Goal: Information Seeking & Learning: Learn about a topic

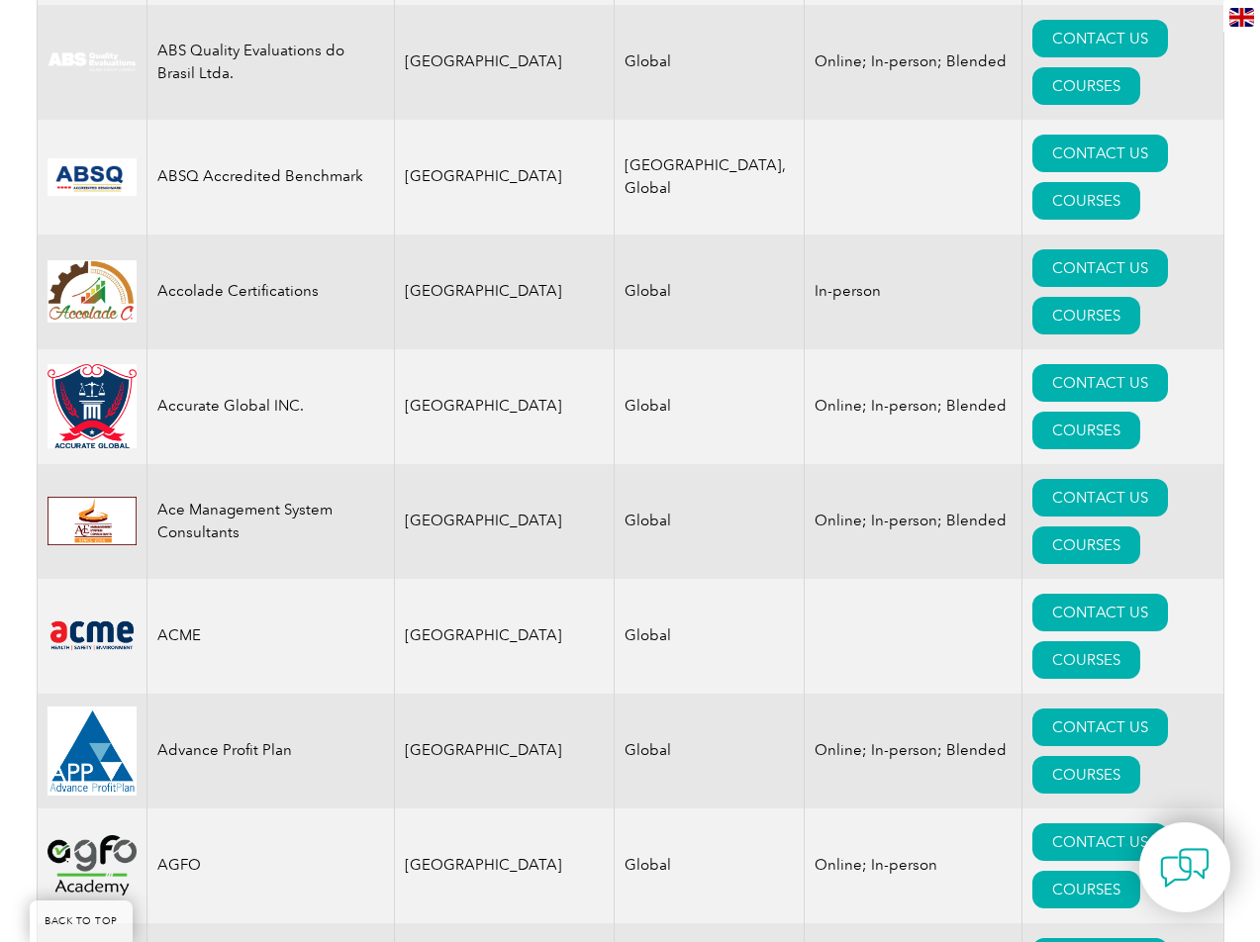
click at [305, 809] on td "AGFO" at bounding box center [270, 866] width 247 height 115
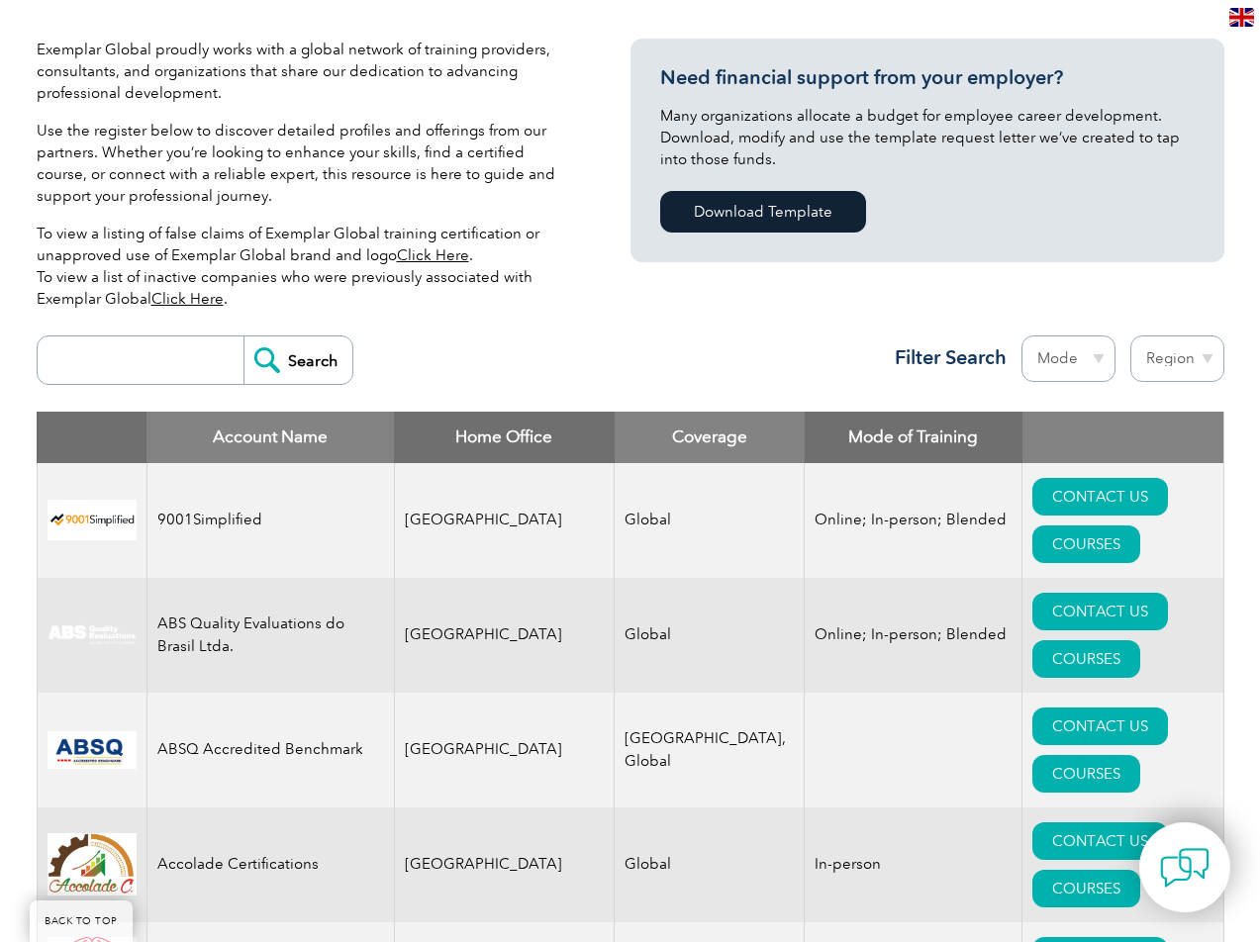
scroll to position [539, 0]
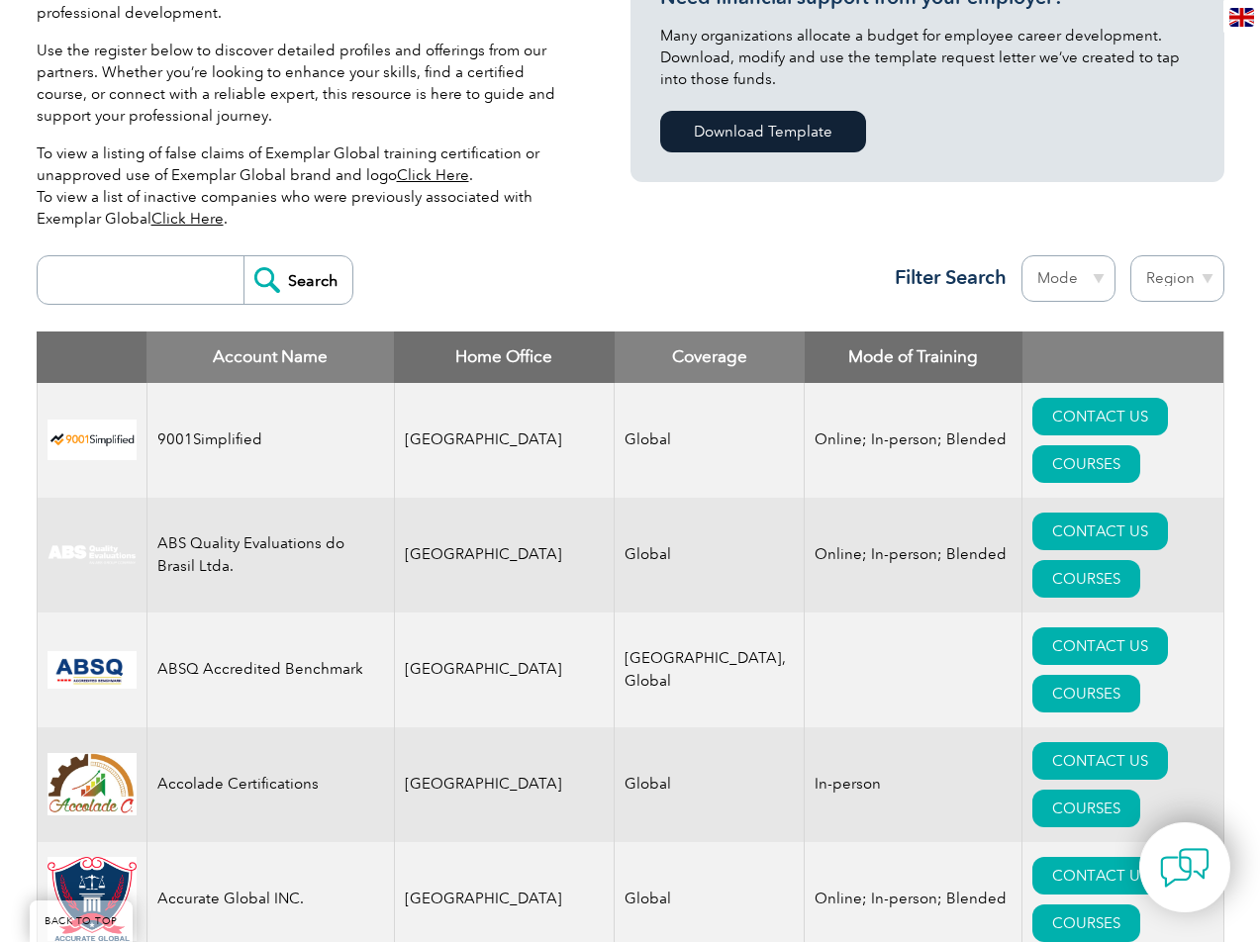
click at [1064, 284] on select "Mode Online In-person Blended" at bounding box center [1069, 278] width 94 height 47
click at [1158, 280] on select "Region Australia Bahrain Bangladesh Brazil Canada Colombia Dominican Republic E…" at bounding box center [1178, 278] width 94 height 47
select select "United States"
click at [1131, 255] on select "Region Australia Bahrain Bangladesh Brazil Canada Colombia Dominican Republic E…" at bounding box center [1178, 278] width 94 height 47
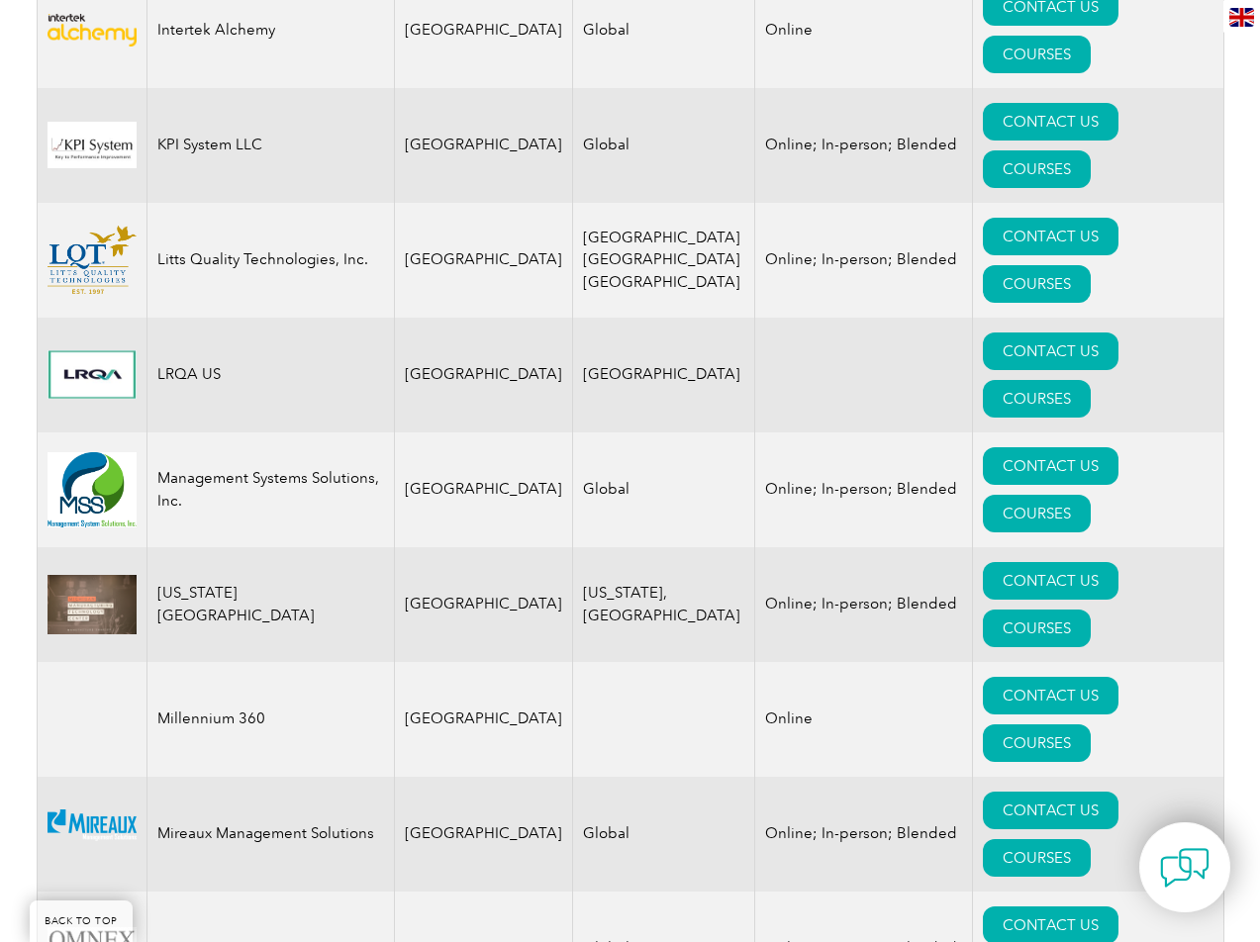
scroll to position [3495, 0]
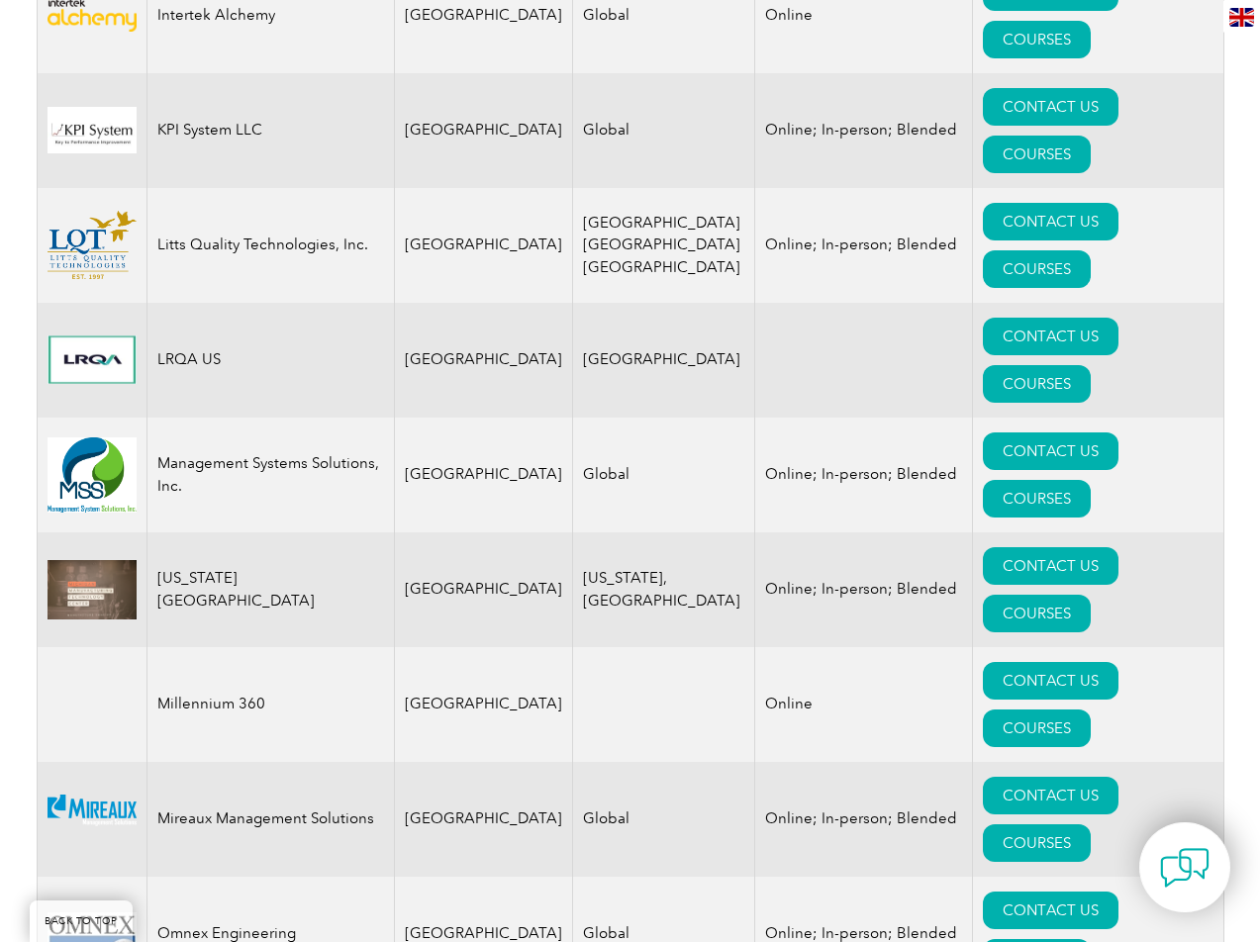
drag, startPoint x: 1270, startPoint y: 68, endPoint x: 1275, endPoint y: 533, distance: 464.3
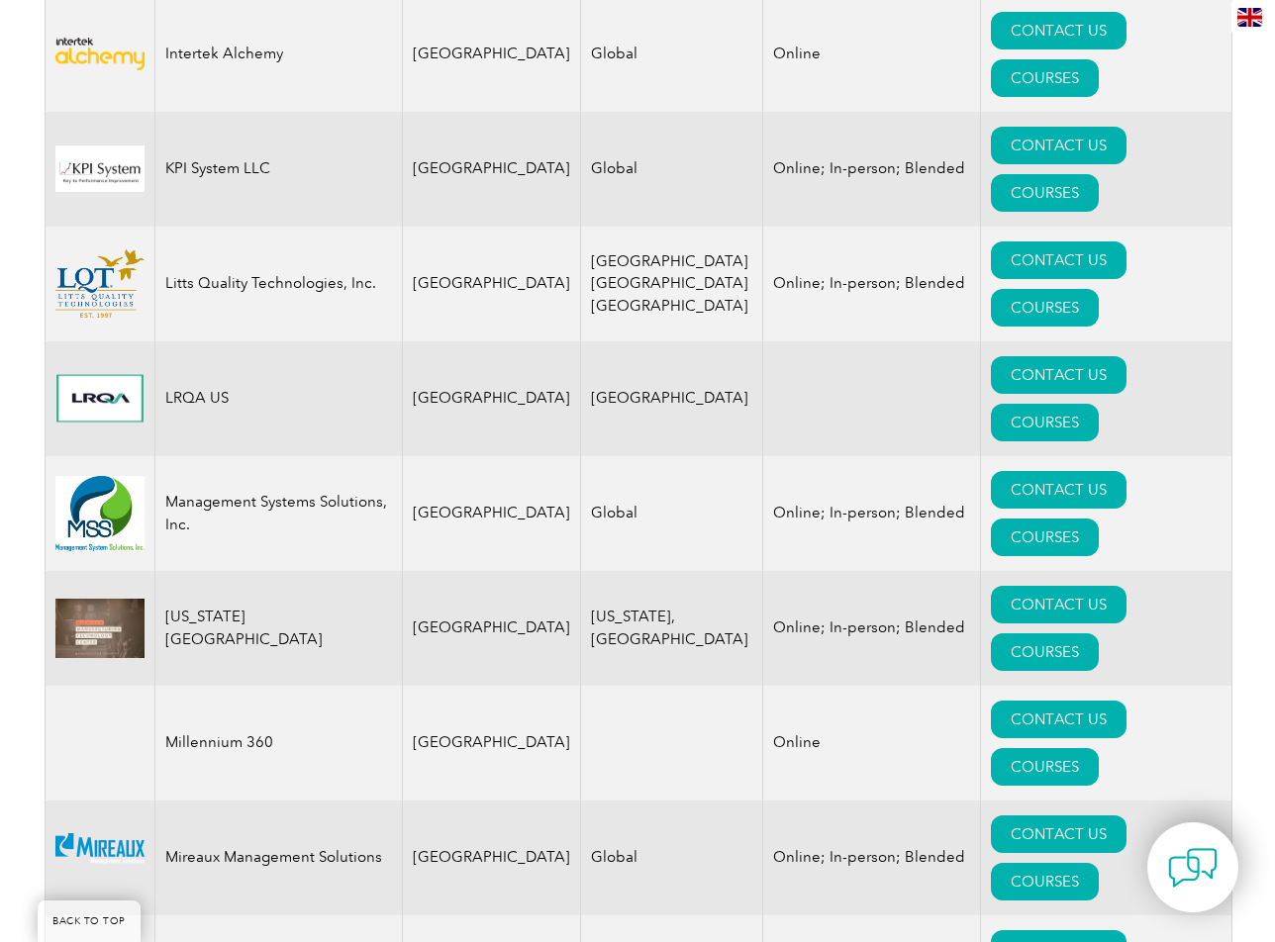
scroll to position [3428, 0]
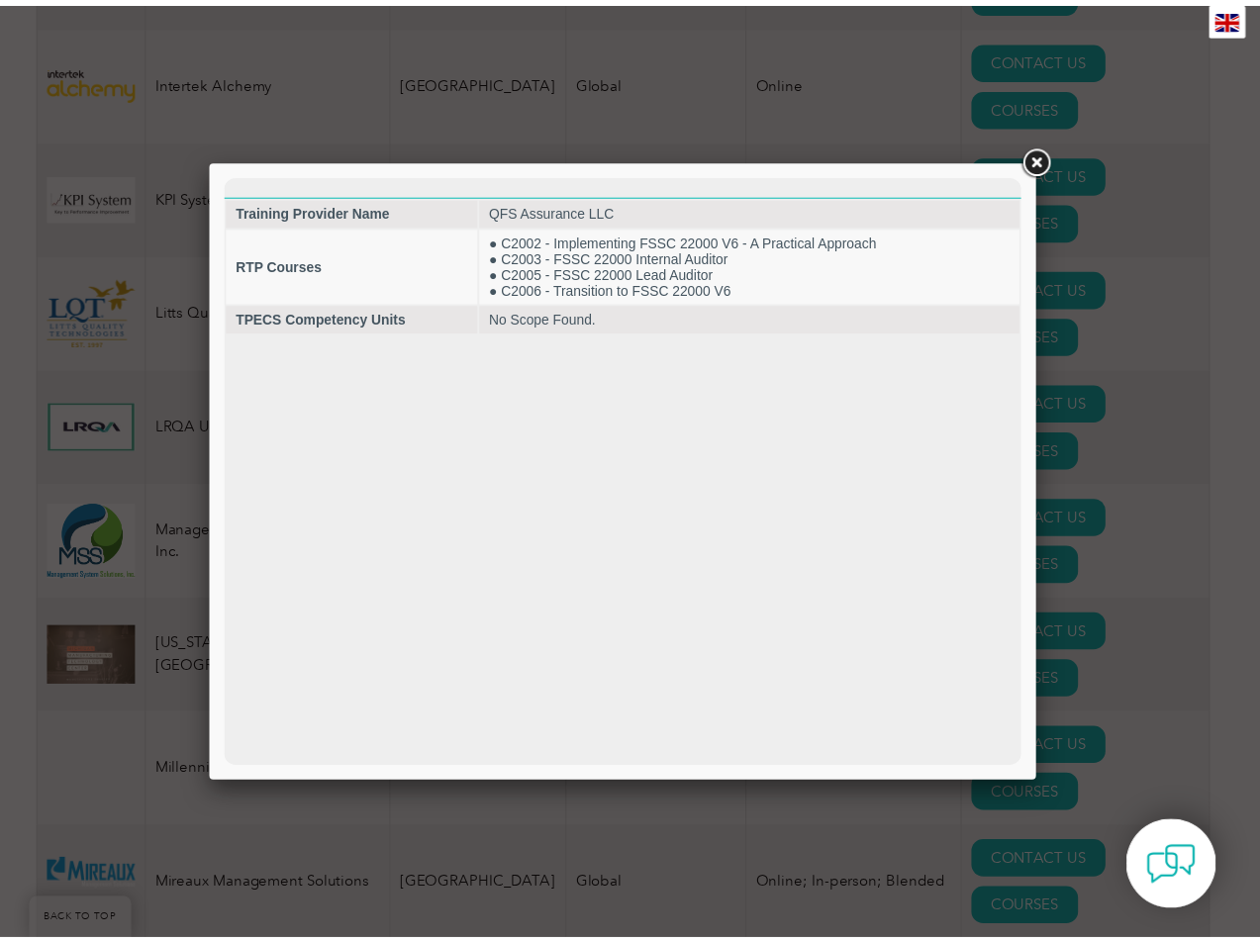
scroll to position [0, 0]
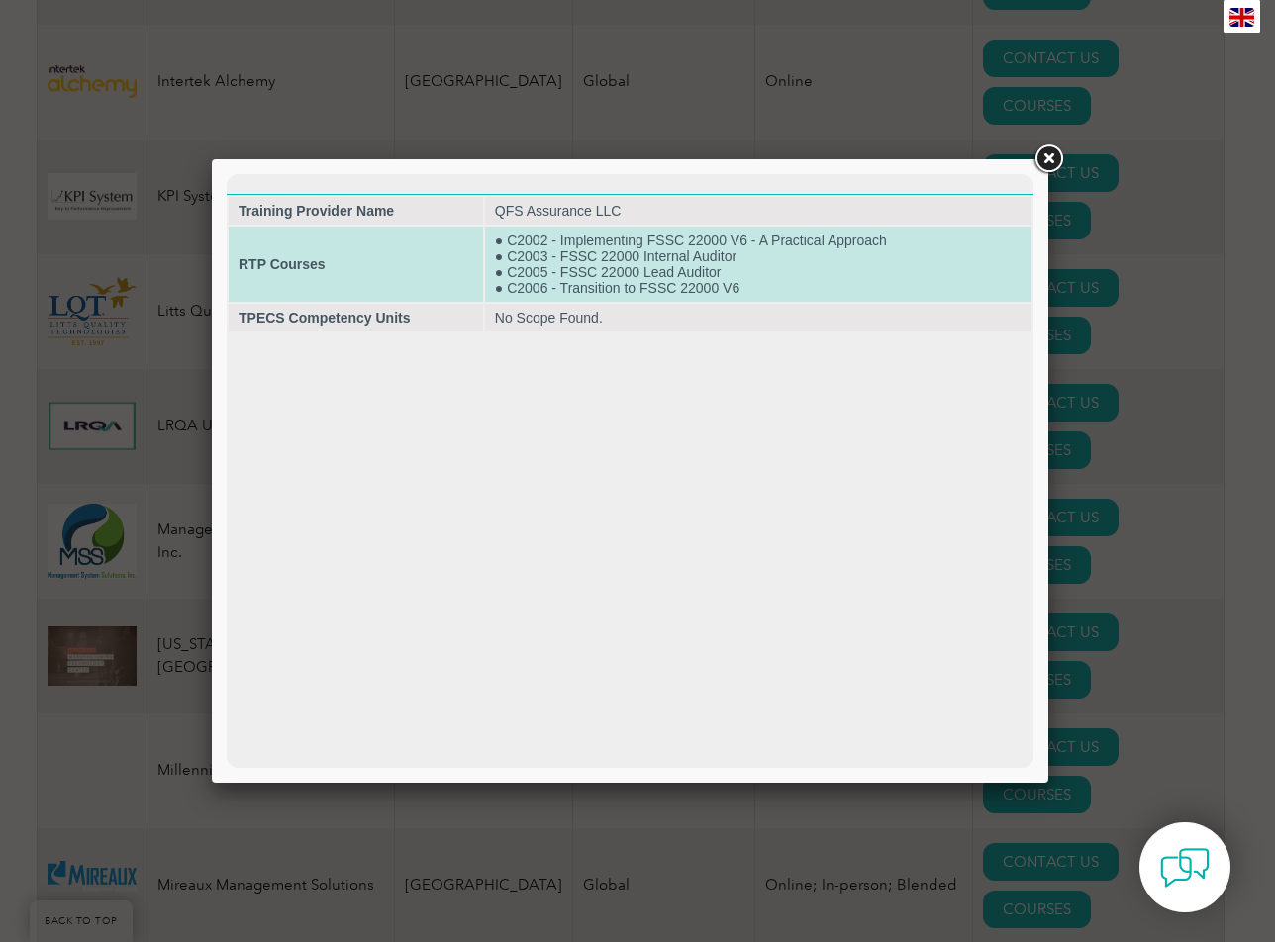
click at [784, 255] on td "● C2002 - Implementing FSSC 22000 V6 - A Practical Approach ● C2003 - FSSC 2200…" at bounding box center [758, 264] width 546 height 75
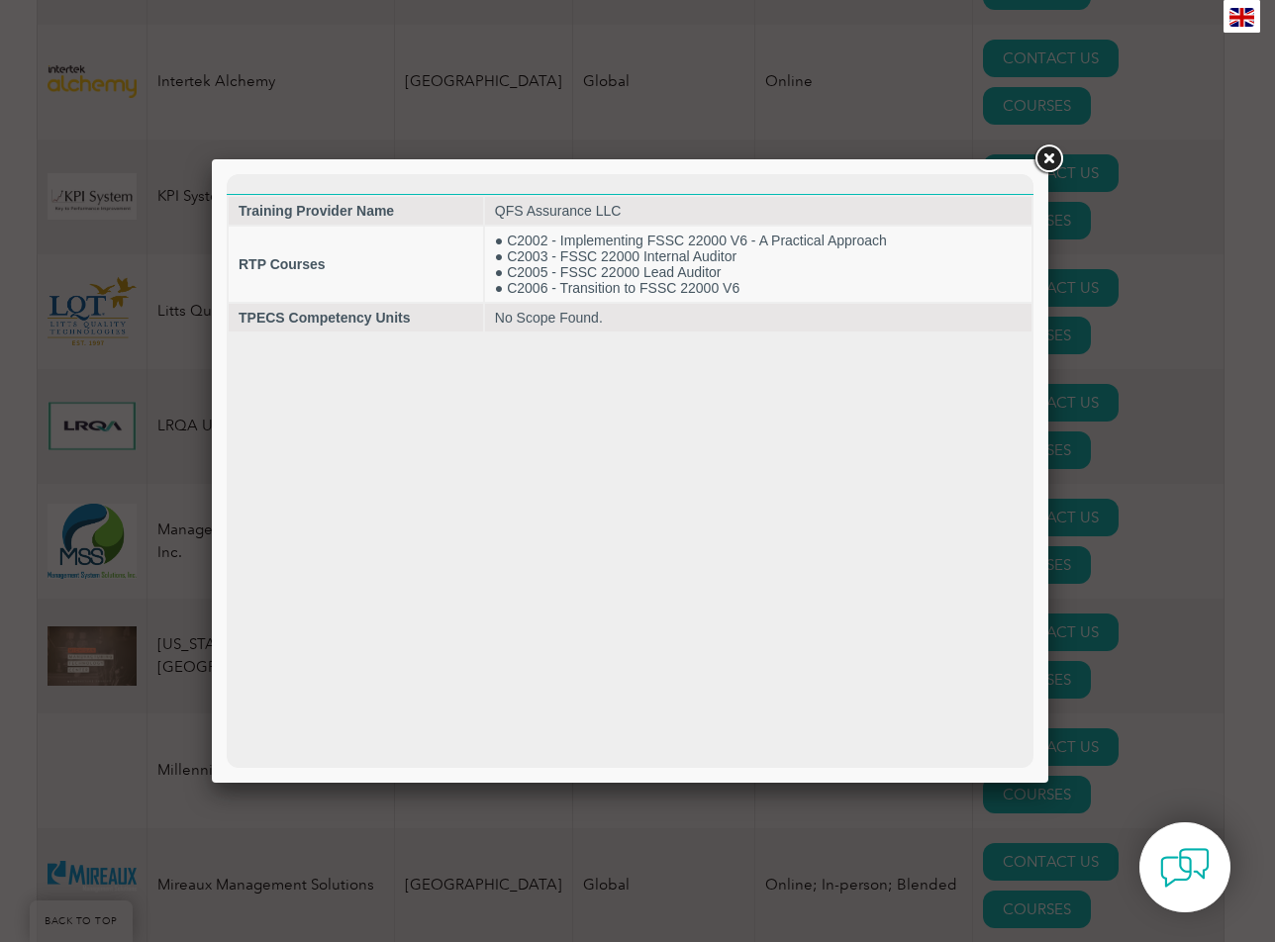
click at [1049, 160] on link at bounding box center [1049, 160] width 36 height 36
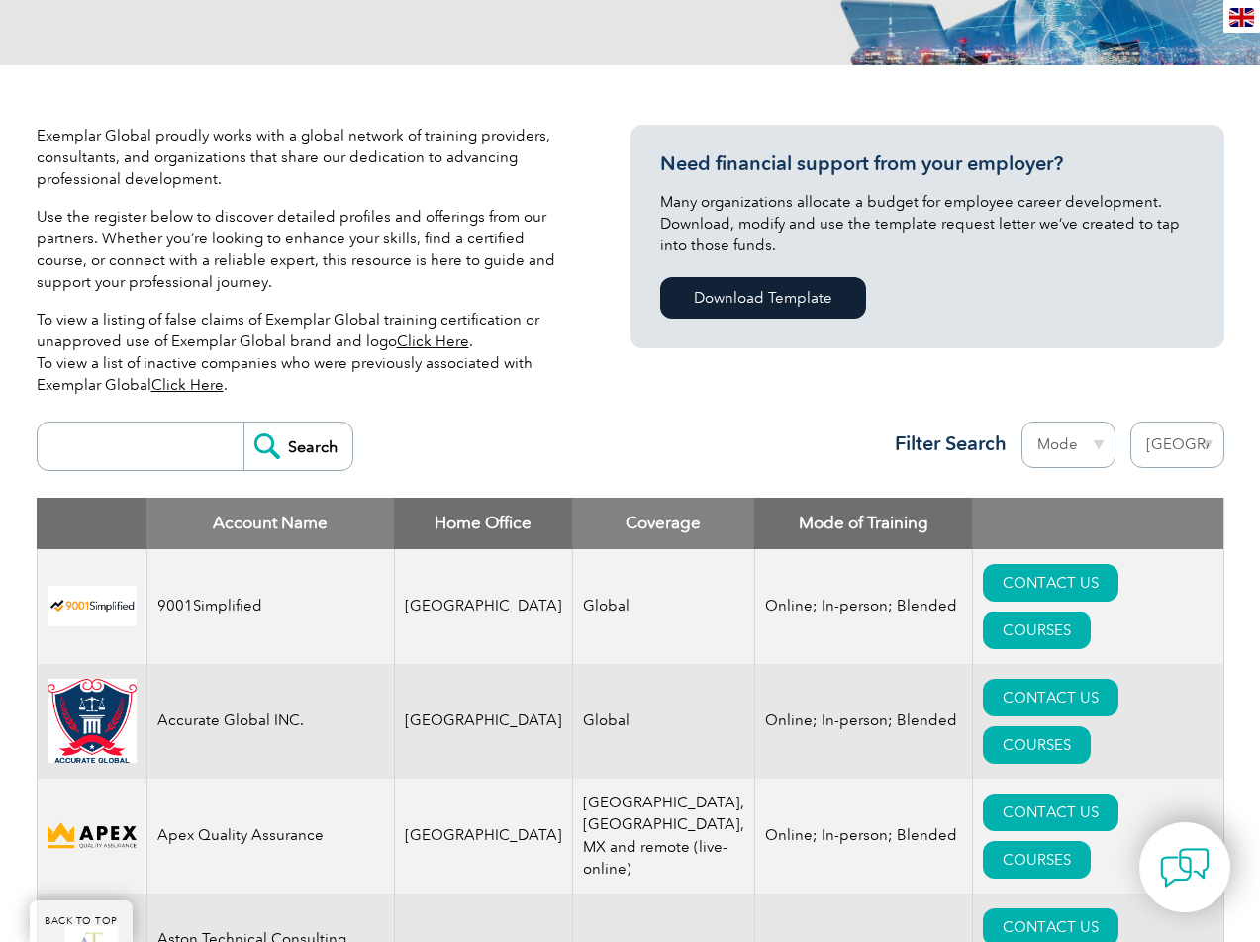
scroll to position [356, 0]
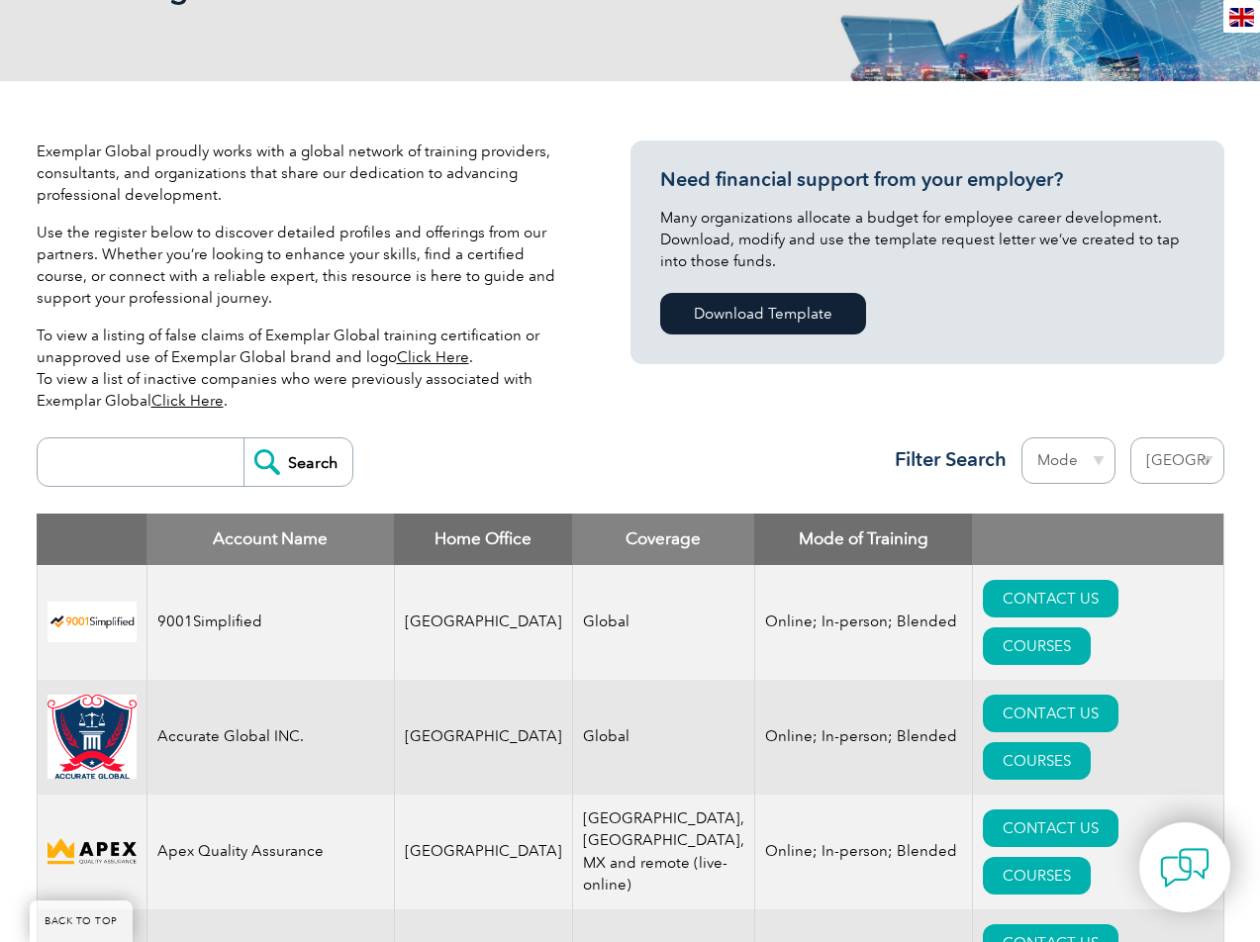
click at [1160, 459] on select "Region Australia Bahrain Bangladesh Brazil Canada Colombia Dominican Republic E…" at bounding box center [1178, 461] width 94 height 47
select select "Thailand"
click at [1131, 438] on select "Region Australia Bahrain Bangladesh Brazil Canada Colombia Dominican Republic E…" at bounding box center [1178, 461] width 94 height 47
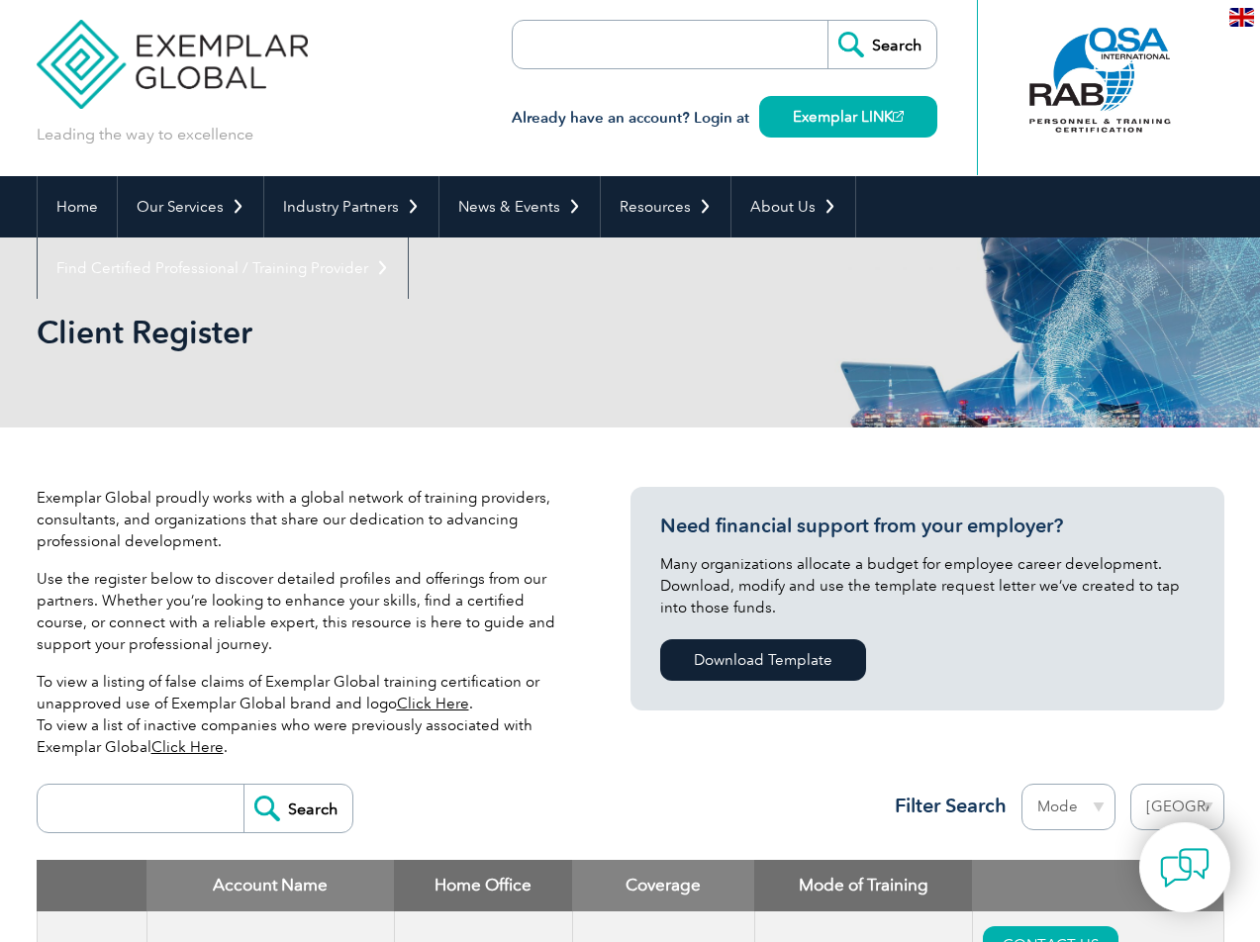
scroll to position [0, 0]
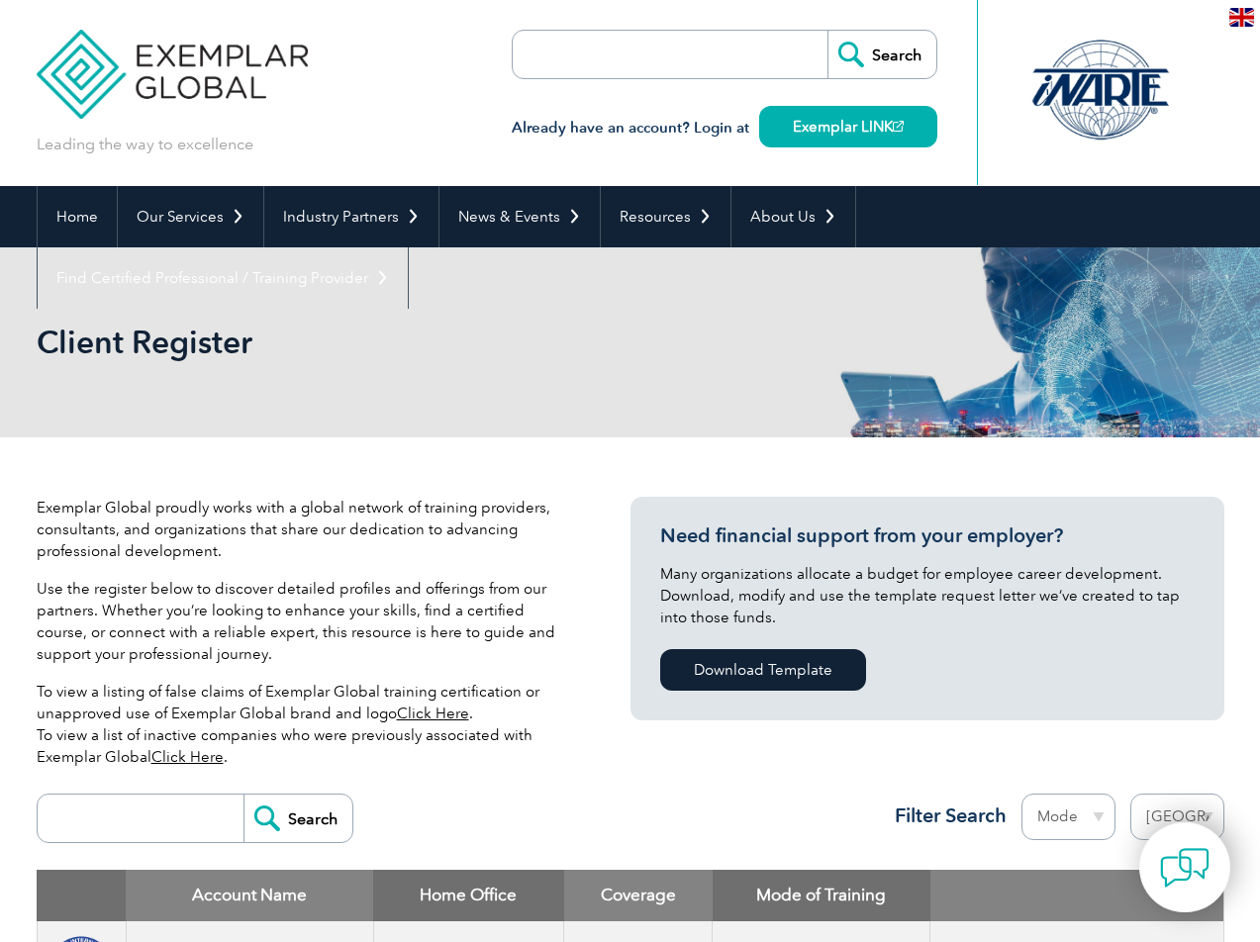
click at [1170, 810] on select "Region [GEOGRAPHIC_DATA] [GEOGRAPHIC_DATA] [GEOGRAPHIC_DATA] [GEOGRAPHIC_DATA] …" at bounding box center [1178, 817] width 94 height 47
select select "[GEOGRAPHIC_DATA]"
click at [1131, 794] on select "Region [GEOGRAPHIC_DATA] [GEOGRAPHIC_DATA] [GEOGRAPHIC_DATA] [GEOGRAPHIC_DATA] …" at bounding box center [1178, 817] width 94 height 47
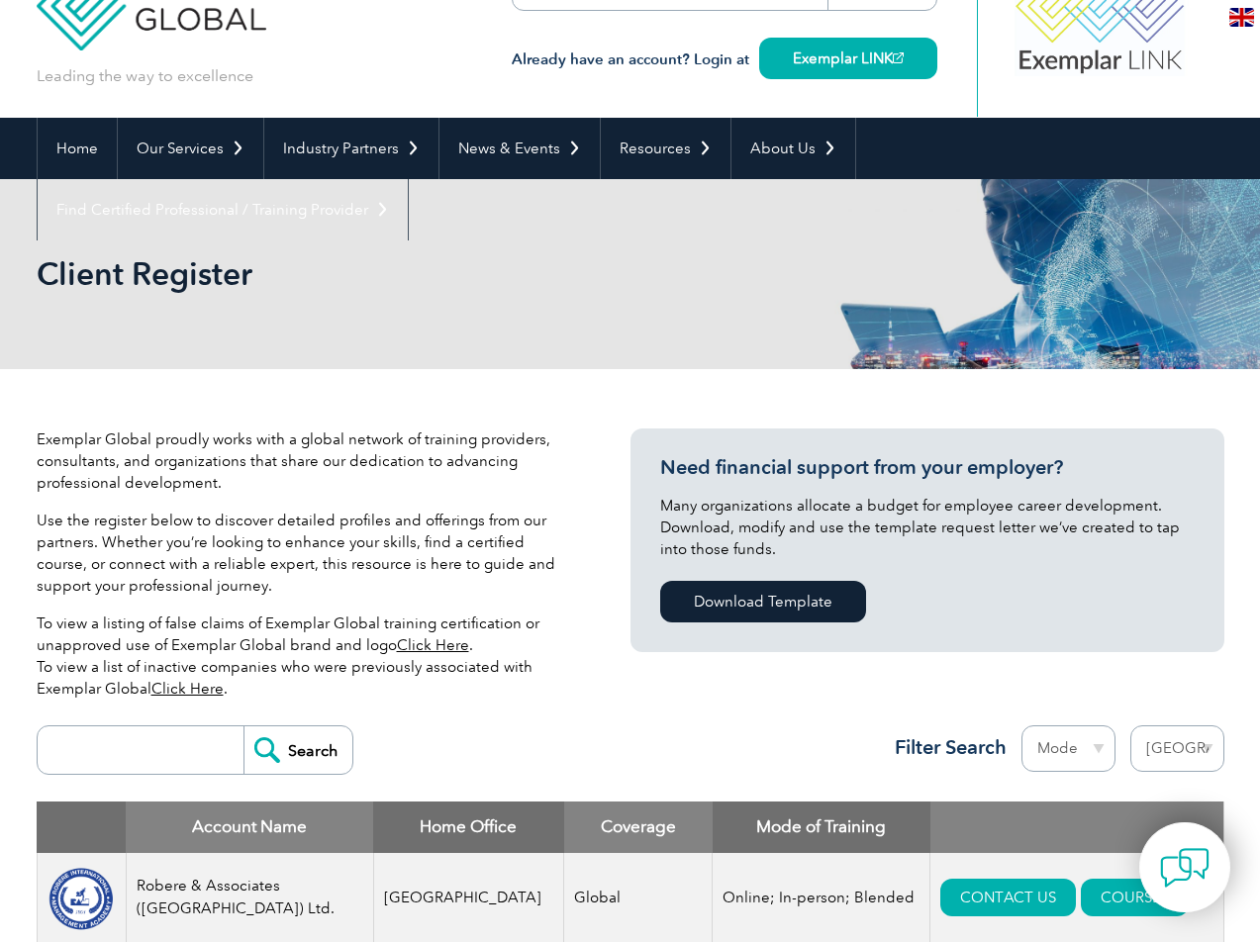
scroll to position [202, 0]
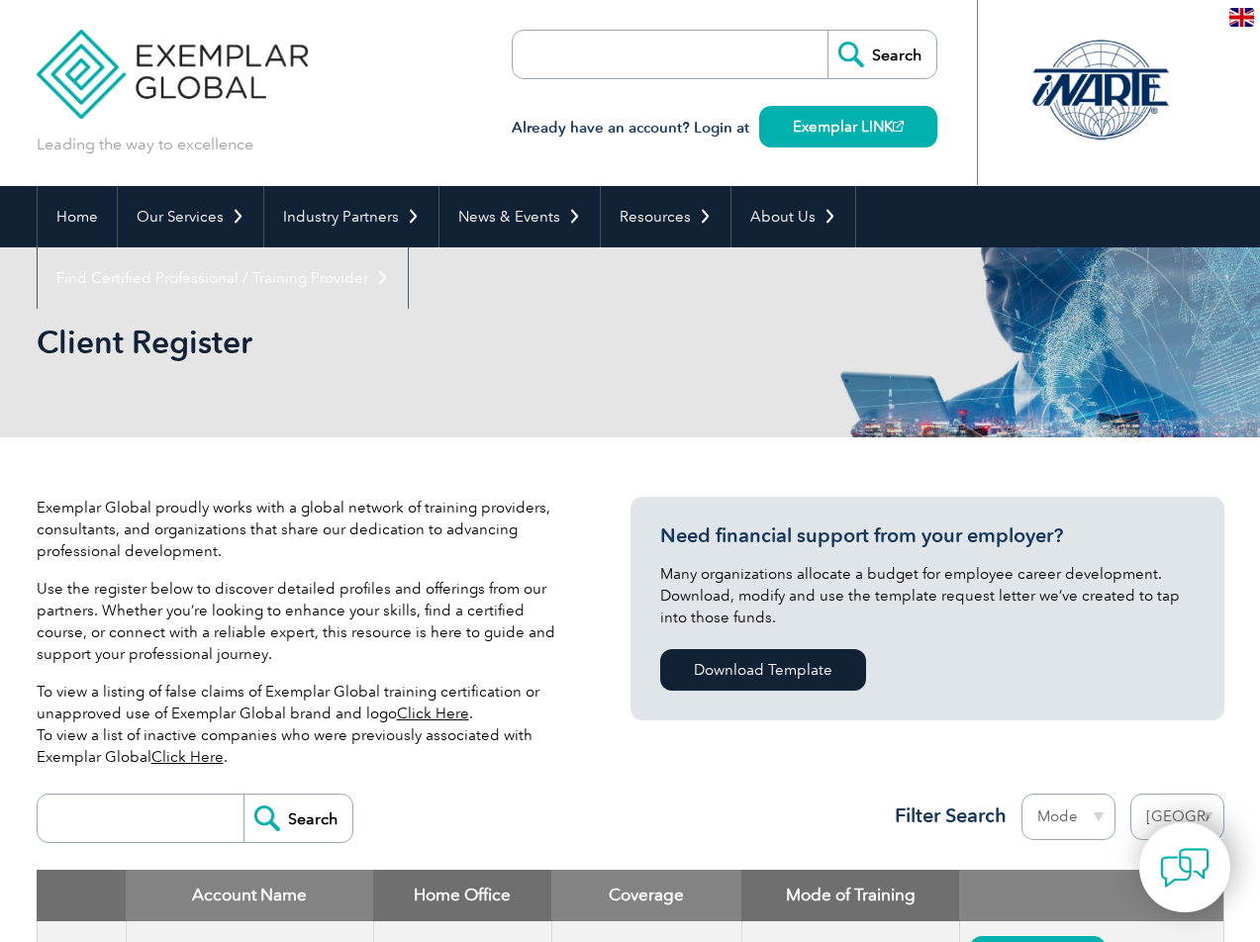
select select "[GEOGRAPHIC_DATA]"
click at [627, 220] on link "Resources" at bounding box center [666, 216] width 130 height 61
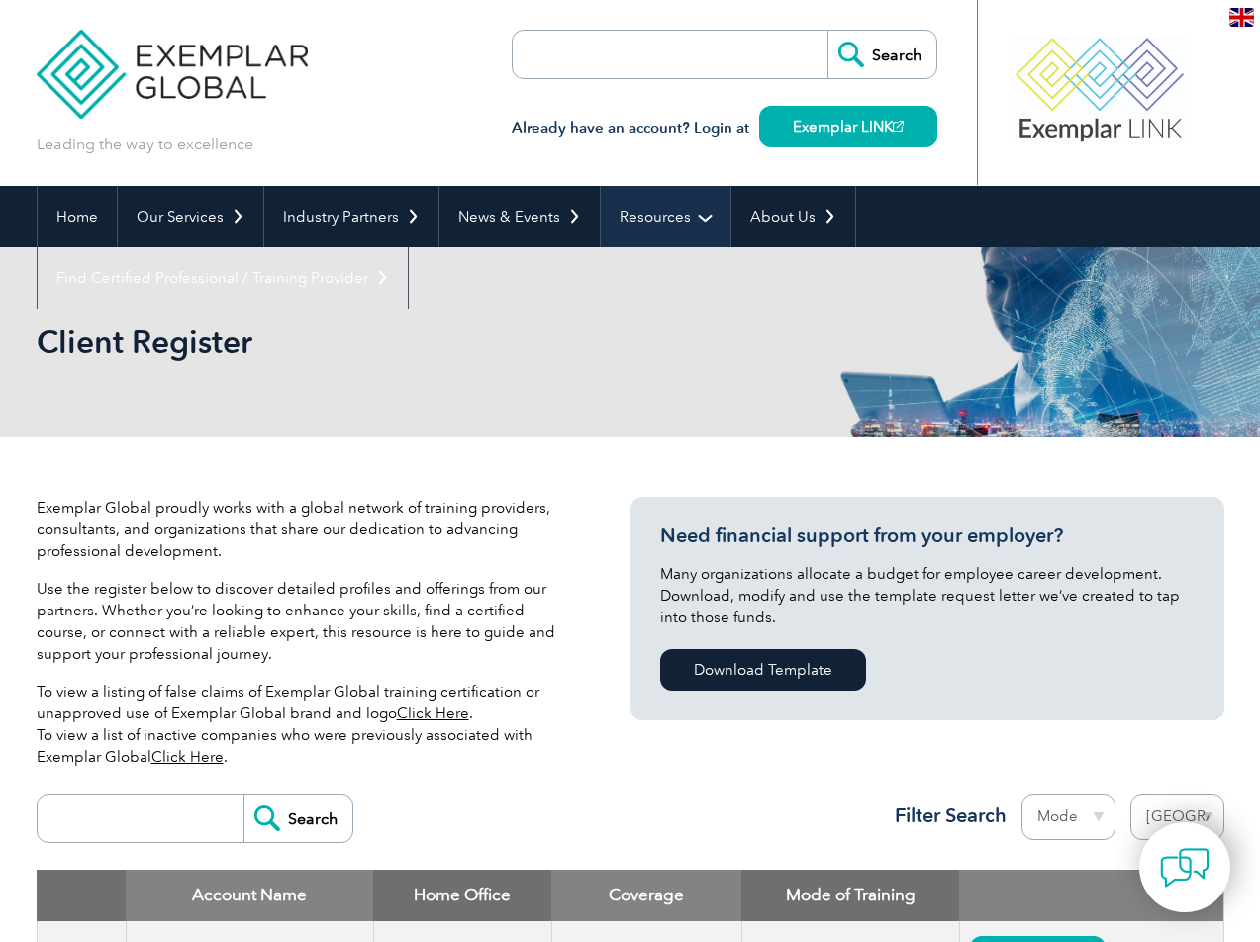
click at [690, 225] on link "Resources" at bounding box center [666, 216] width 130 height 61
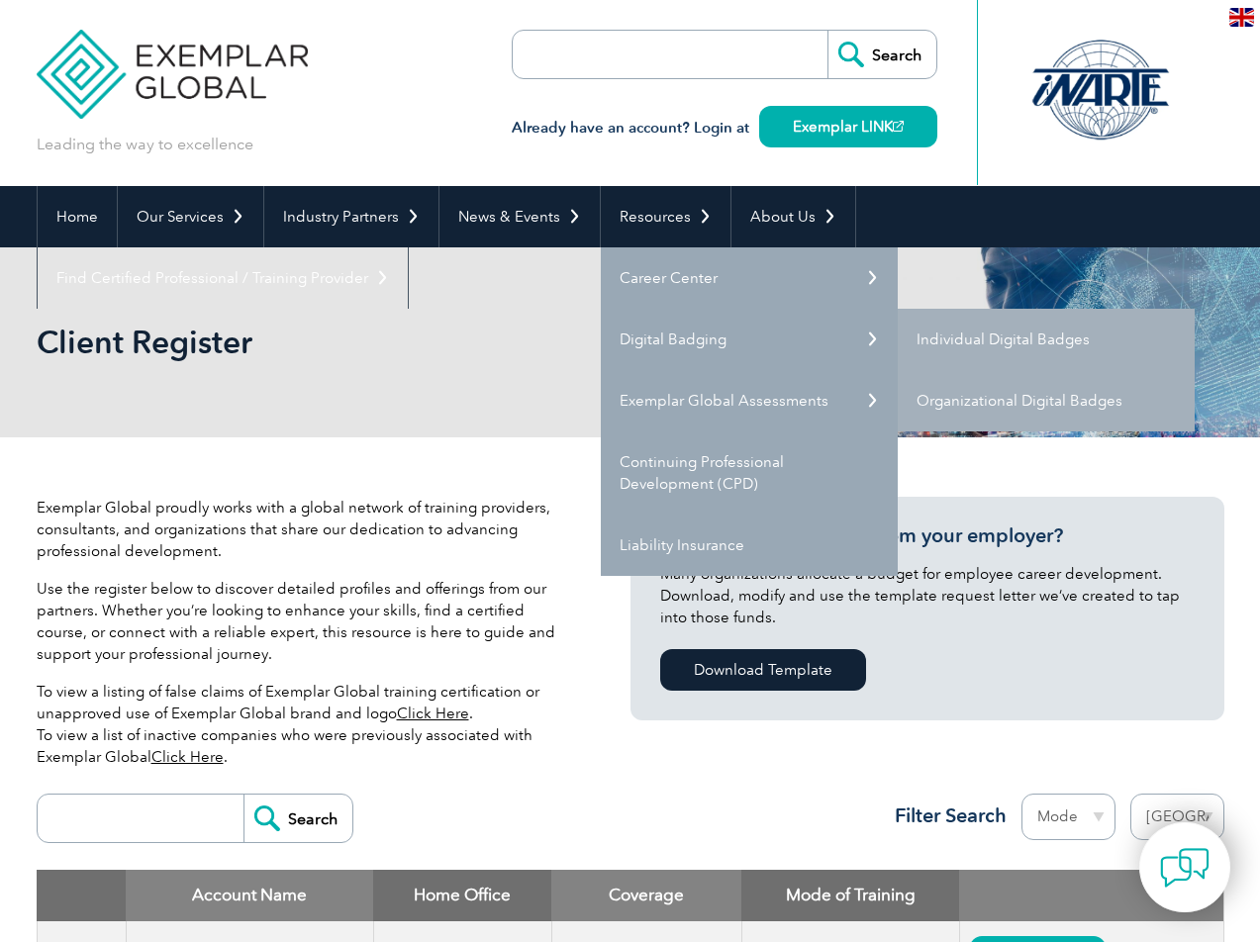
click at [873, 345] on link "Digital Badging" at bounding box center [749, 339] width 297 height 61
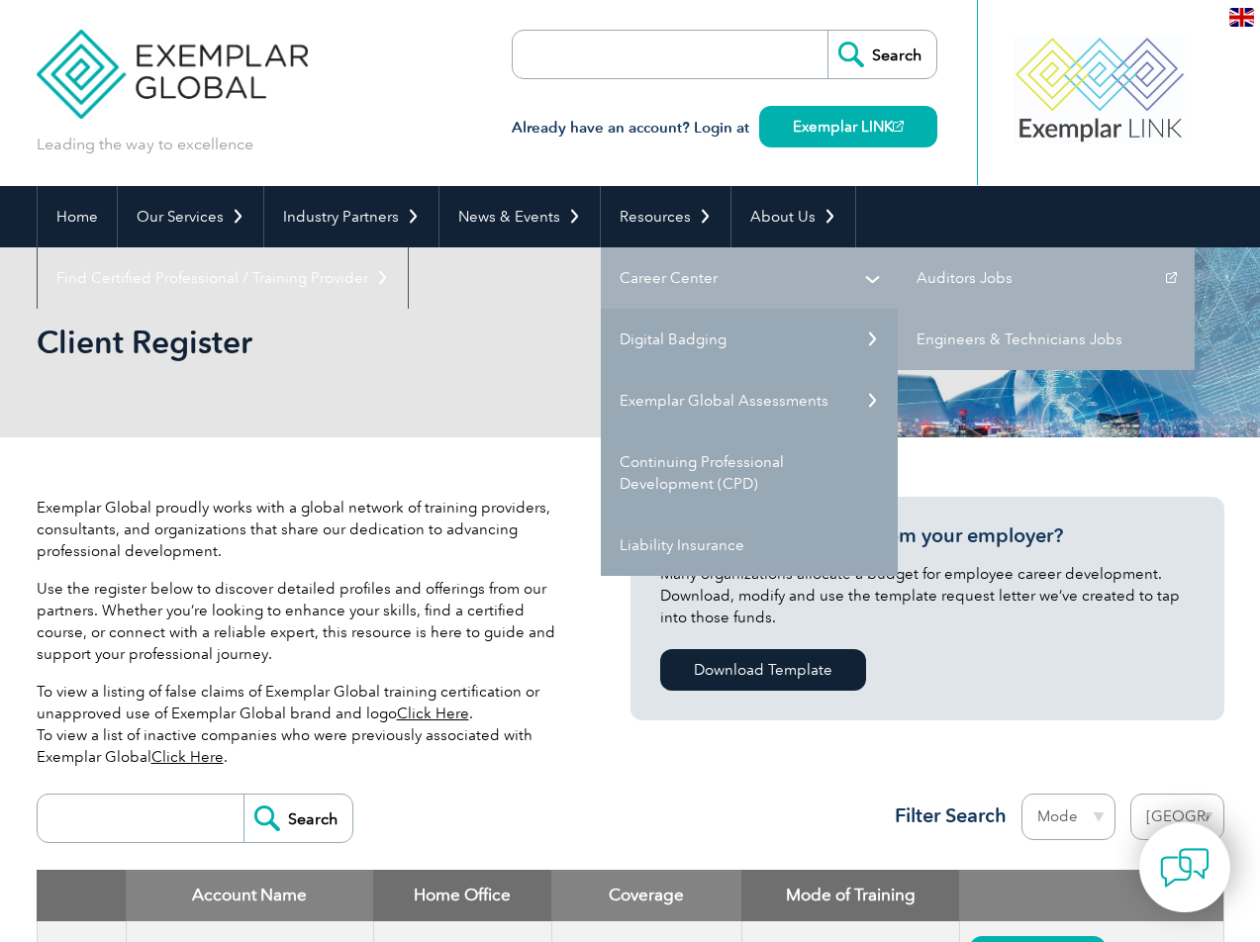
click at [859, 290] on link "Career Center" at bounding box center [749, 277] width 297 height 61
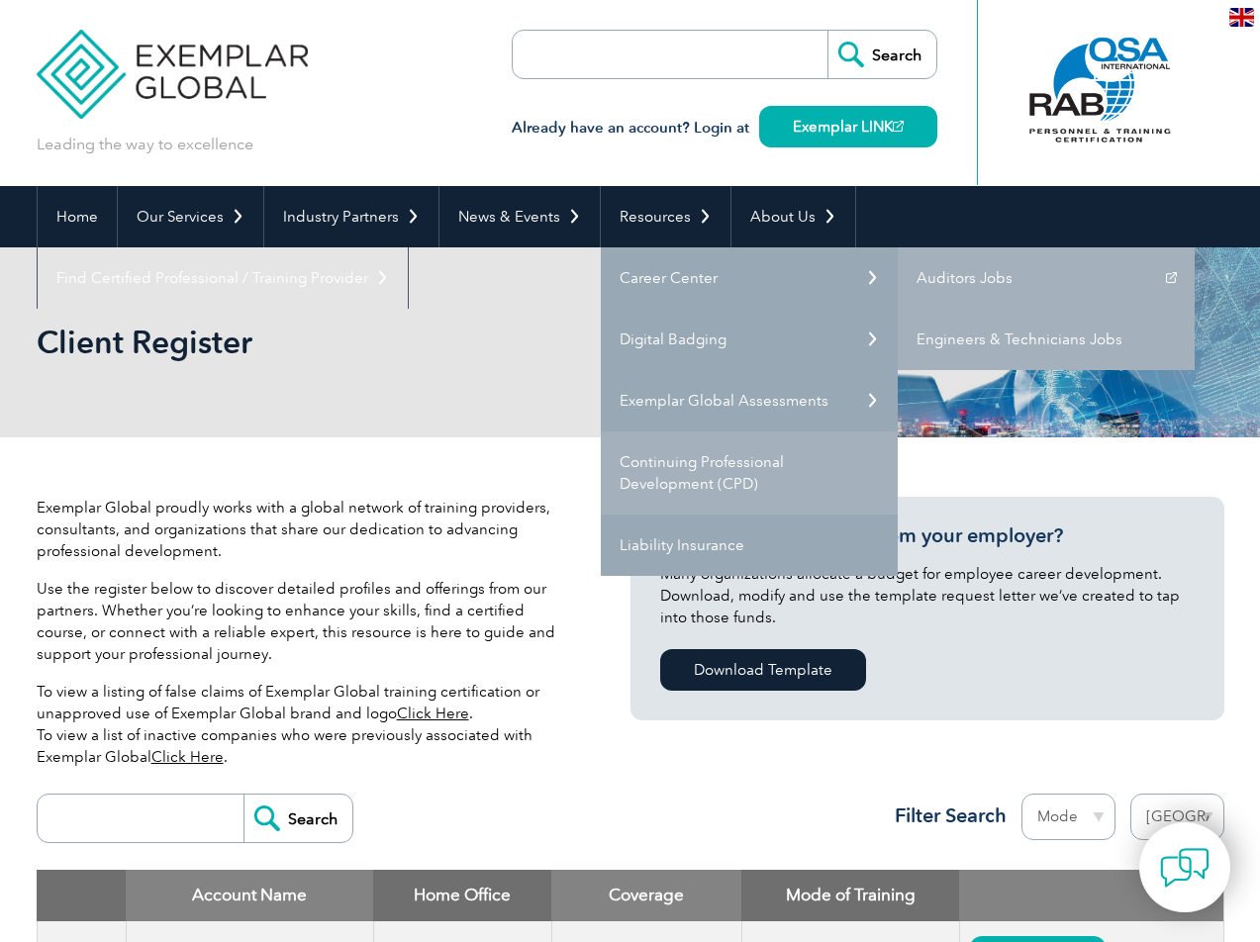
click at [730, 483] on link "Continuing Professional Development (CPD)" at bounding box center [749, 473] width 297 height 83
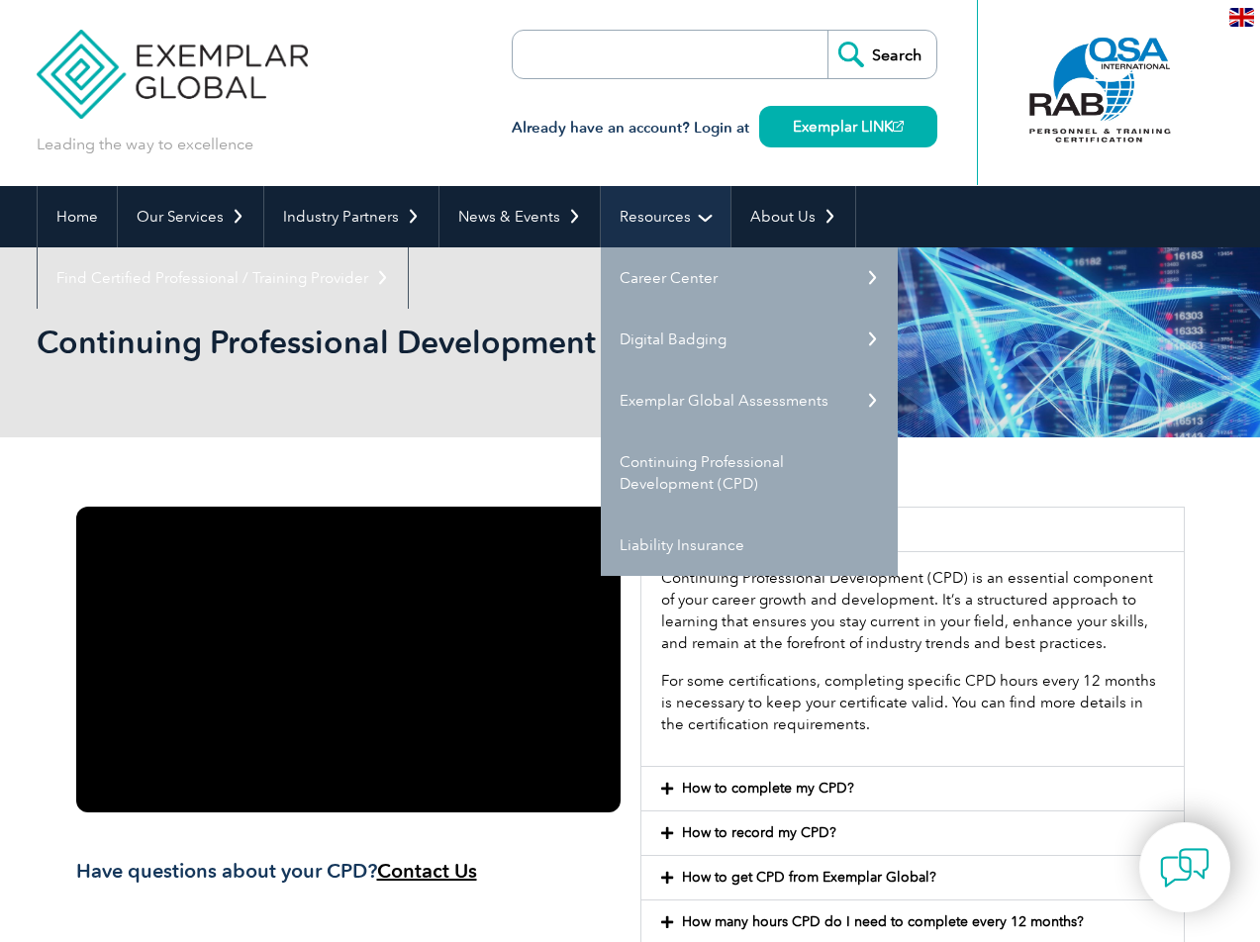
click at [625, 215] on link "Resources" at bounding box center [666, 216] width 130 height 61
click at [625, 234] on link "Resources" at bounding box center [666, 216] width 130 height 61
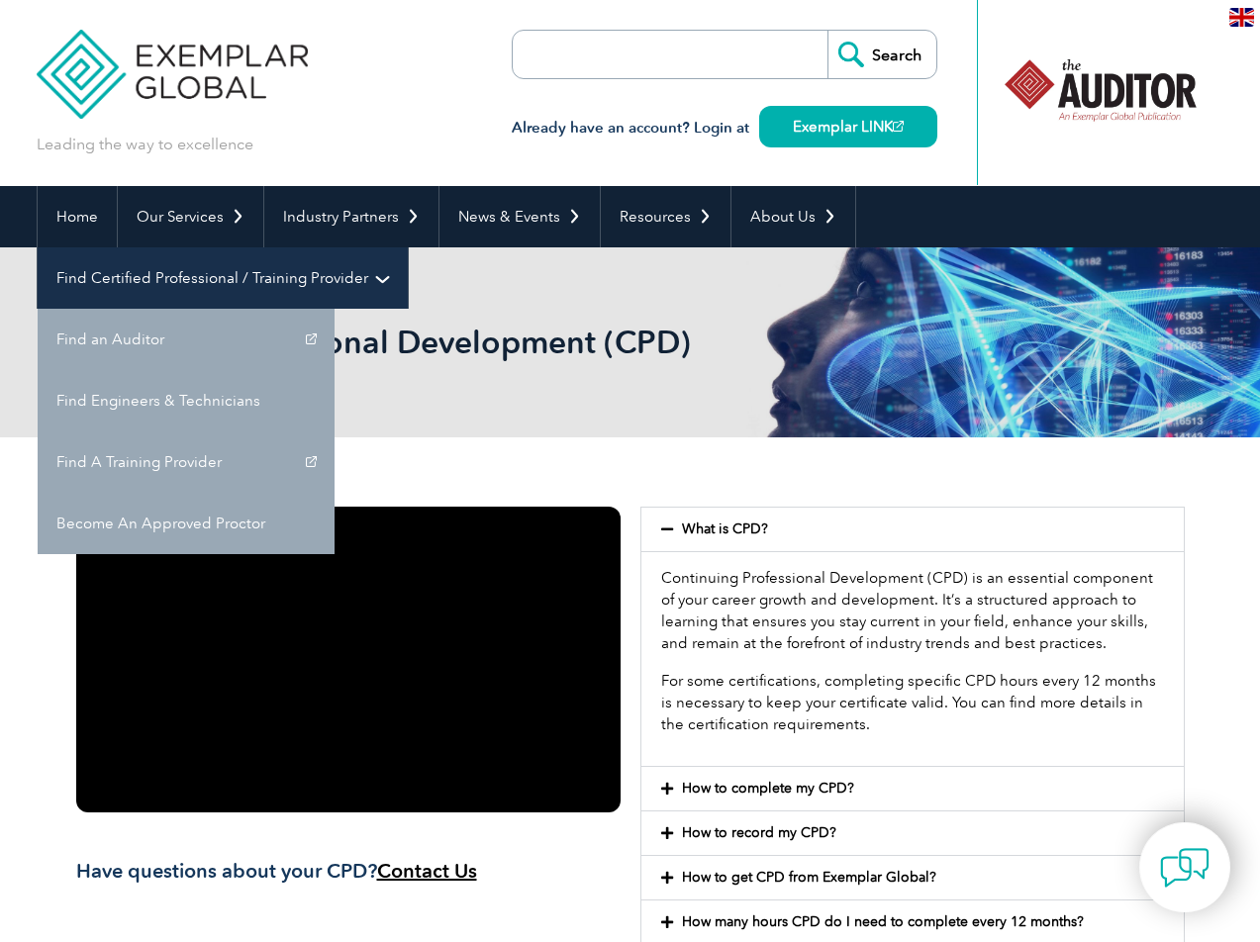
click at [408, 247] on link "Find Certified Professional / Training Provider" at bounding box center [223, 277] width 370 height 61
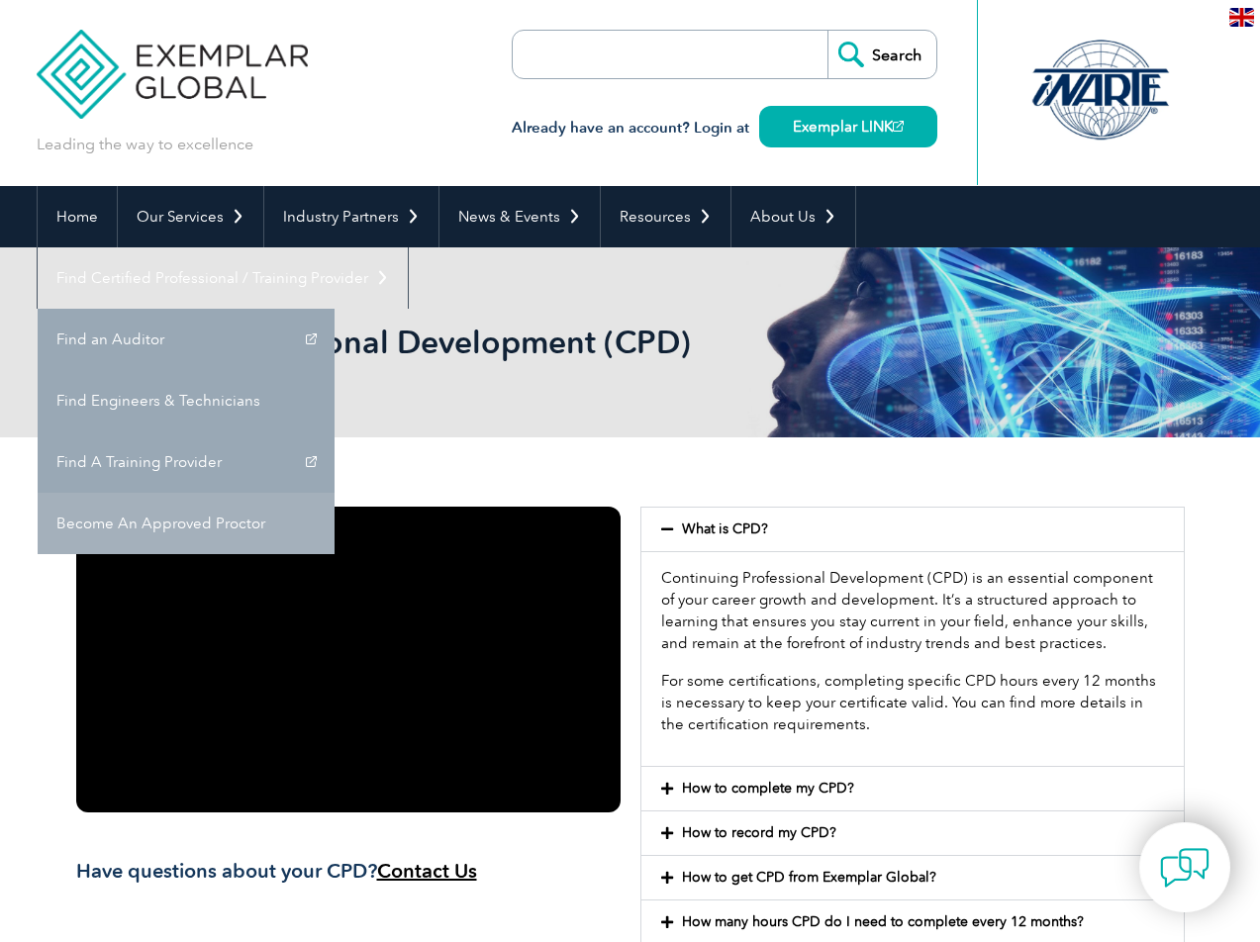
click at [335, 493] on link "Become An Approved Proctor" at bounding box center [186, 523] width 297 height 61
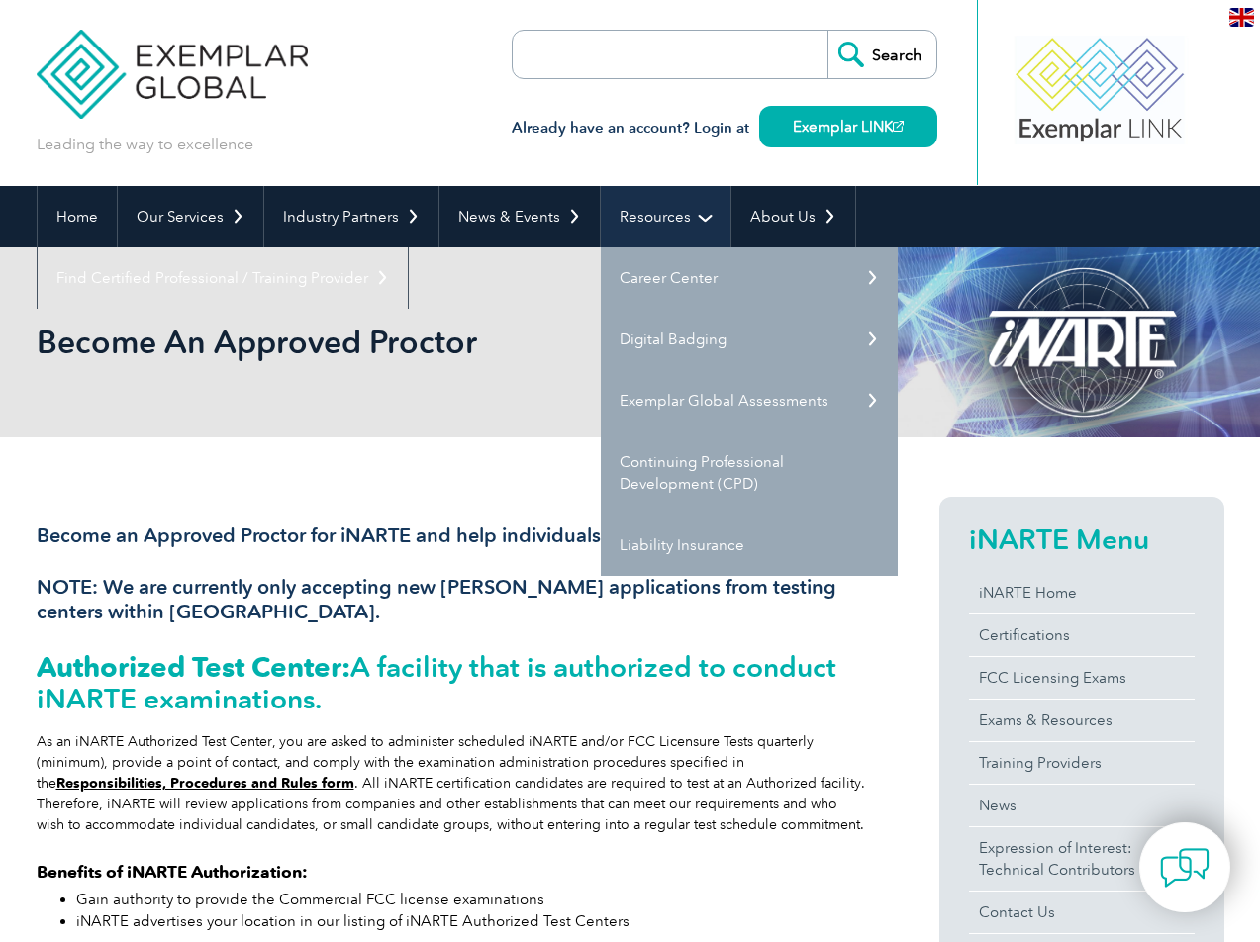
click at [634, 218] on link "Resources" at bounding box center [666, 216] width 130 height 61
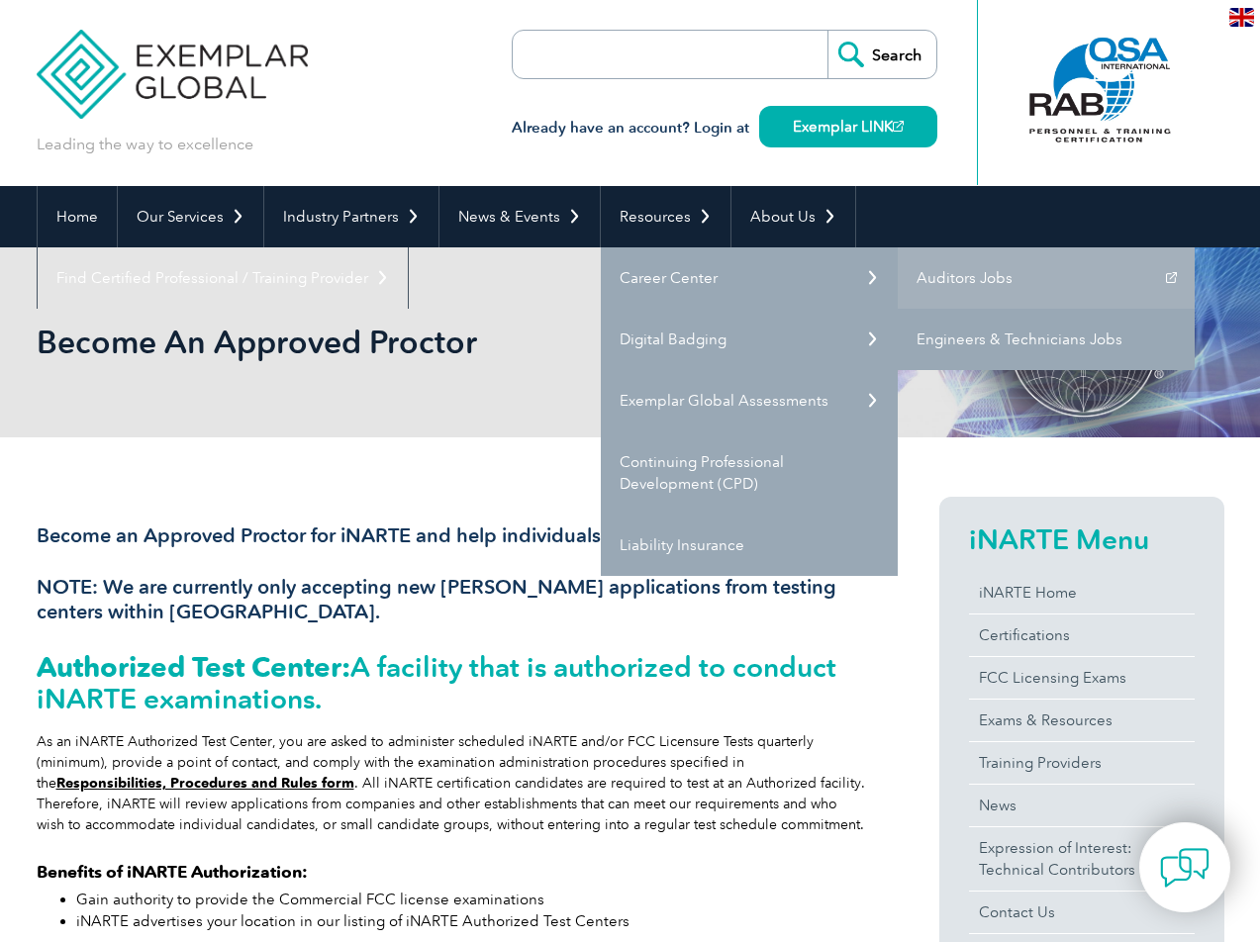
click at [958, 340] on link "Engineers & Technicians Jobs" at bounding box center [1046, 339] width 297 height 61
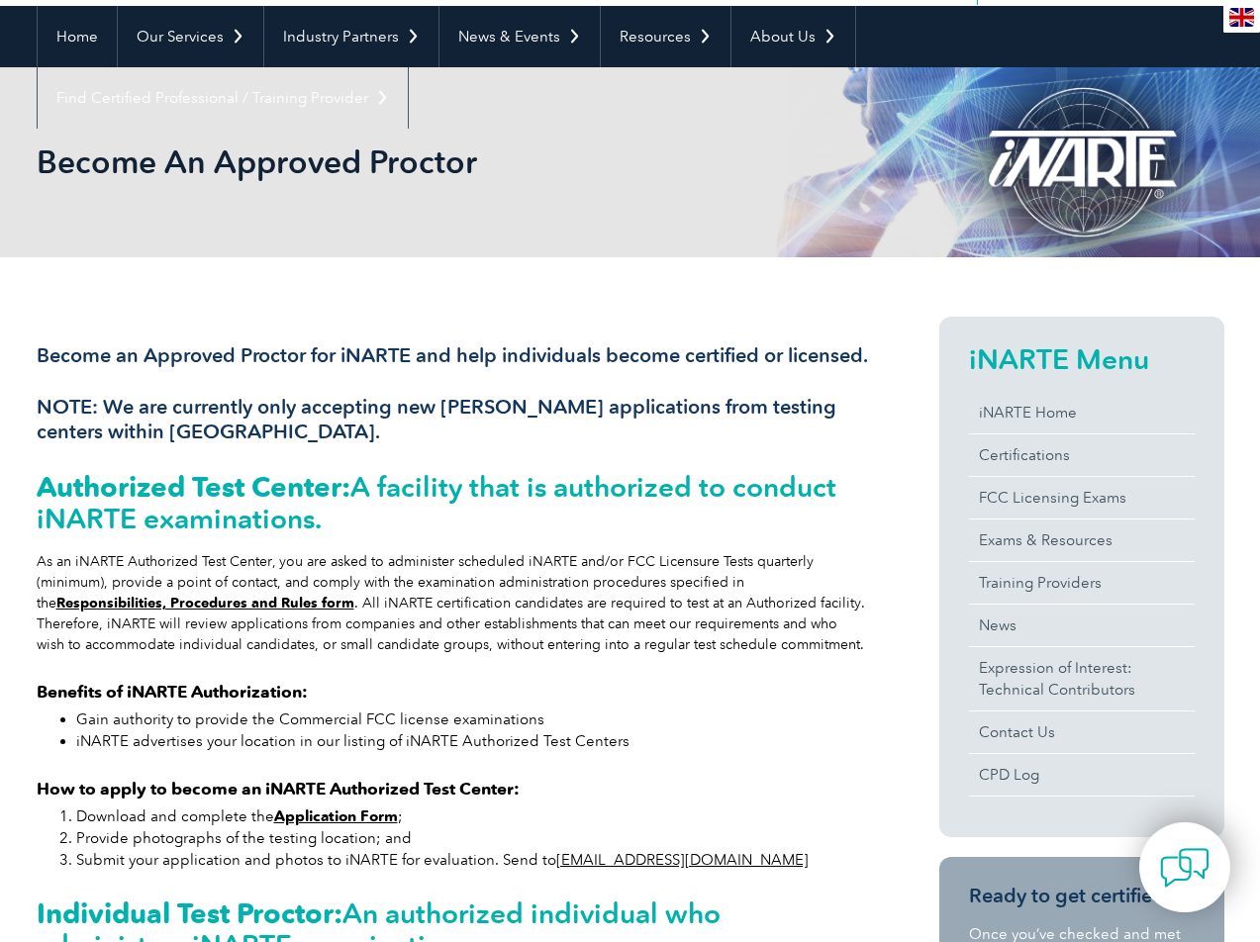
scroll to position [184, 0]
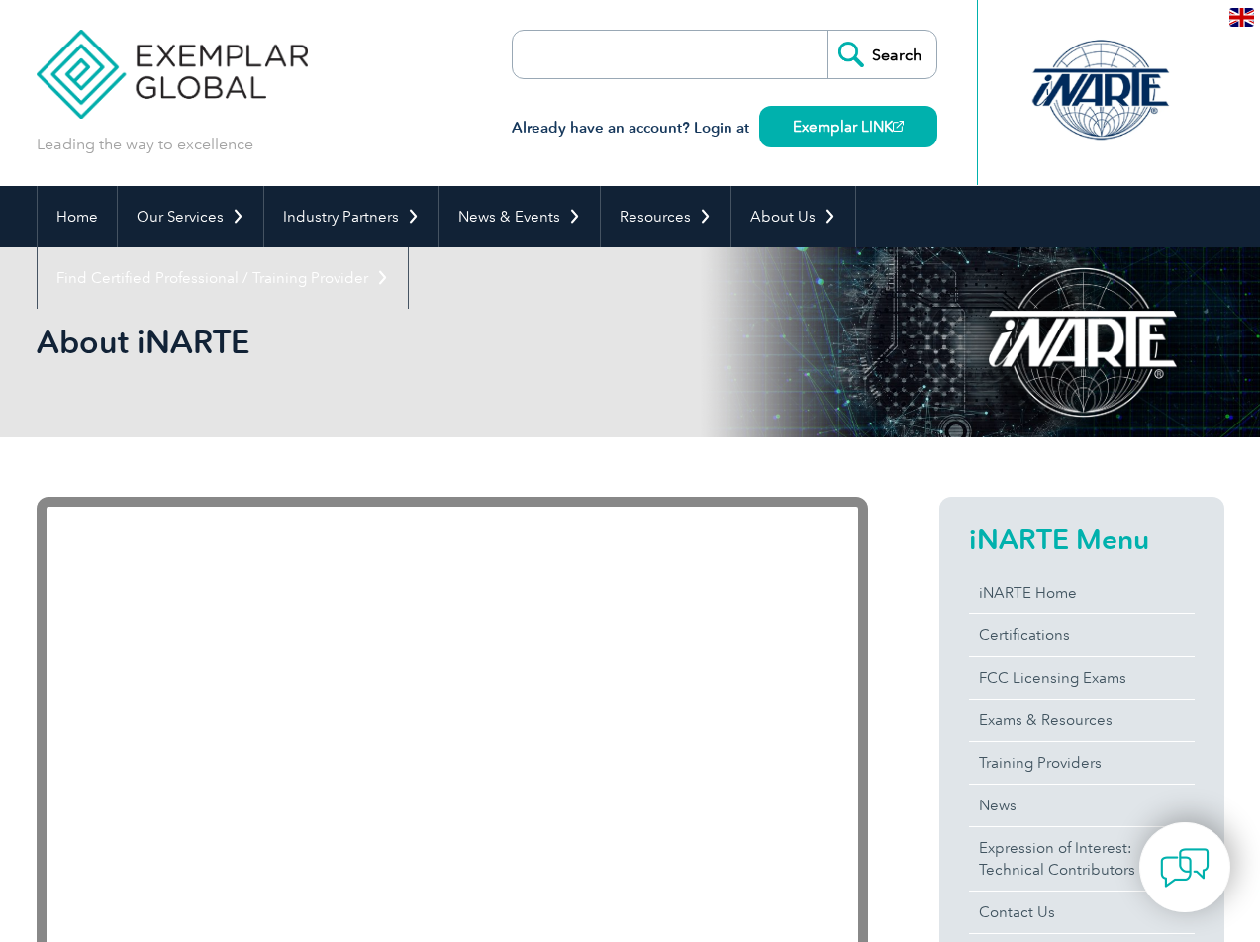
click at [715, 66] on input "search" at bounding box center [627, 55] width 208 height 48
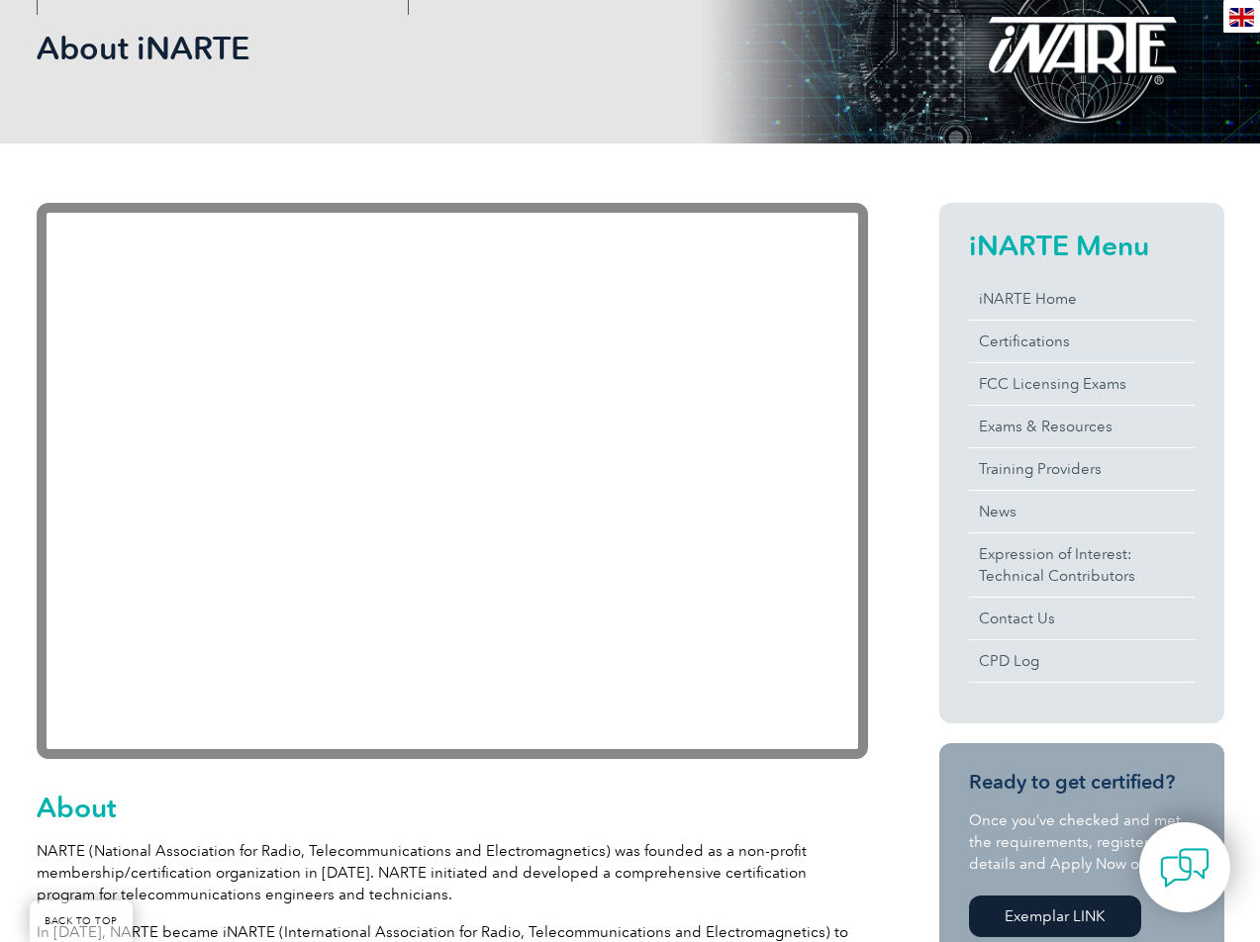
scroll to position [300, 0]
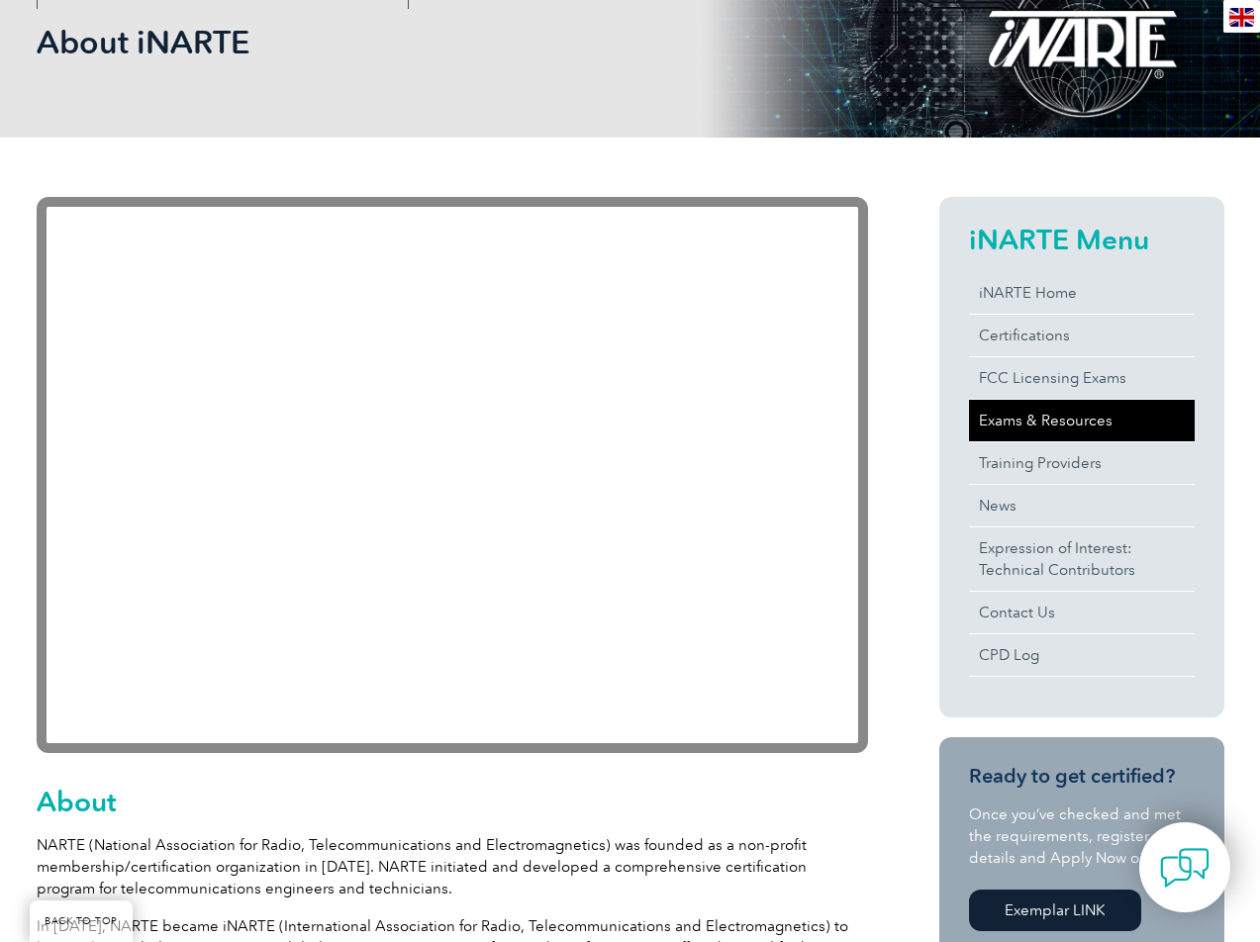
click at [1129, 428] on link "Exams & Resources" at bounding box center [1082, 421] width 226 height 42
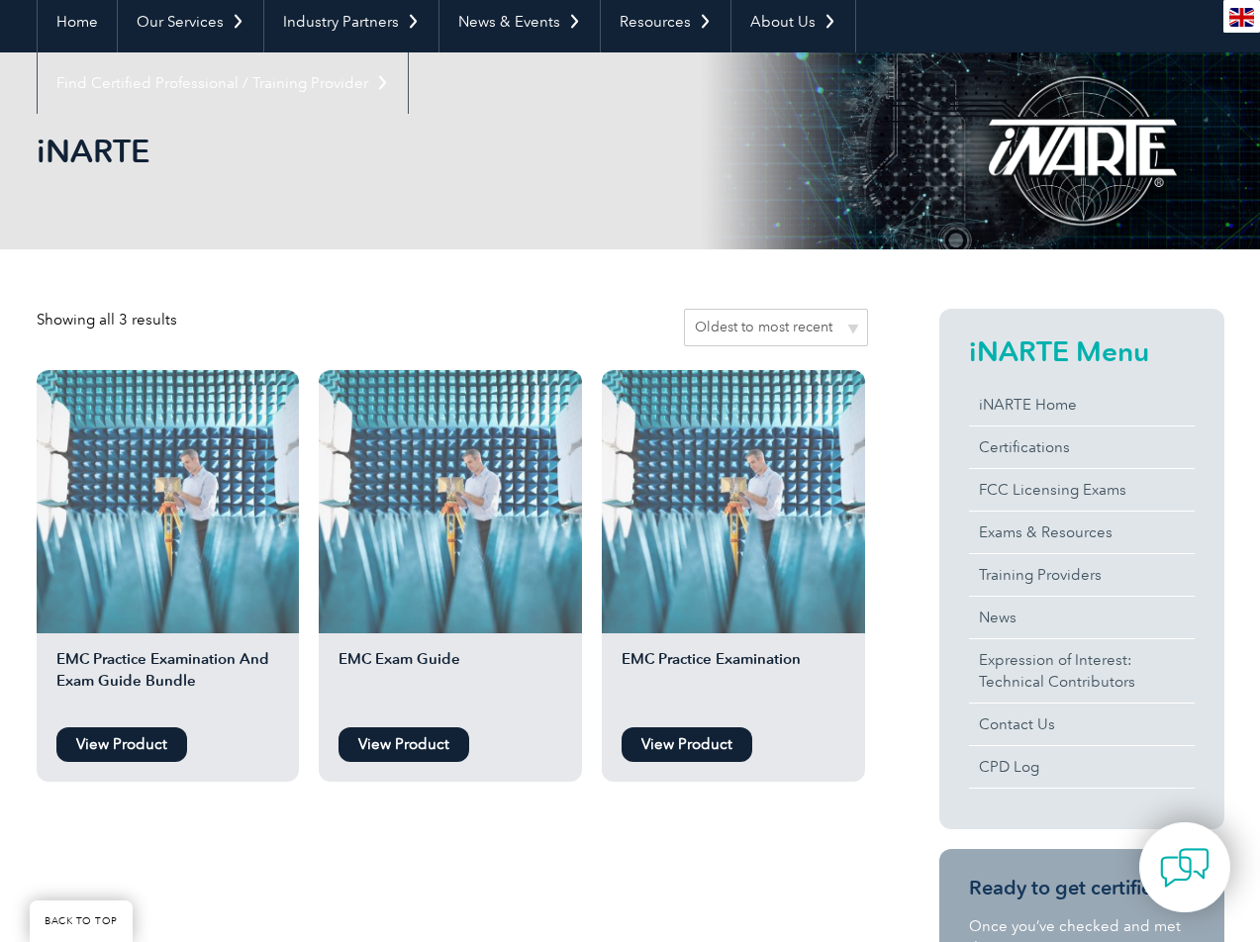
click at [949, 619] on div "iNARTE Menu iNARTE Home Certifications FCC Licensing Exams Exams & Resources Tr…" at bounding box center [1082, 569] width 285 height 521
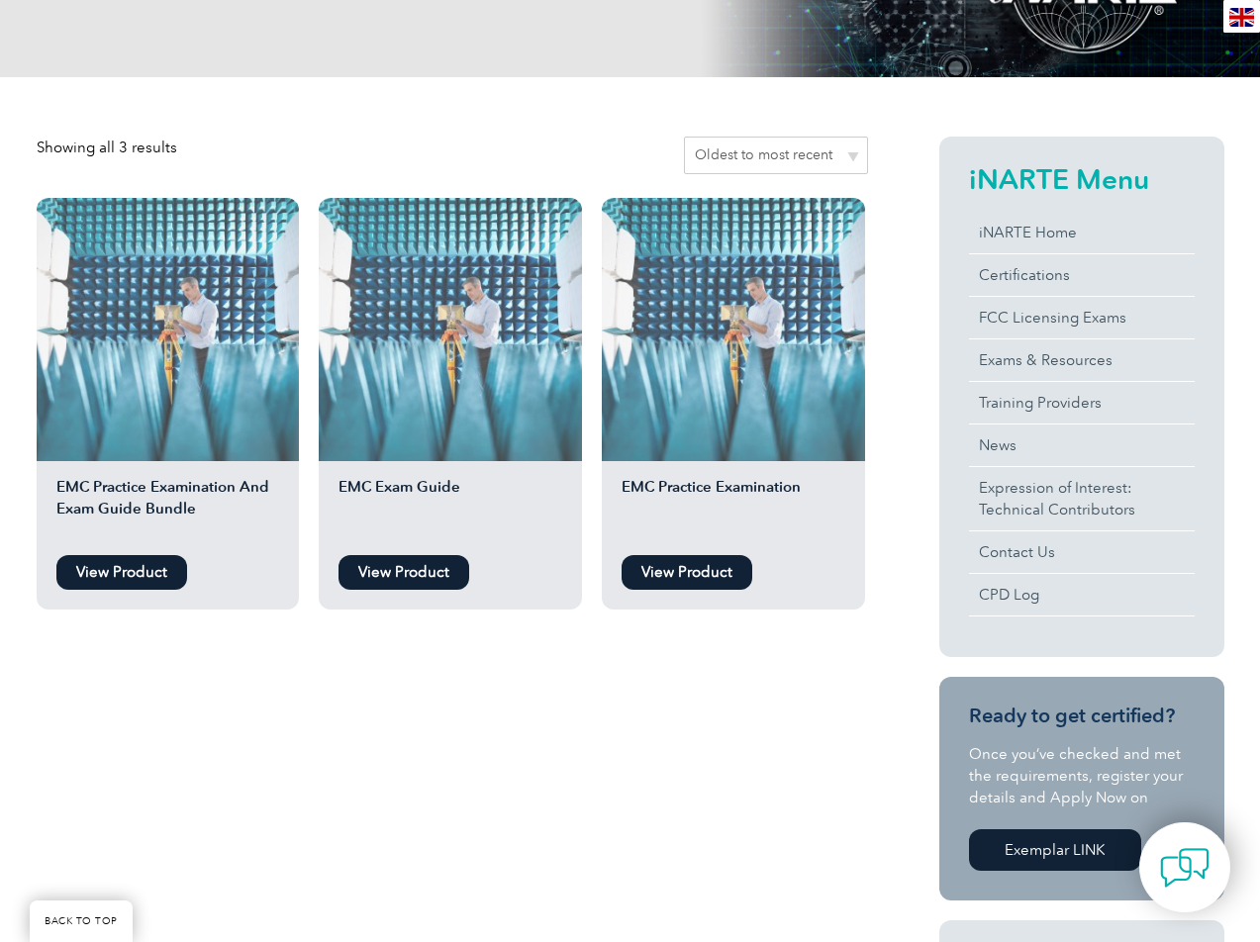
scroll to position [303, 0]
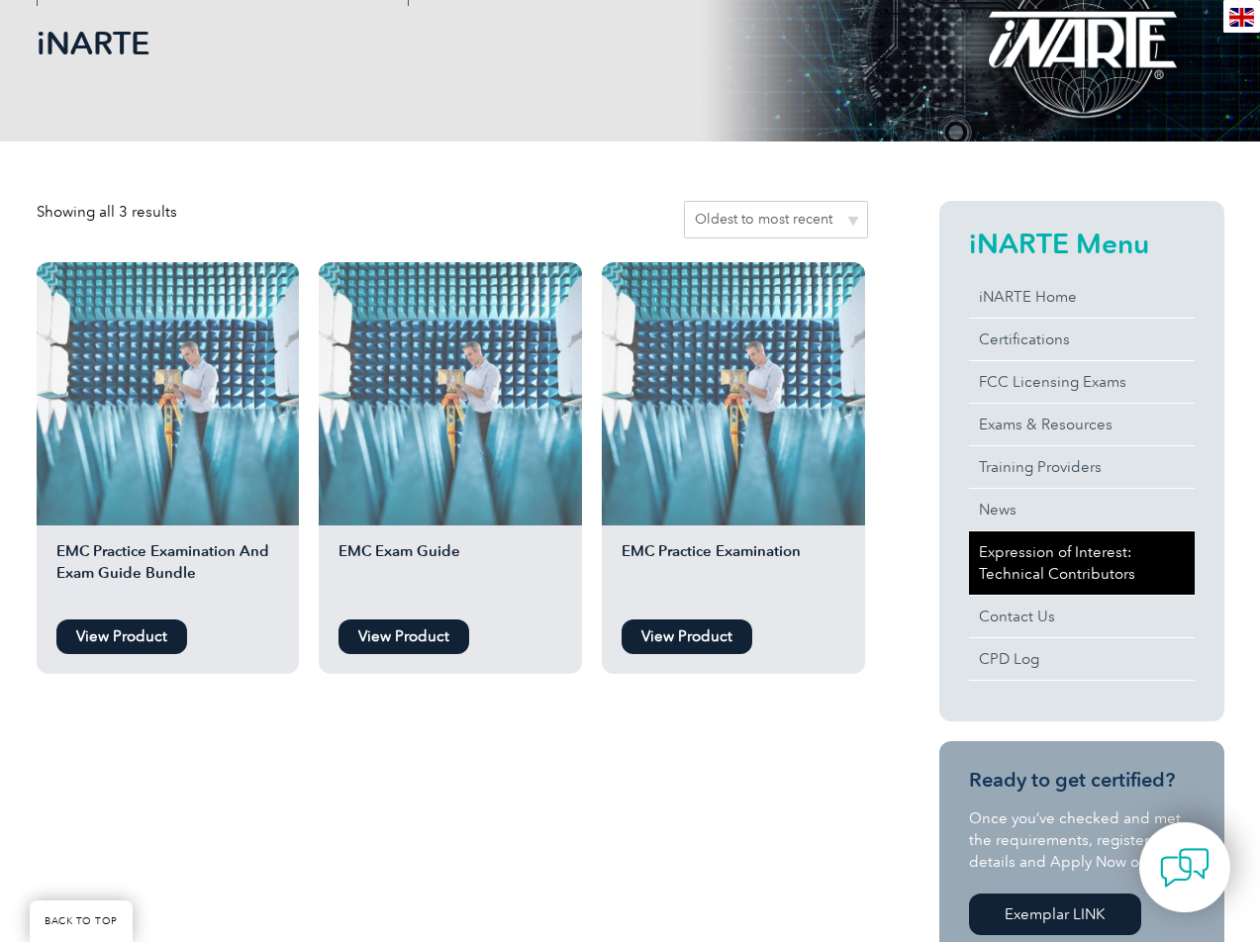
click at [1042, 554] on link "Expression of Interest: Technical Contributors" at bounding box center [1082, 563] width 226 height 63
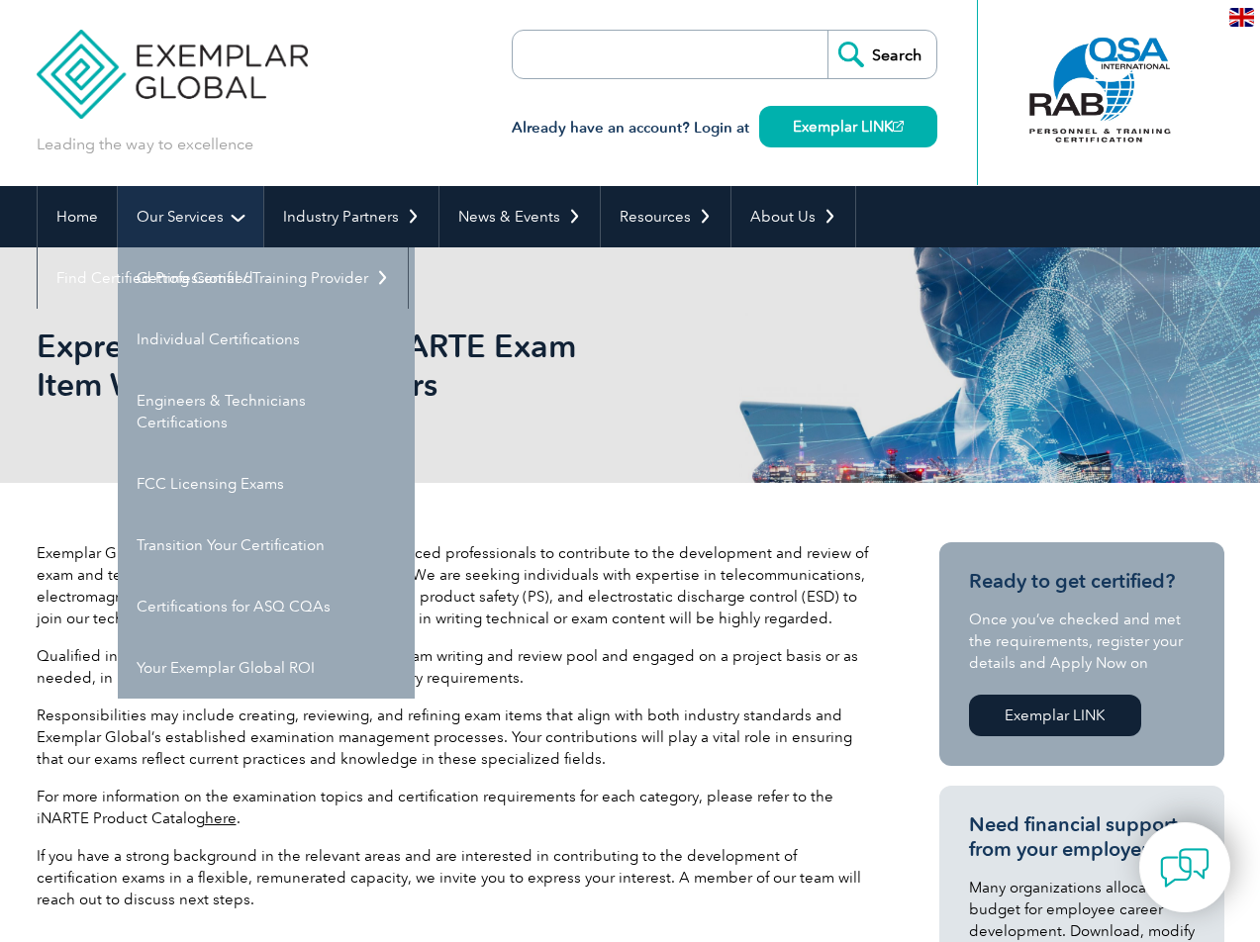
click at [205, 212] on link "Our Services" at bounding box center [191, 216] width 146 height 61
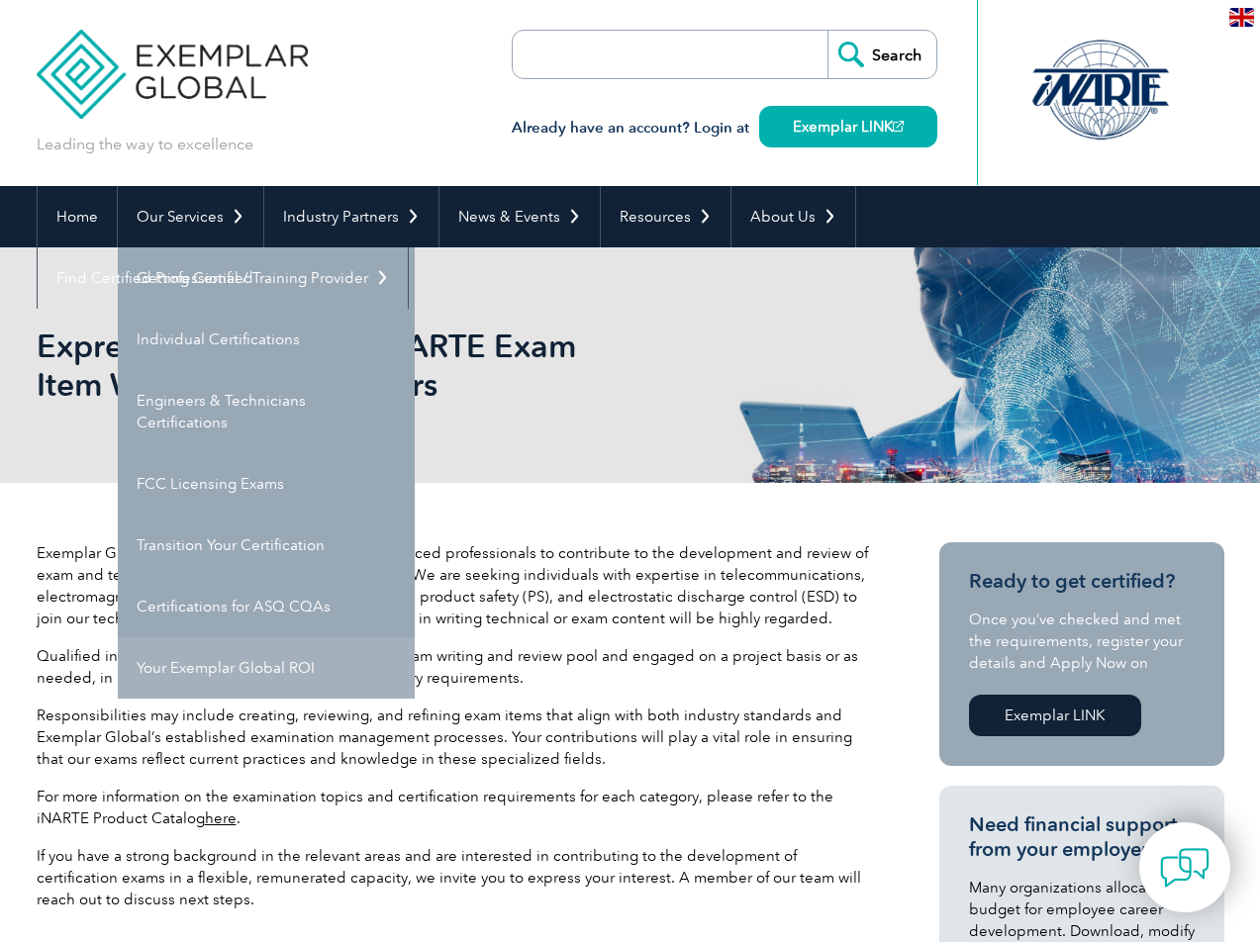
click at [209, 661] on link "Your Exemplar Global ROI" at bounding box center [266, 668] width 297 height 61
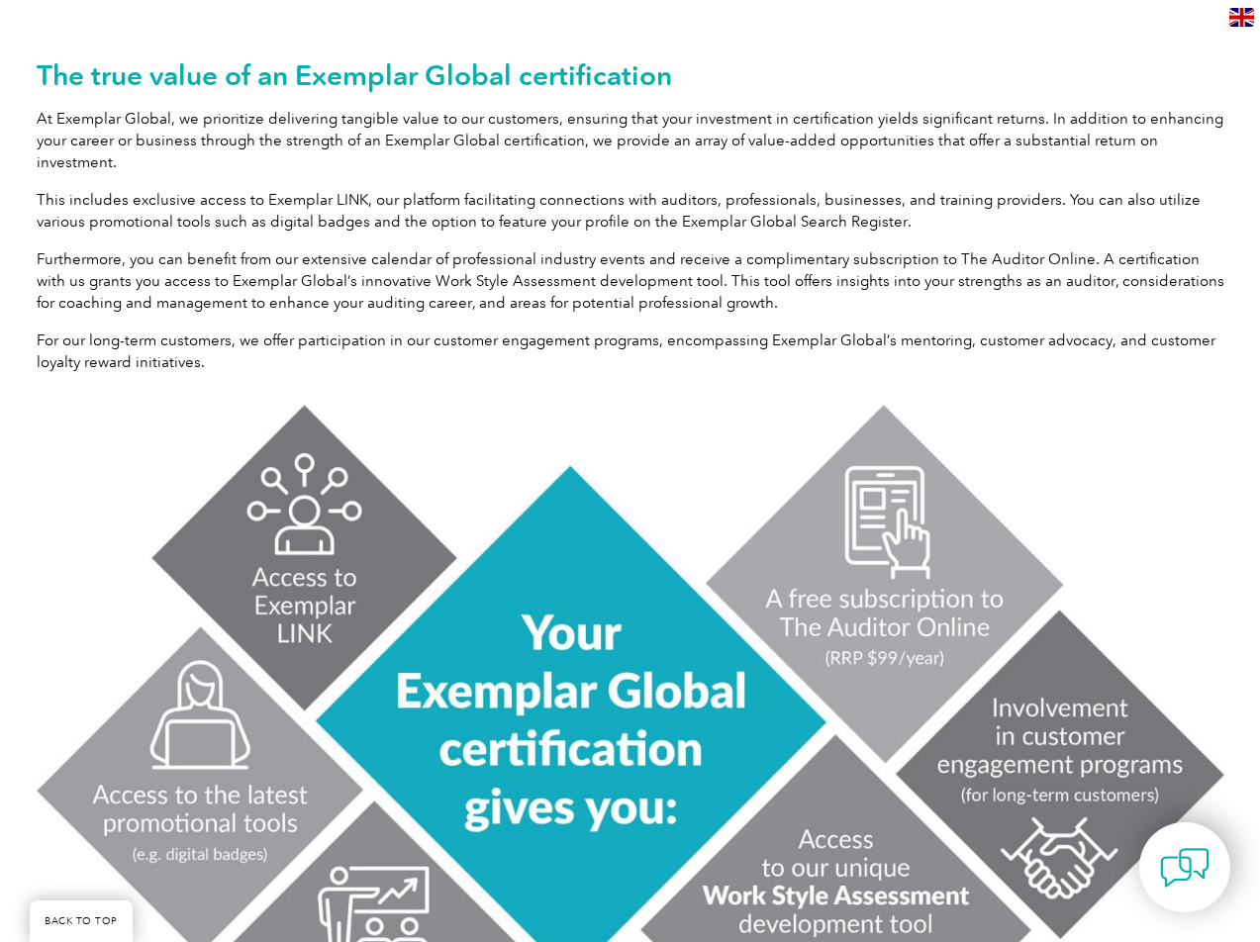
scroll to position [445, 0]
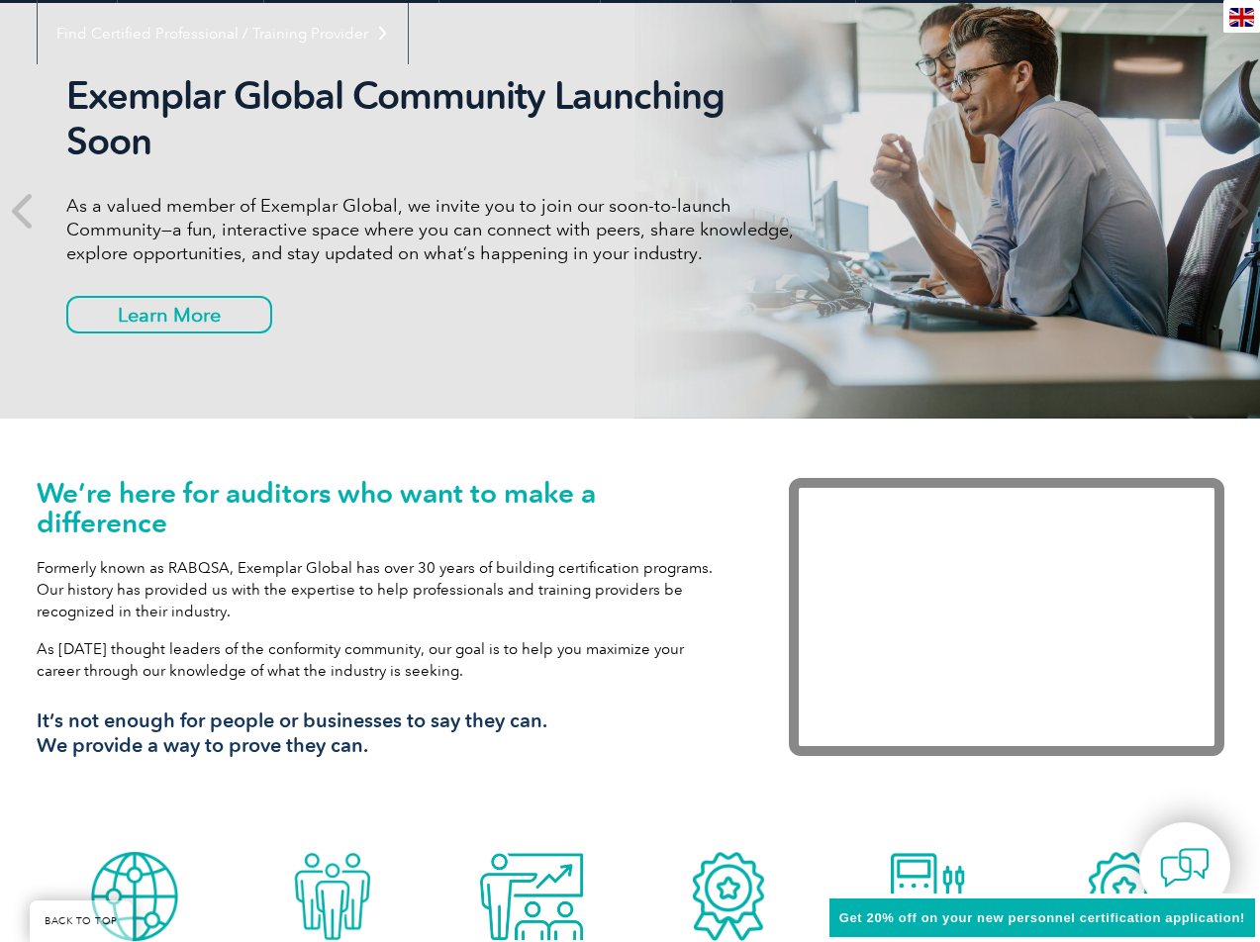
click at [461, 499] on h1 "We’re here for auditors who want to make a difference" at bounding box center [383, 507] width 693 height 59
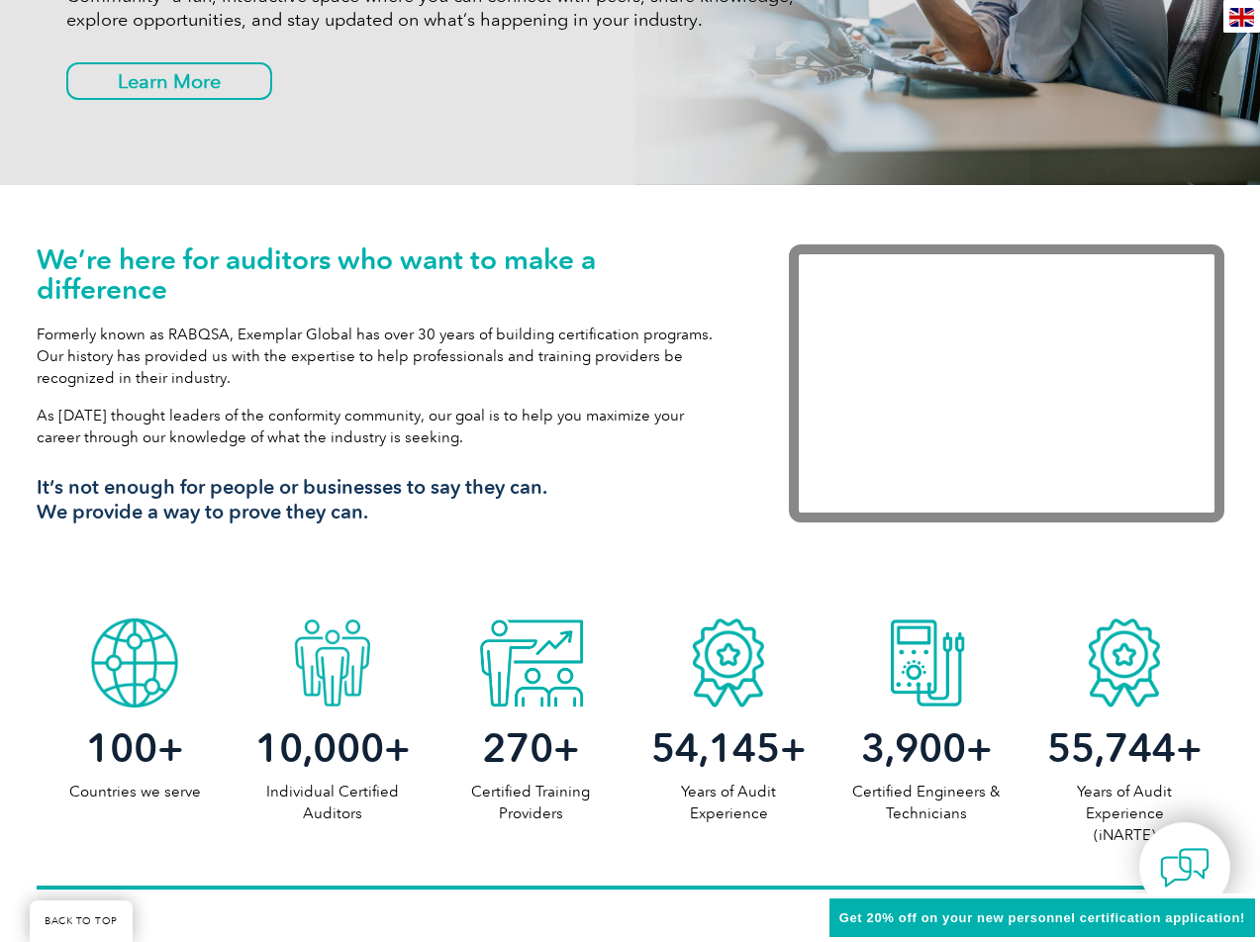
click at [461, 499] on h3 "It’s not enough for people or businesses to say they can. We provide a way to p…" at bounding box center [383, 499] width 693 height 49
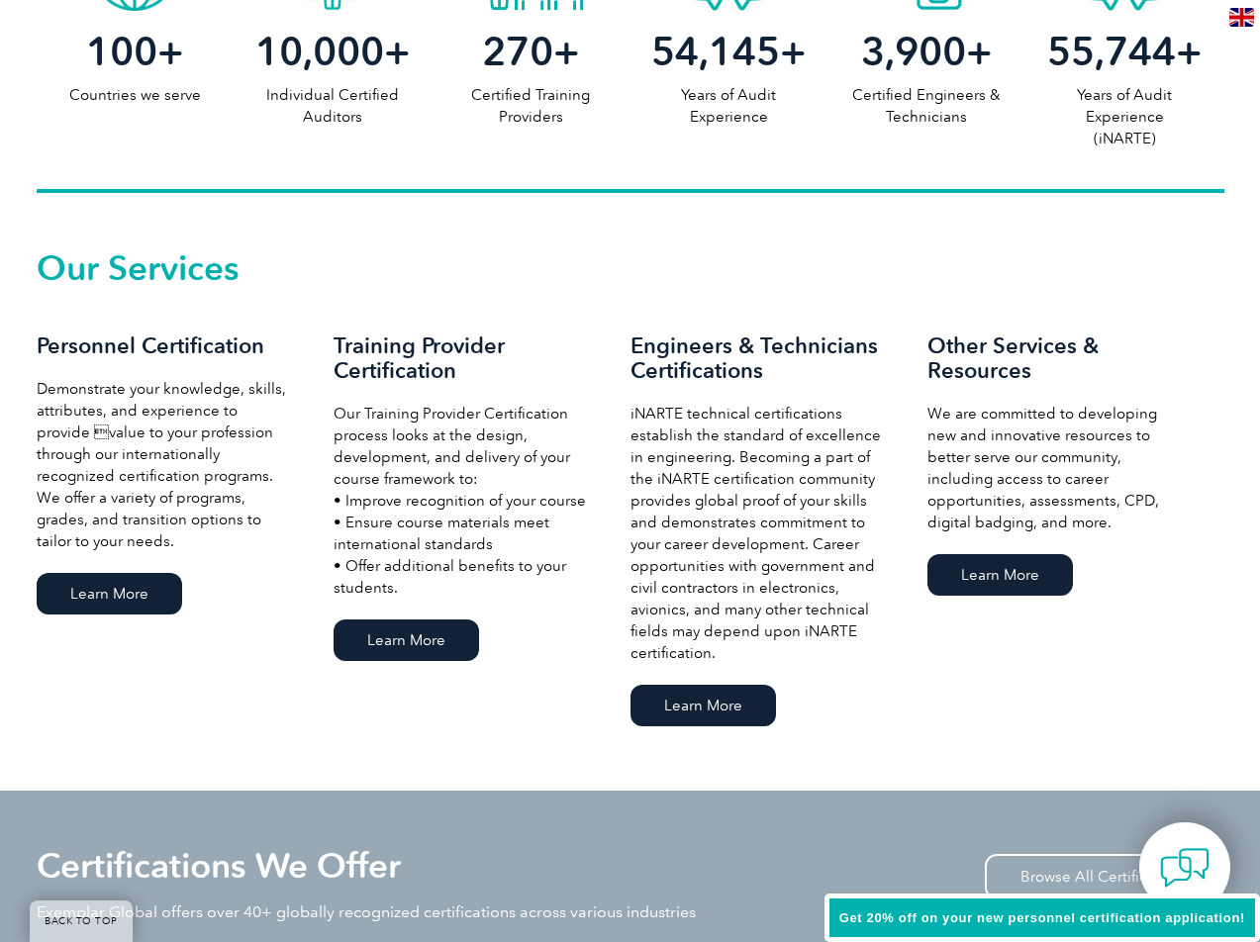
scroll to position [1178, 0]
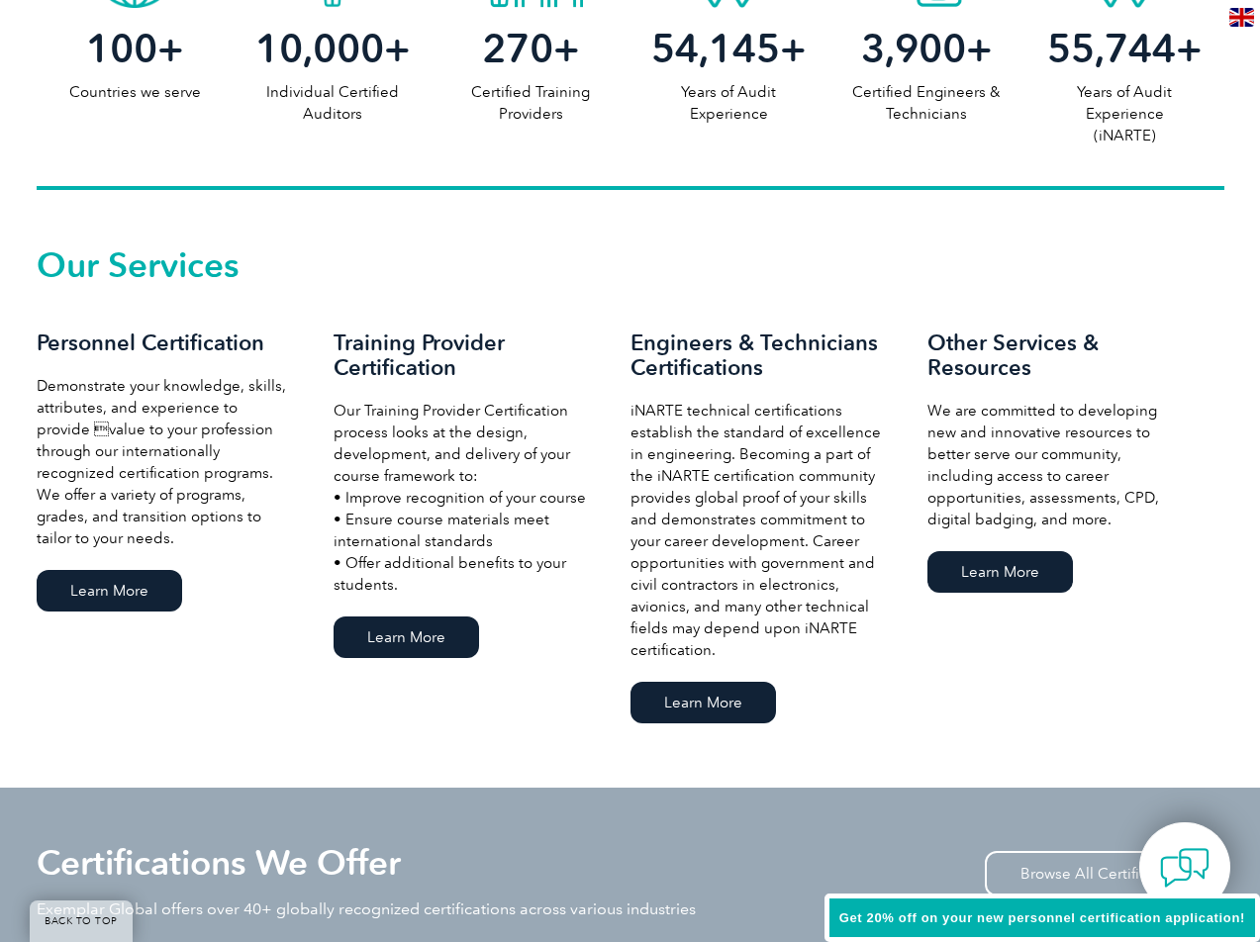
click at [757, 564] on p "iNARTE technical certifications establish the standard of excellence in enginee…" at bounding box center [759, 530] width 257 height 261
click at [987, 560] on link "Learn More" at bounding box center [1001, 572] width 146 height 42
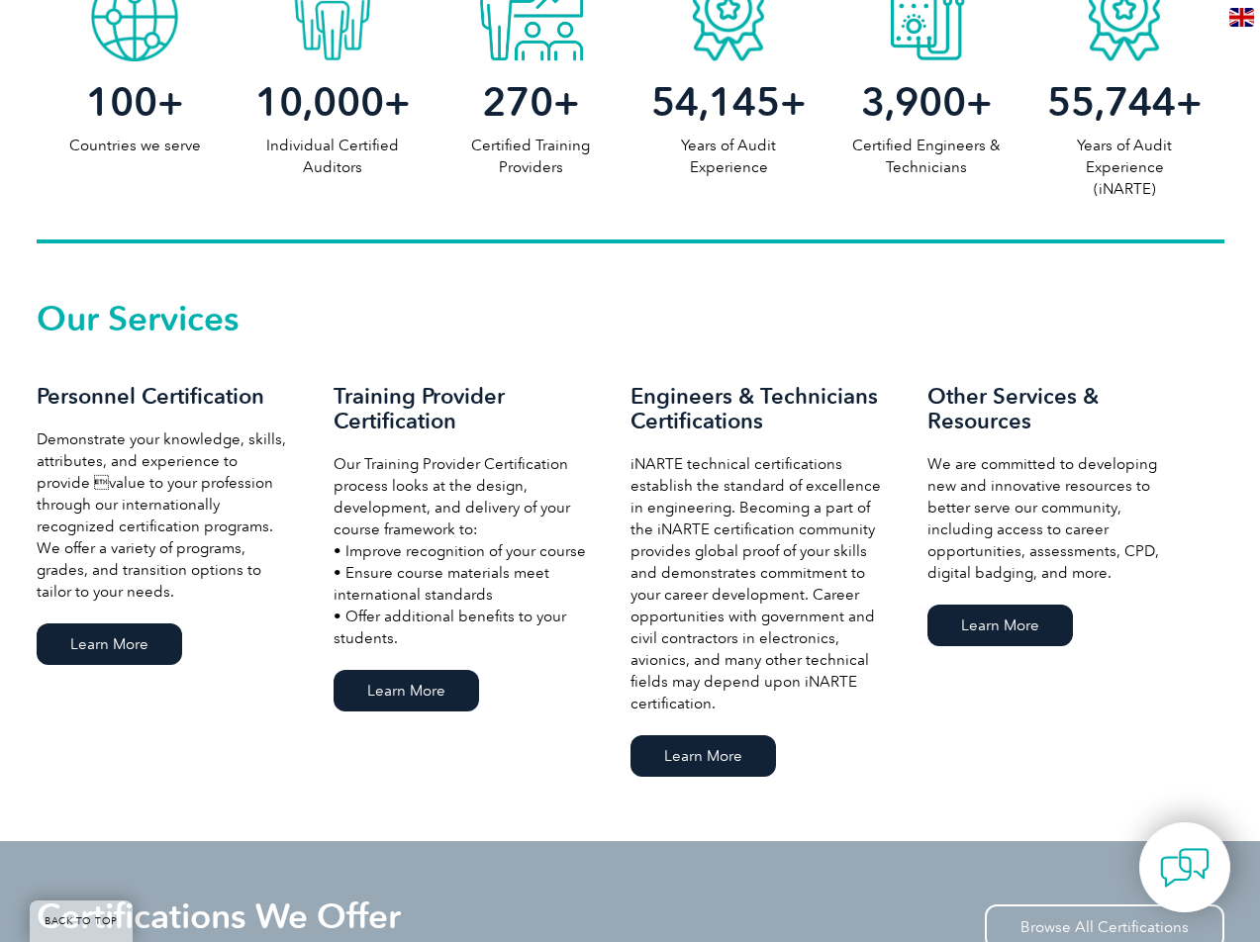
scroll to position [1122, 0]
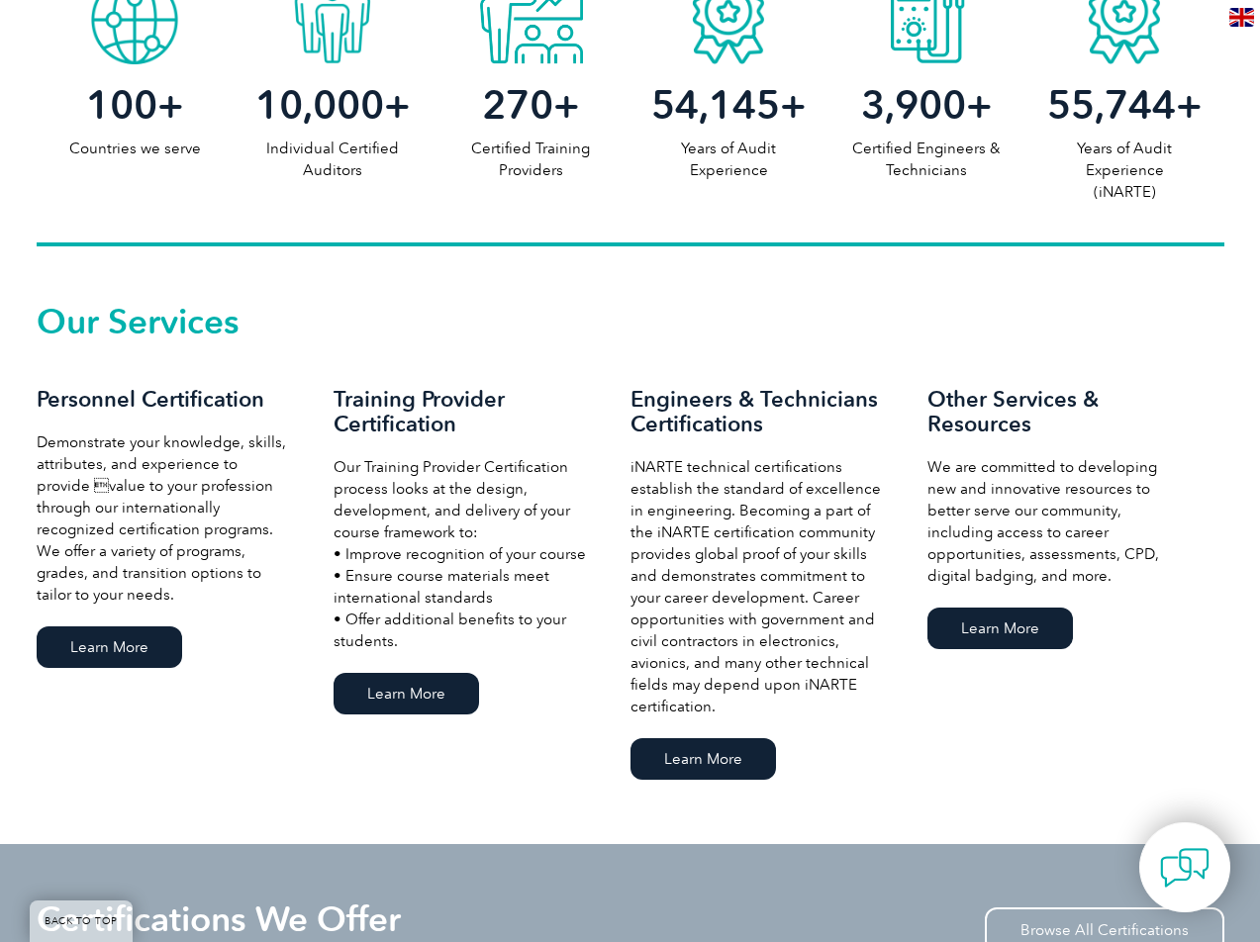
click at [396, 663] on div "Training Provider Certification Our Training Provider Certification process loo…" at bounding box center [482, 553] width 297 height 333
click at [394, 696] on link "Learn More" at bounding box center [407, 694] width 146 height 42
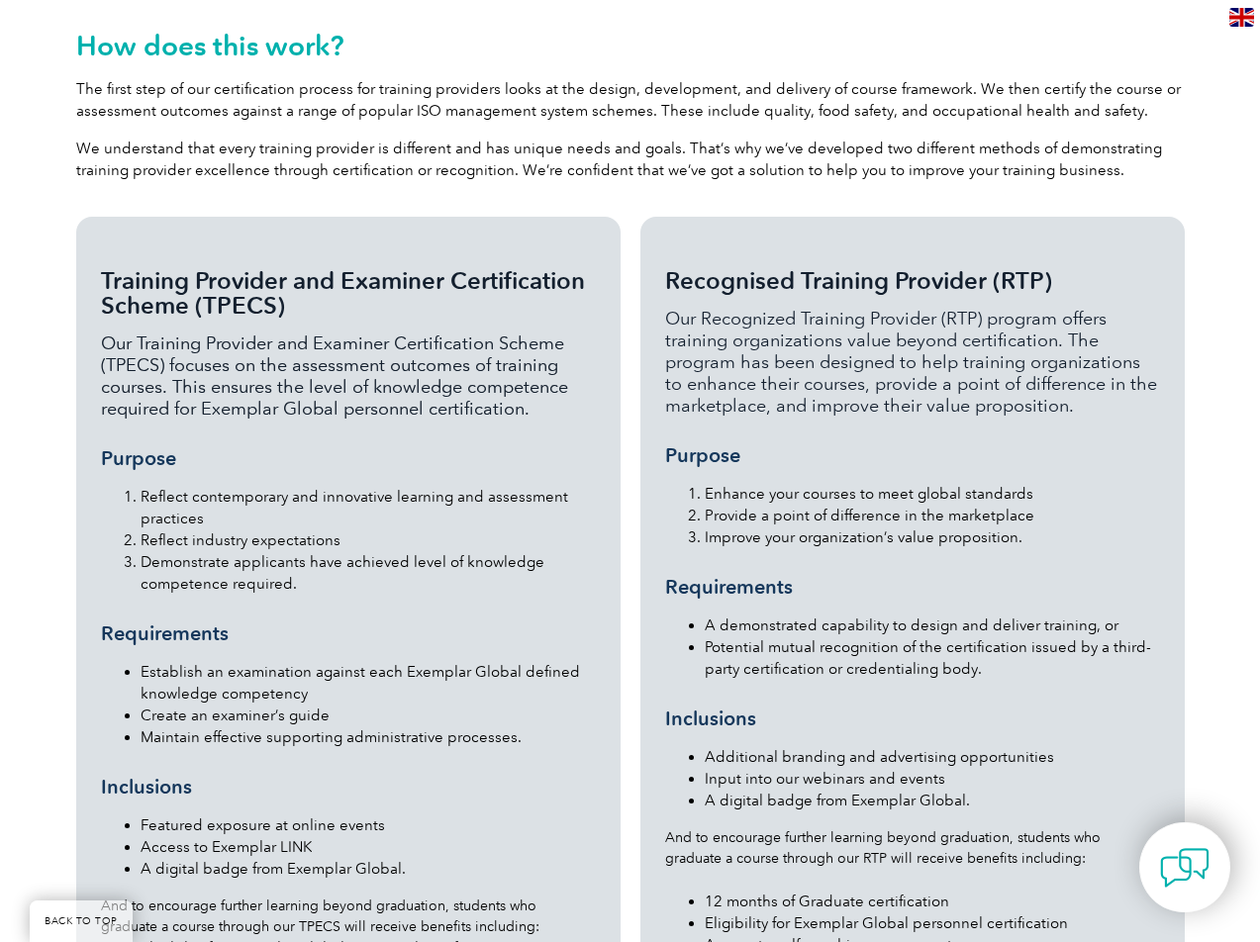
scroll to position [1455, 0]
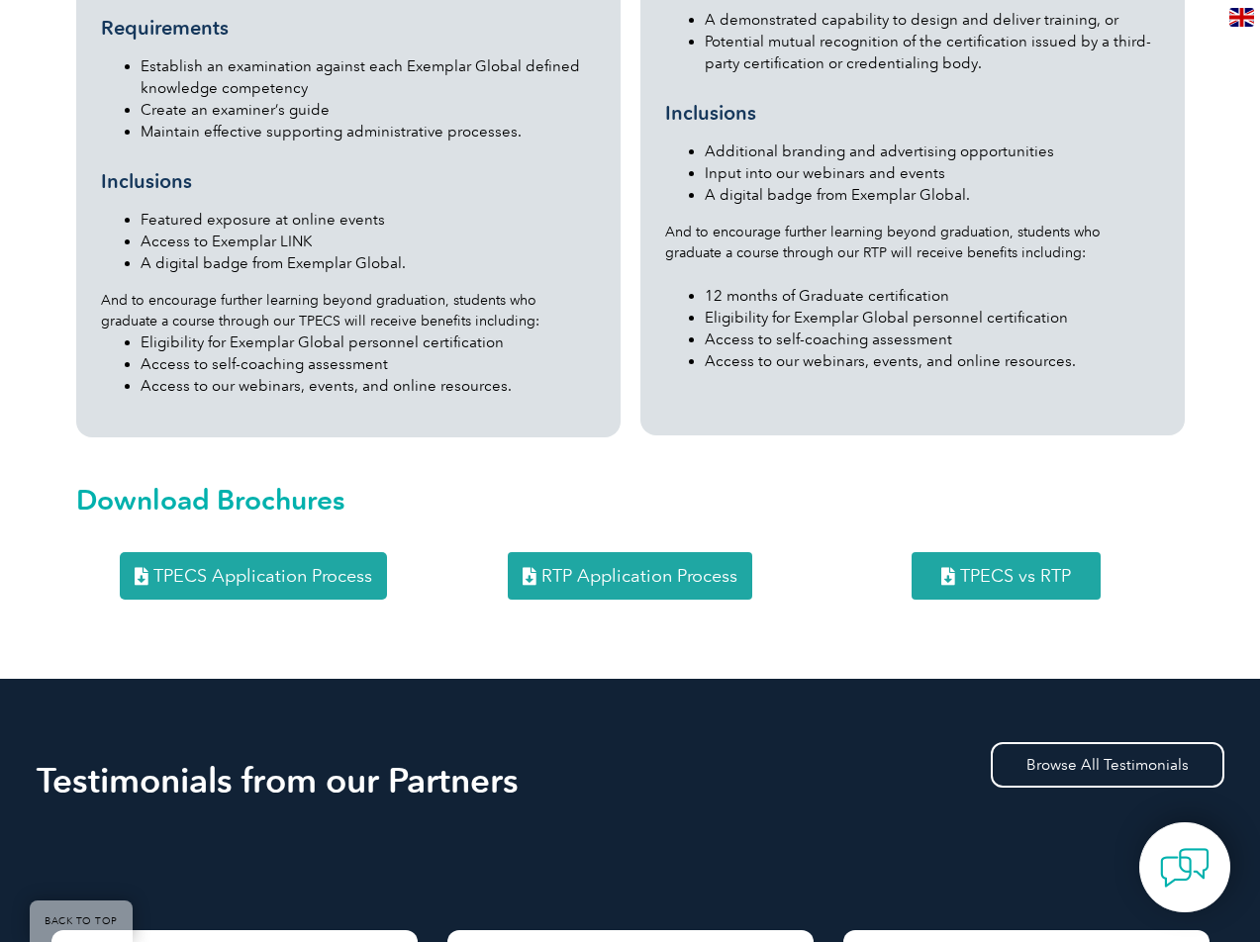
click at [776, 447] on div "Download Brochures" at bounding box center [630, 494] width 1129 height 95
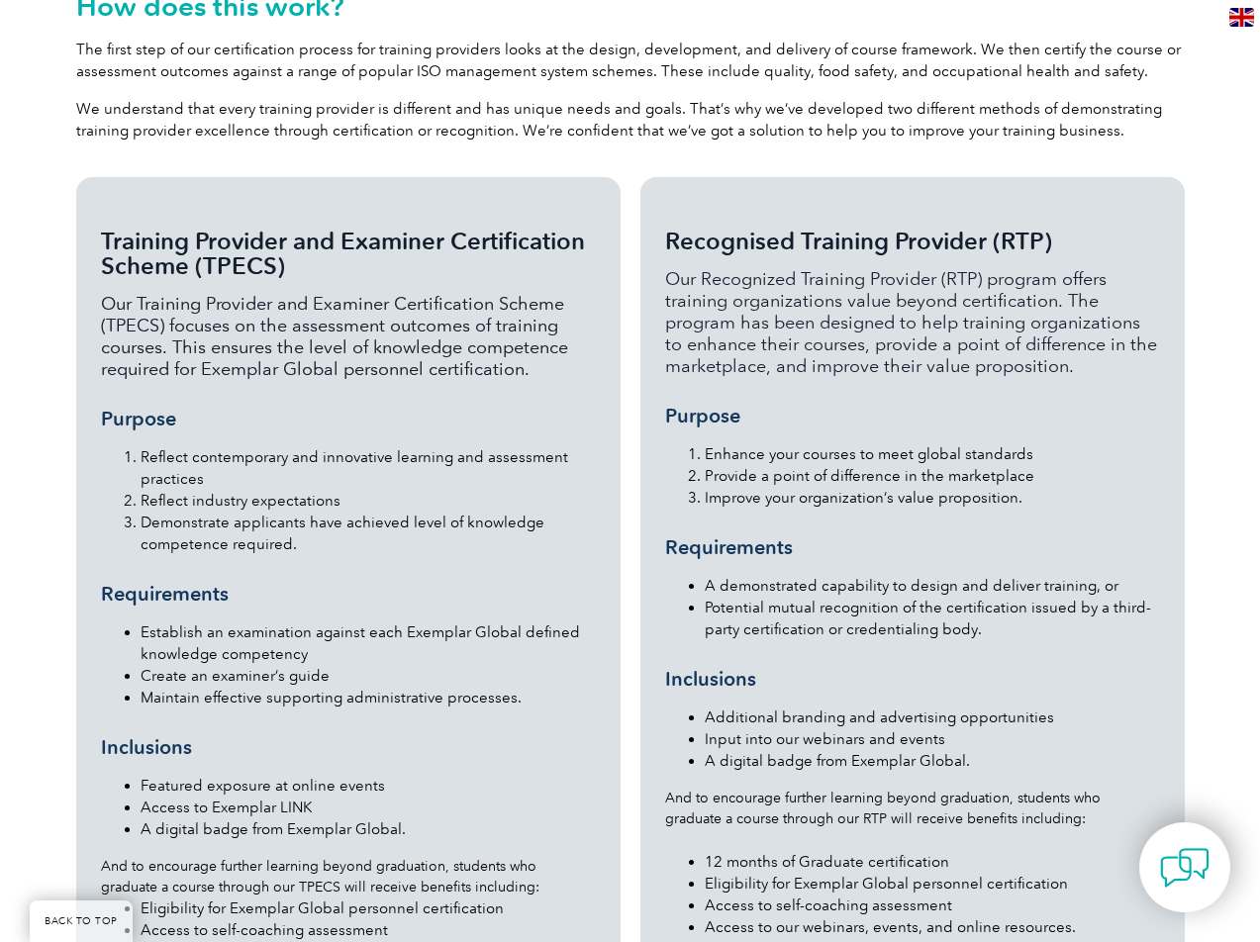
scroll to position [1387, 0]
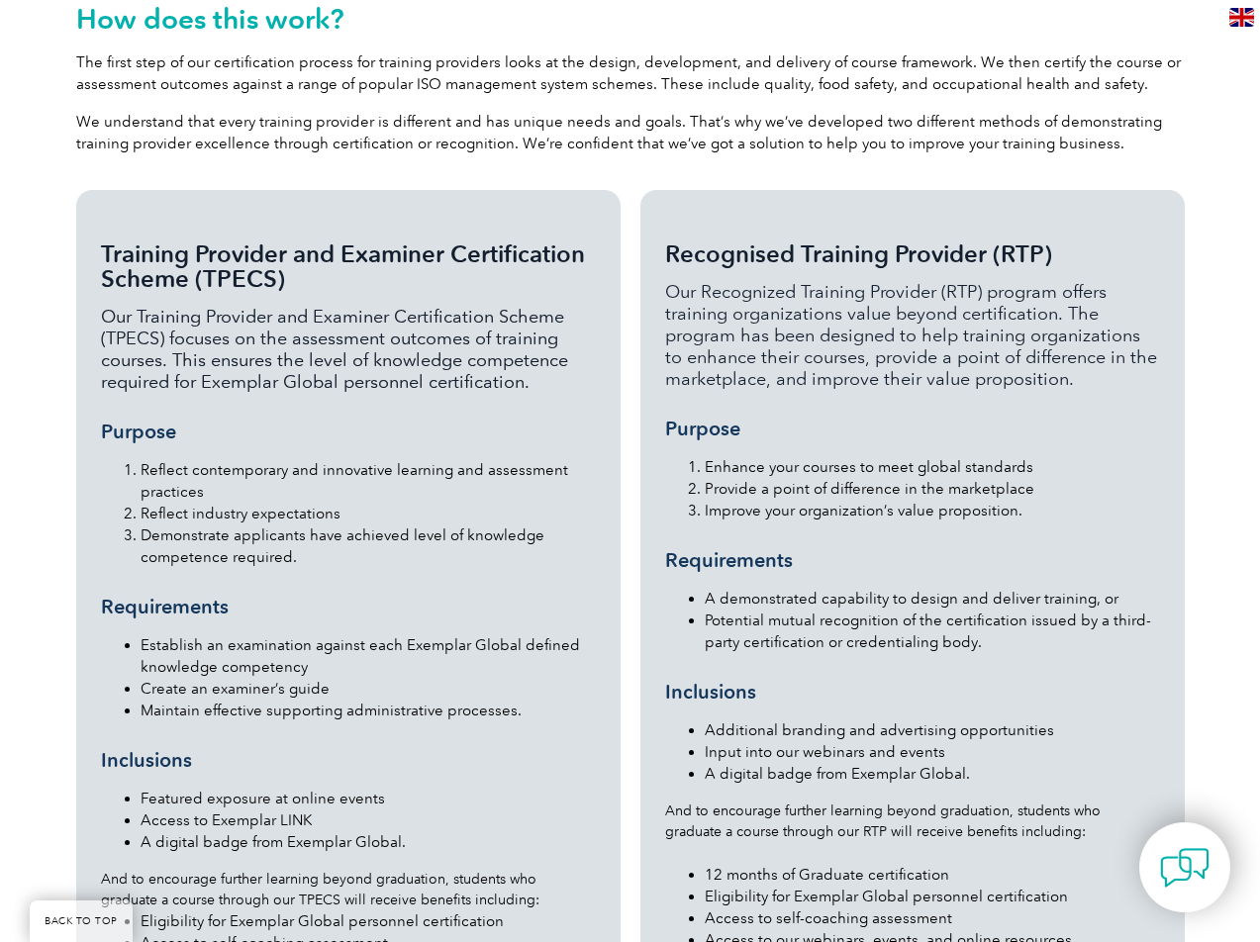
click at [796, 240] on span "Recognised Training Provider (RTP)" at bounding box center [858, 254] width 387 height 29
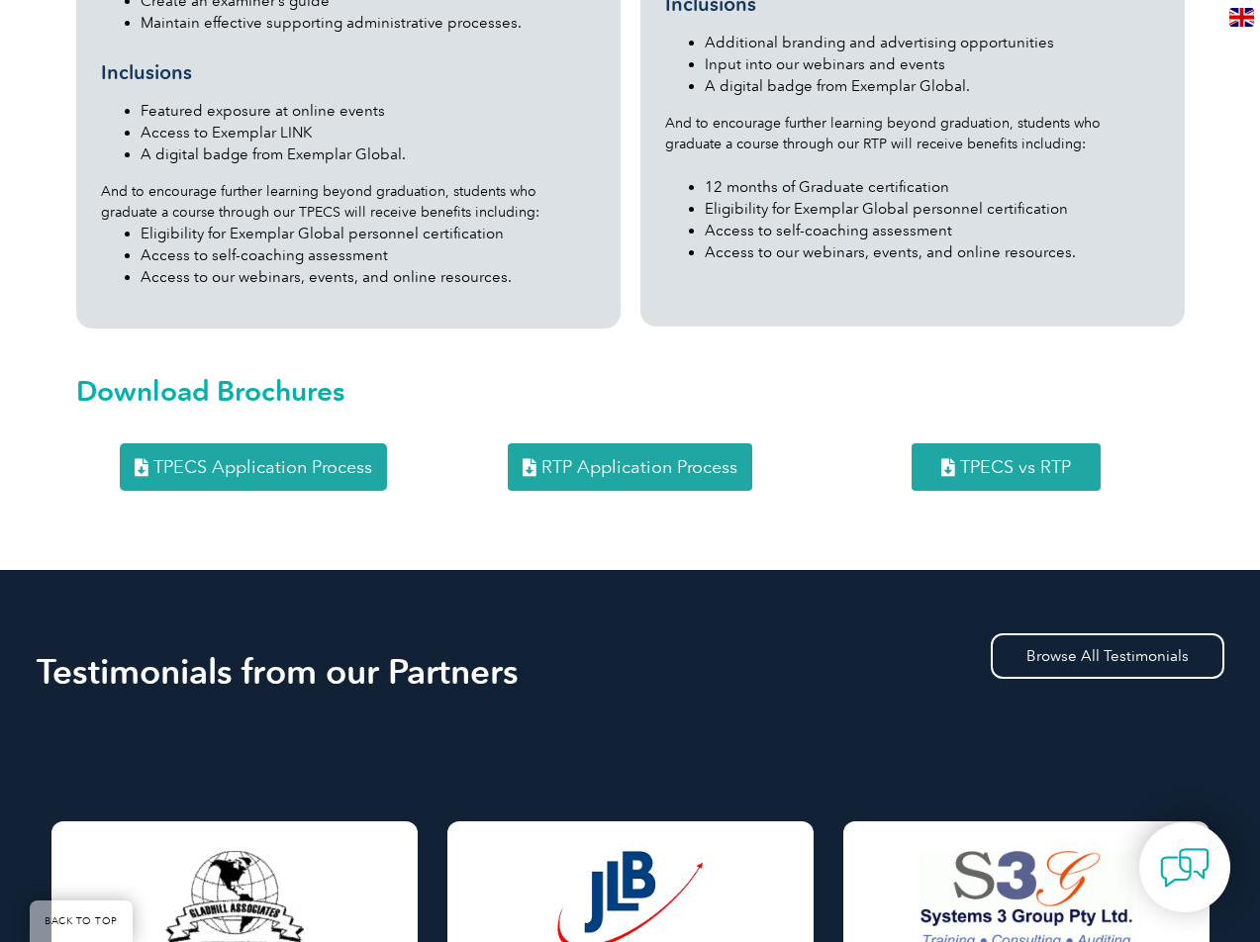
scroll to position [2076, 0]
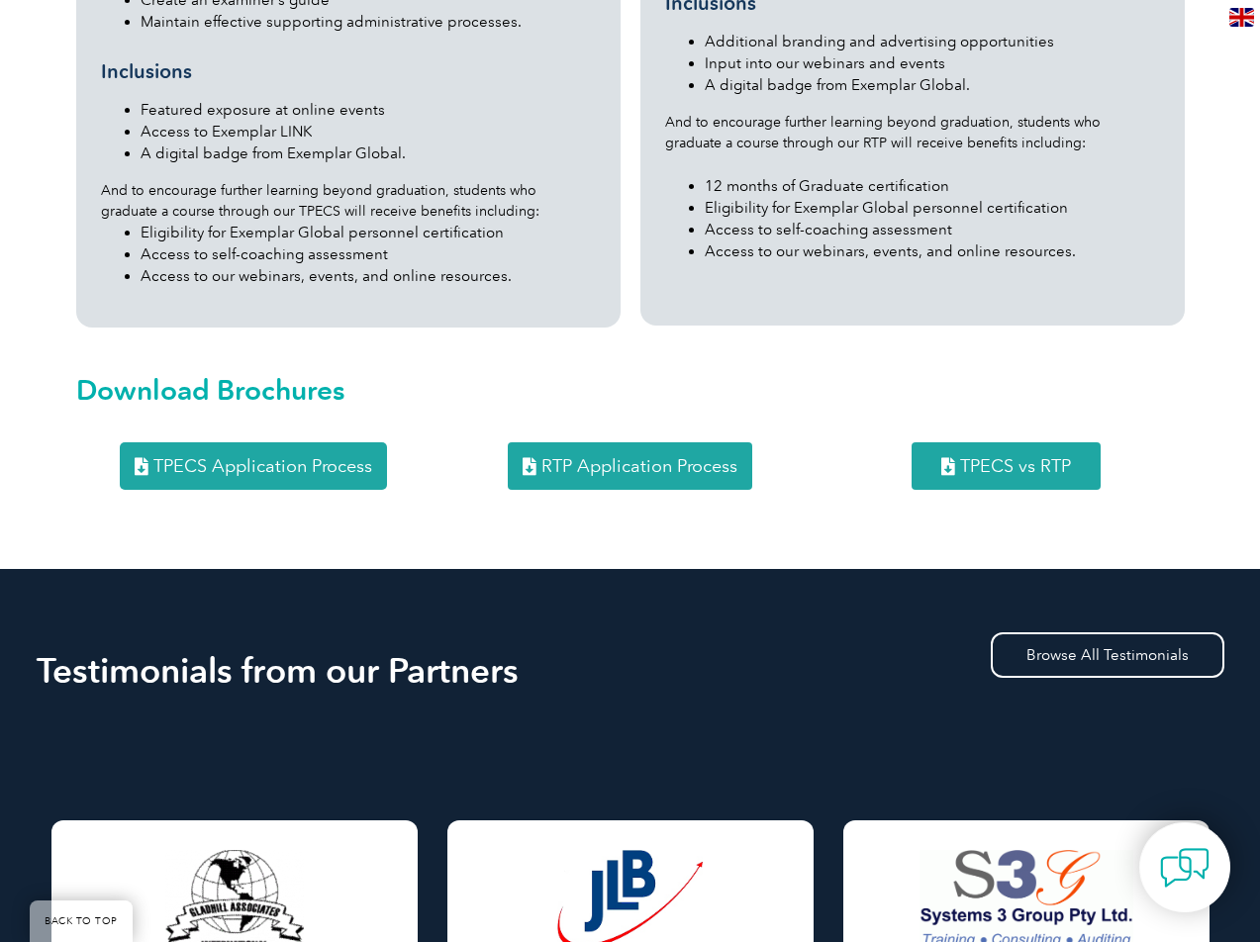
click at [674, 443] on link "RTP Application Process" at bounding box center [630, 467] width 245 height 48
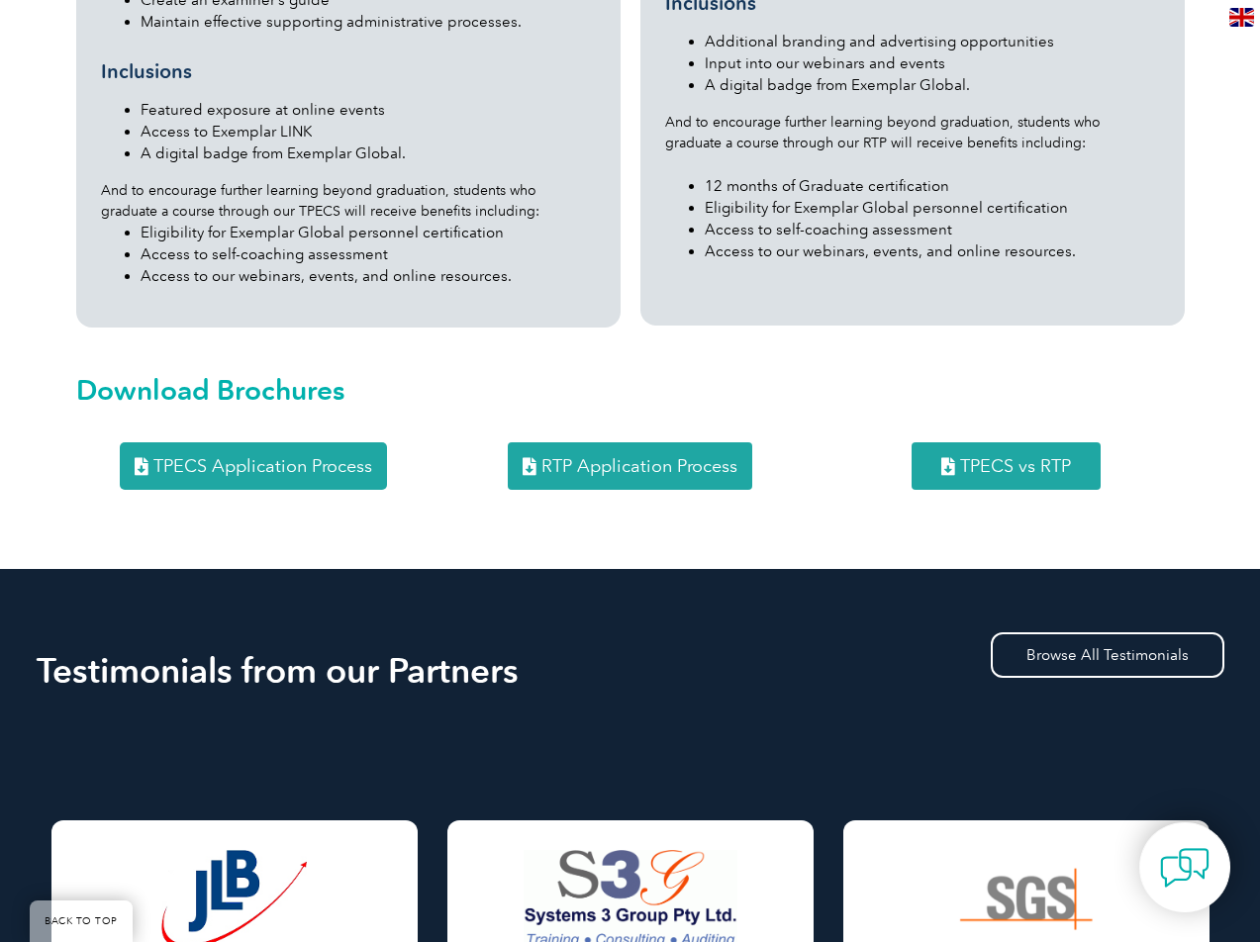
click at [604, 457] on span "RTP Application Process" at bounding box center [640, 466] width 196 height 18
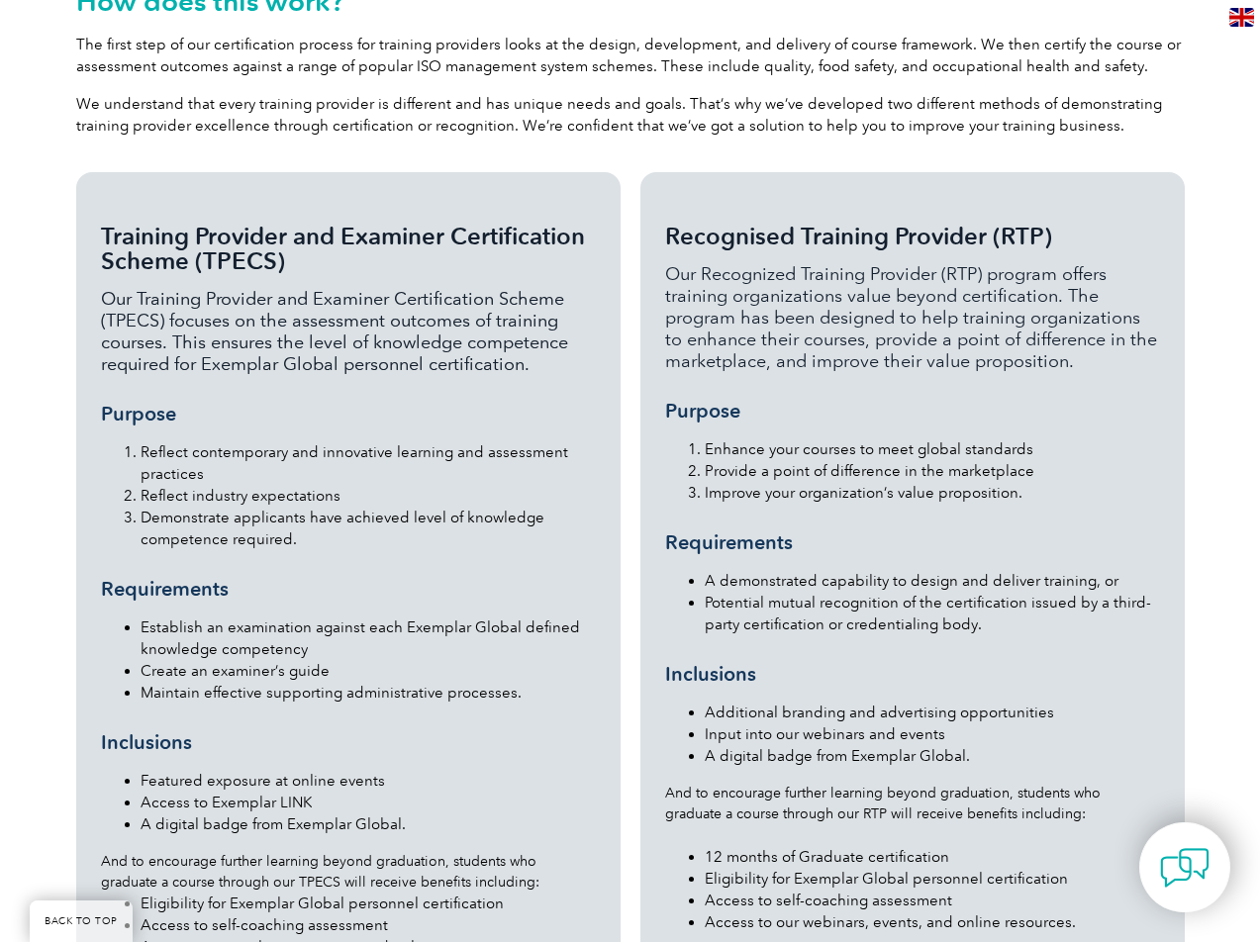
scroll to position [1325, 0]
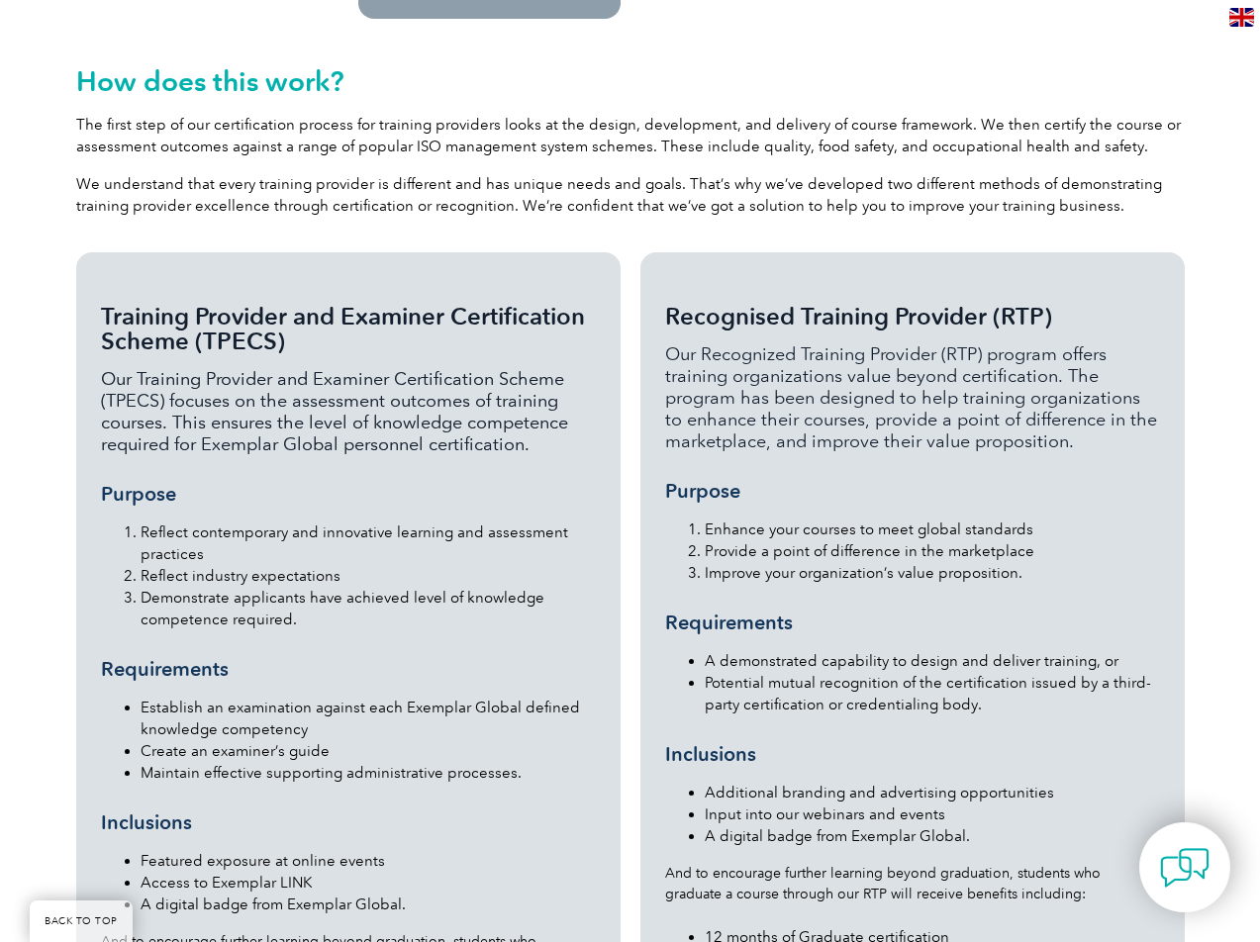
click at [866, 302] on span "Recognised Training Provider (RTP)" at bounding box center [858, 316] width 387 height 29
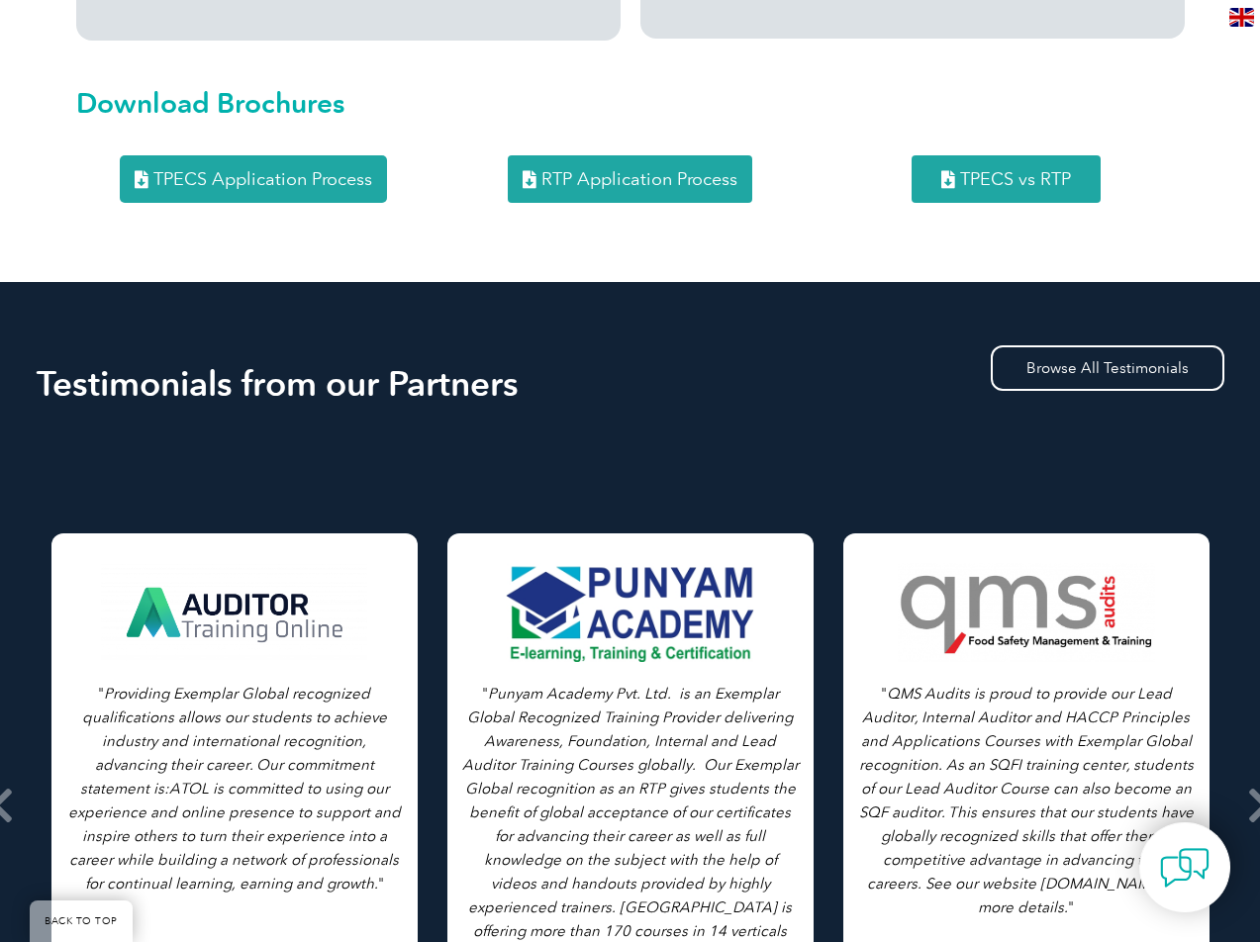
click at [761, 282] on div "Testimonials from our Partners Browse All Testimonials " As we all know, in eve…" at bounding box center [631, 764] width 1188 height 964
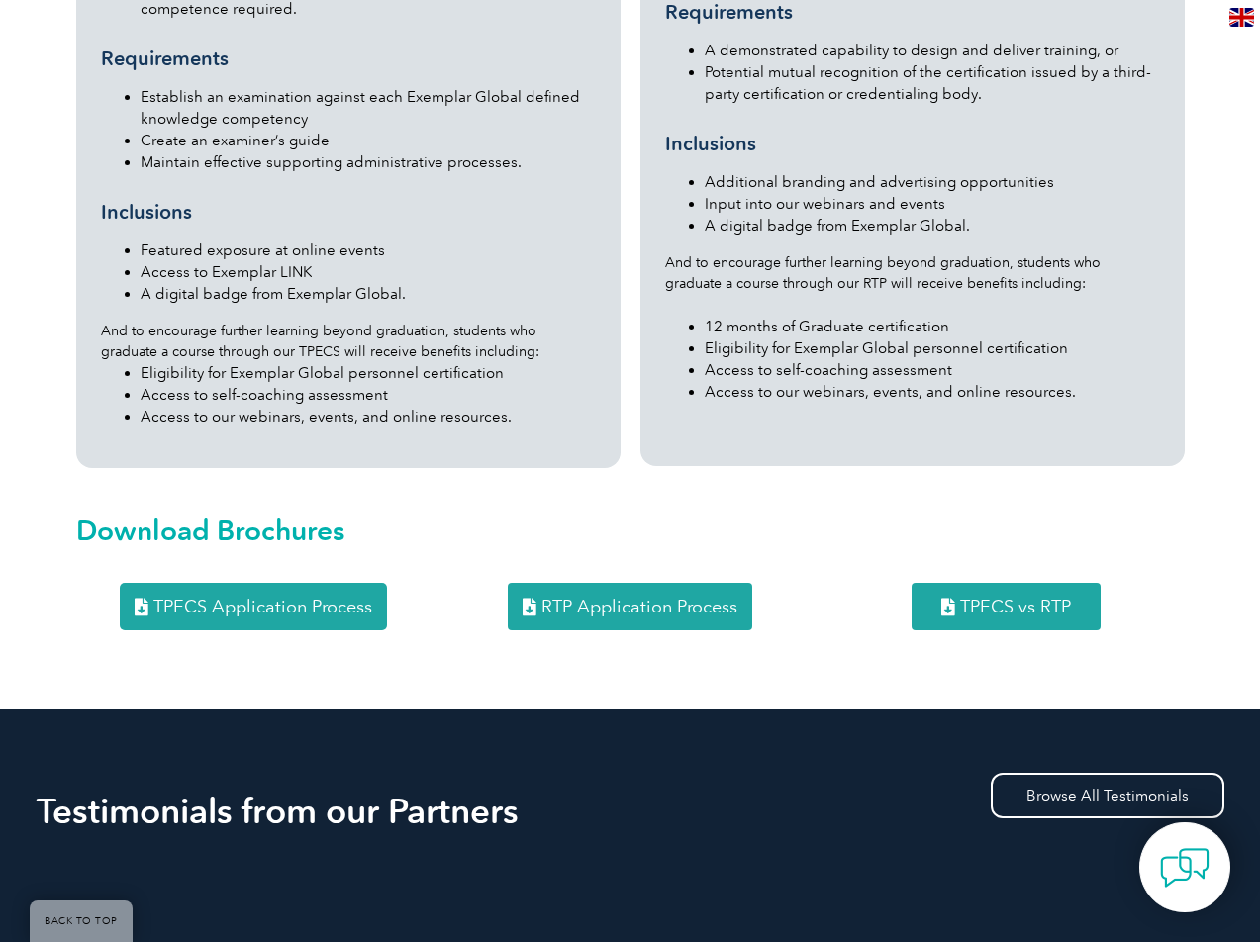
click at [761, 294] on ul "12 months of Graduate certification Eligibility for Exemplar Global personnel c…" at bounding box center [912, 348] width 495 height 109
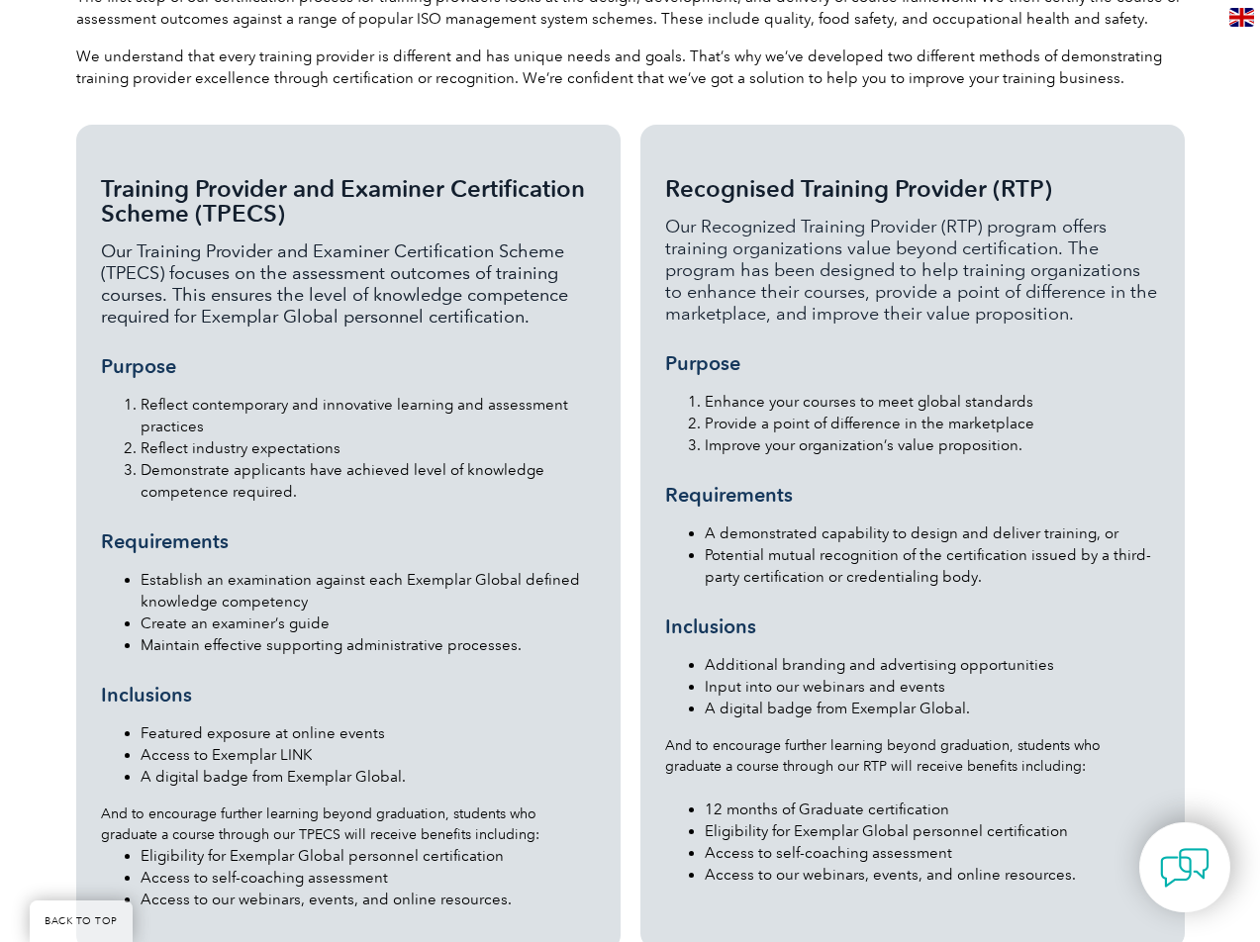
scroll to position [1447, 0]
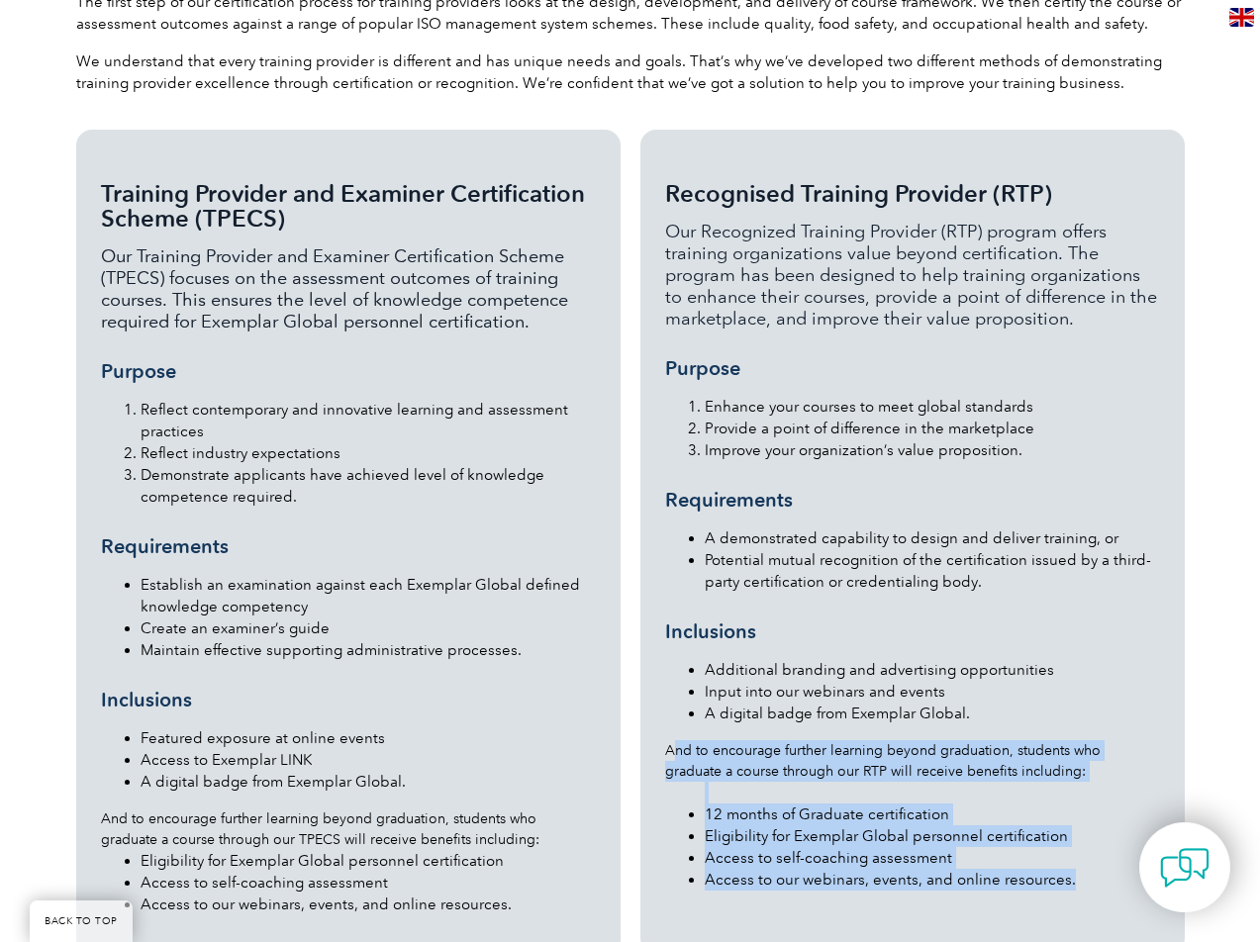
drag, startPoint x: 663, startPoint y: 704, endPoint x: 1080, endPoint y: 850, distance: 441.8
click at [1080, 850] on div "Recognised Training Provider (RTP) Our Recognized Training Provider (RTP) progr…" at bounding box center [913, 542] width 544 height 825
copy div "And to encourage further learning beyond graduation, students who graduate a co…"
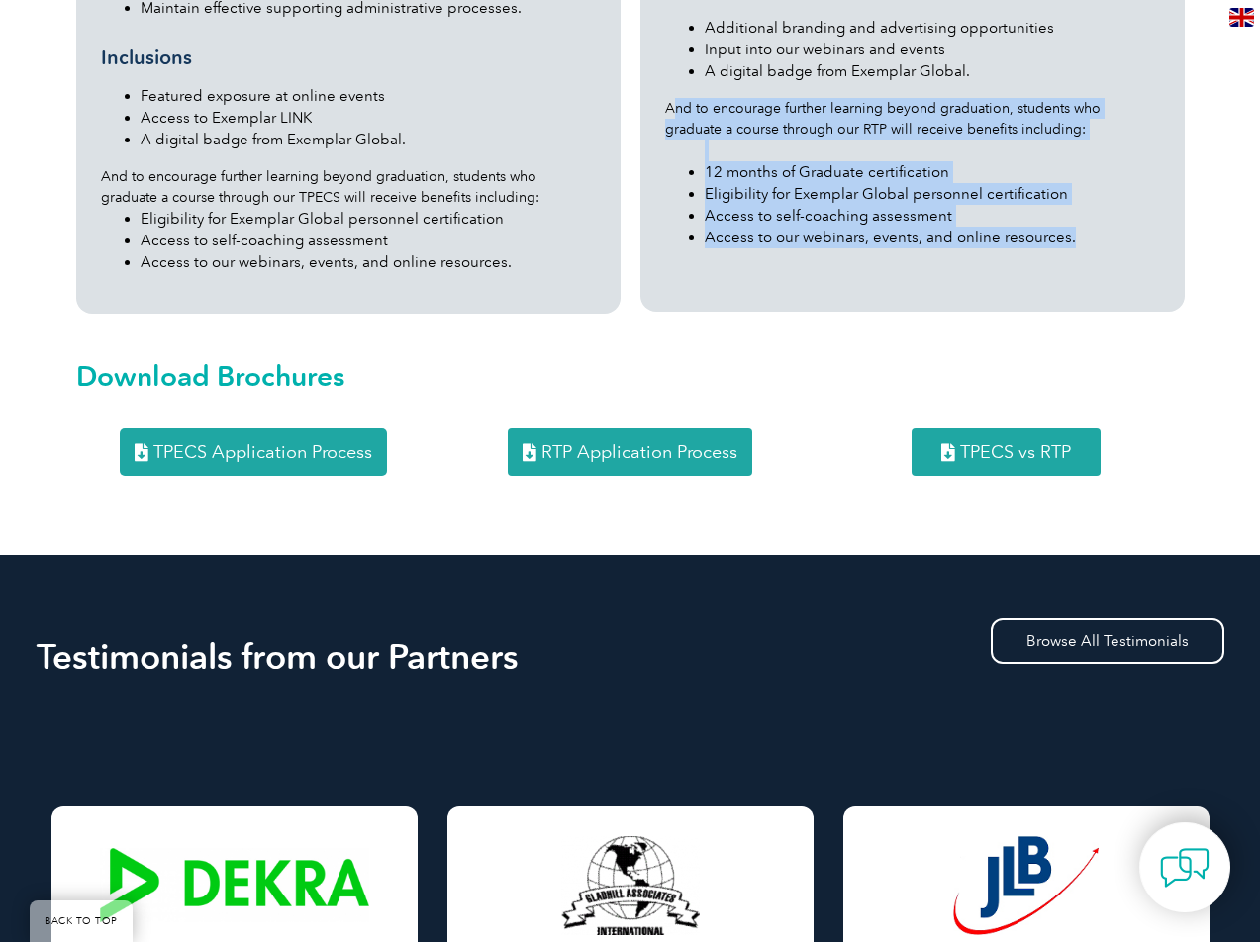
scroll to position [2093, 0]
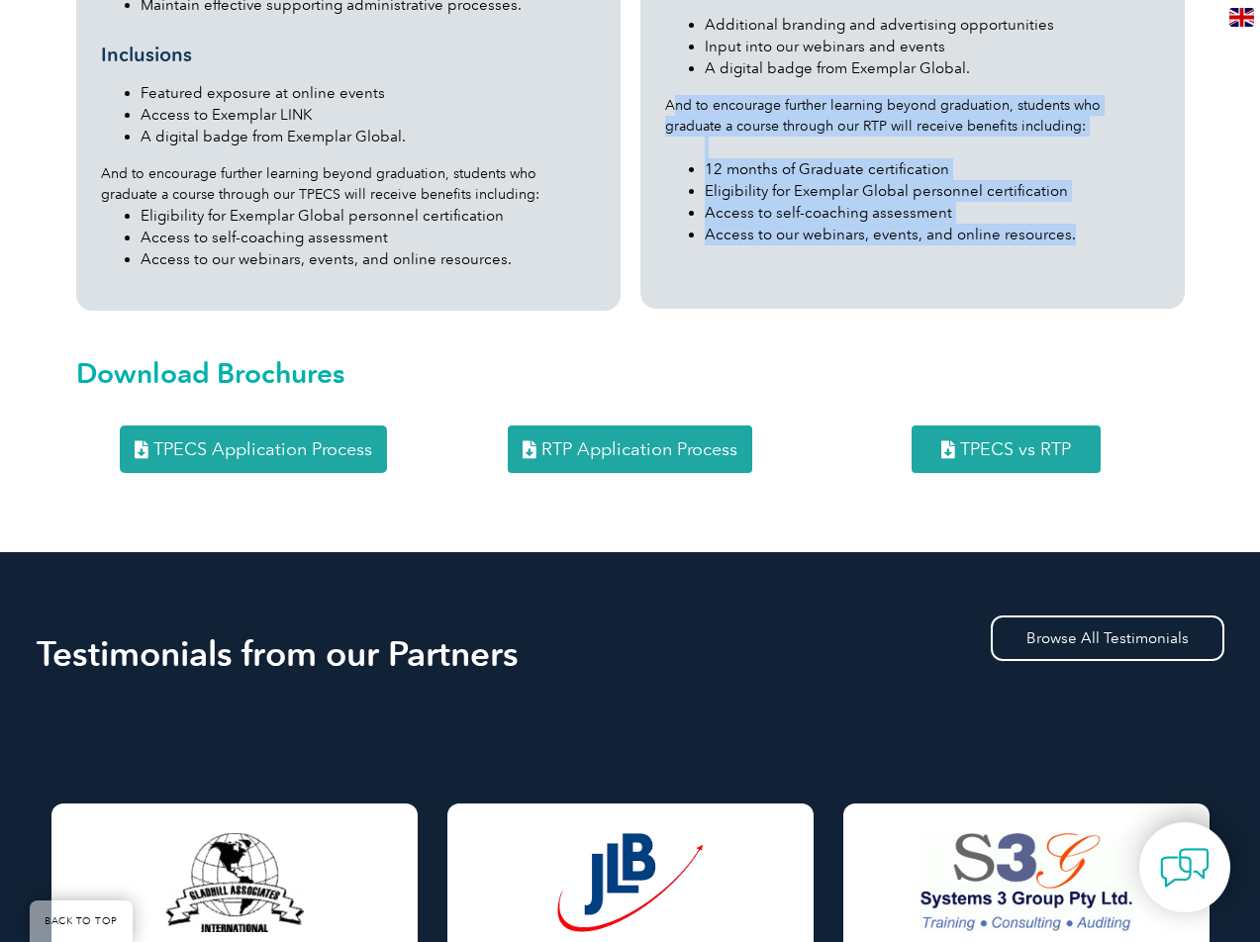
click at [820, 224] on li "Access to our webinars, events, and online resources." at bounding box center [932, 235] width 455 height 22
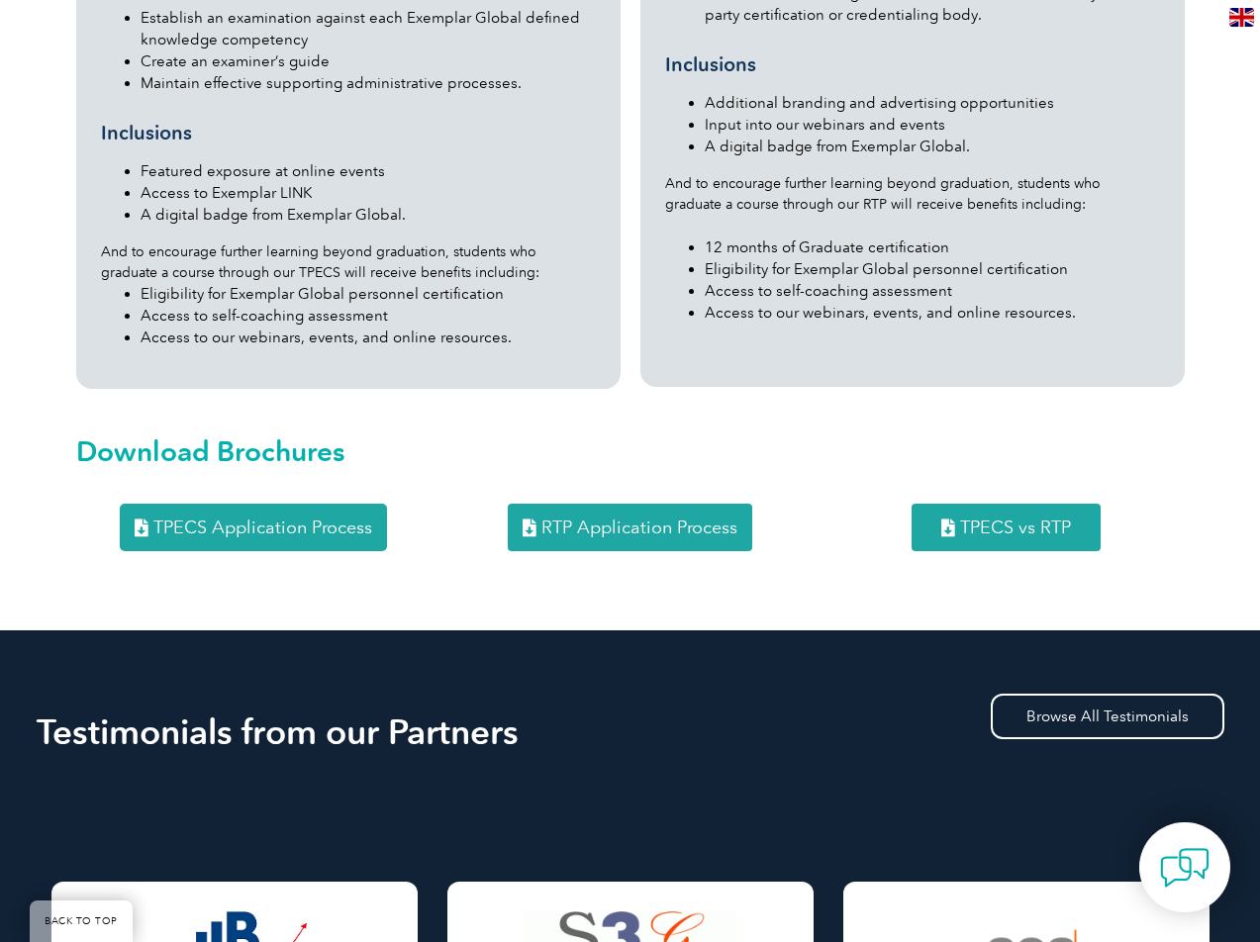
scroll to position [2013, 0]
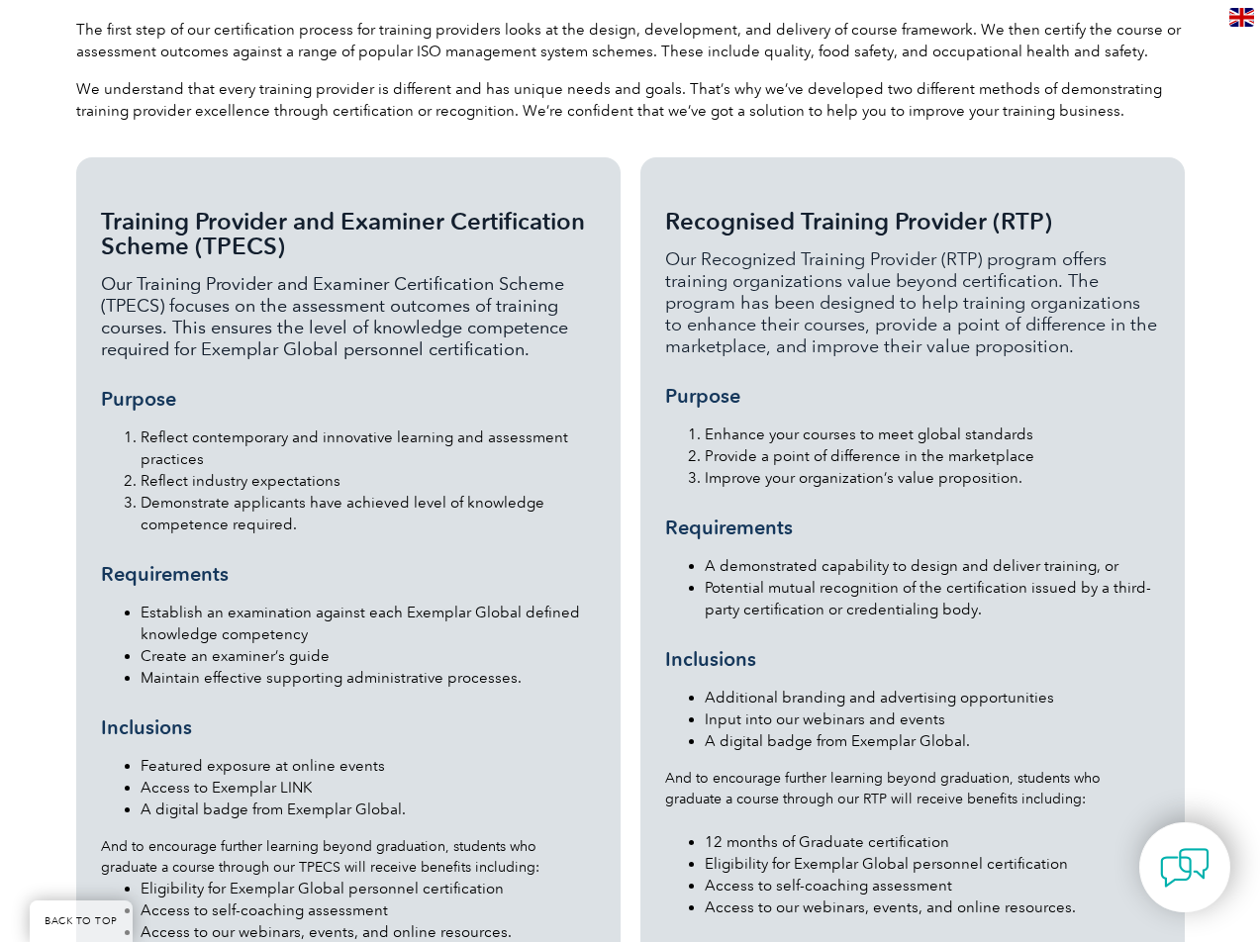
scroll to position [1373, 0]
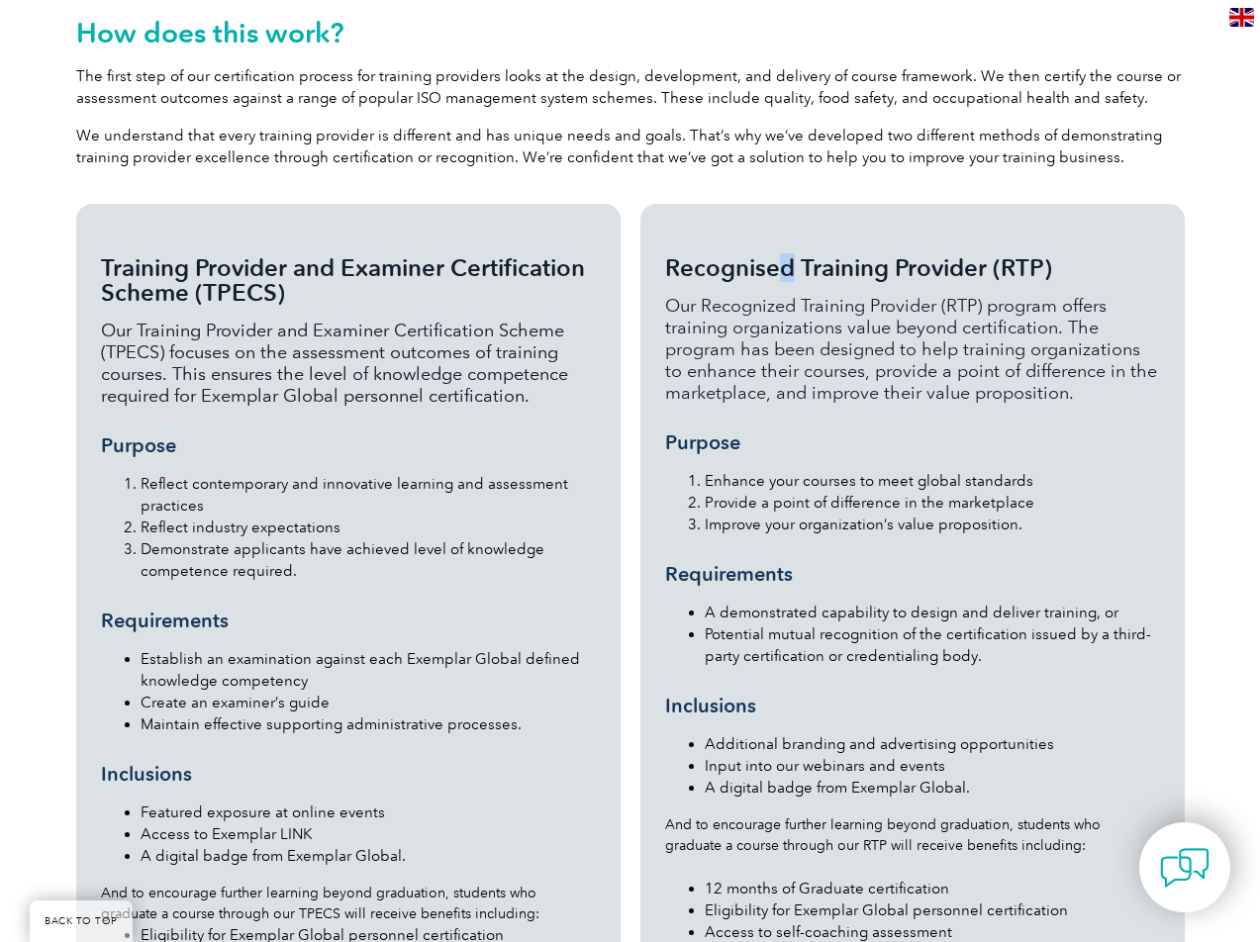
drag, startPoint x: 675, startPoint y: 225, endPoint x: 694, endPoint y: 221, distance: 19.2
click at [694, 253] on span "Recognised Training Provider (RTP)" at bounding box center [858, 267] width 387 height 29
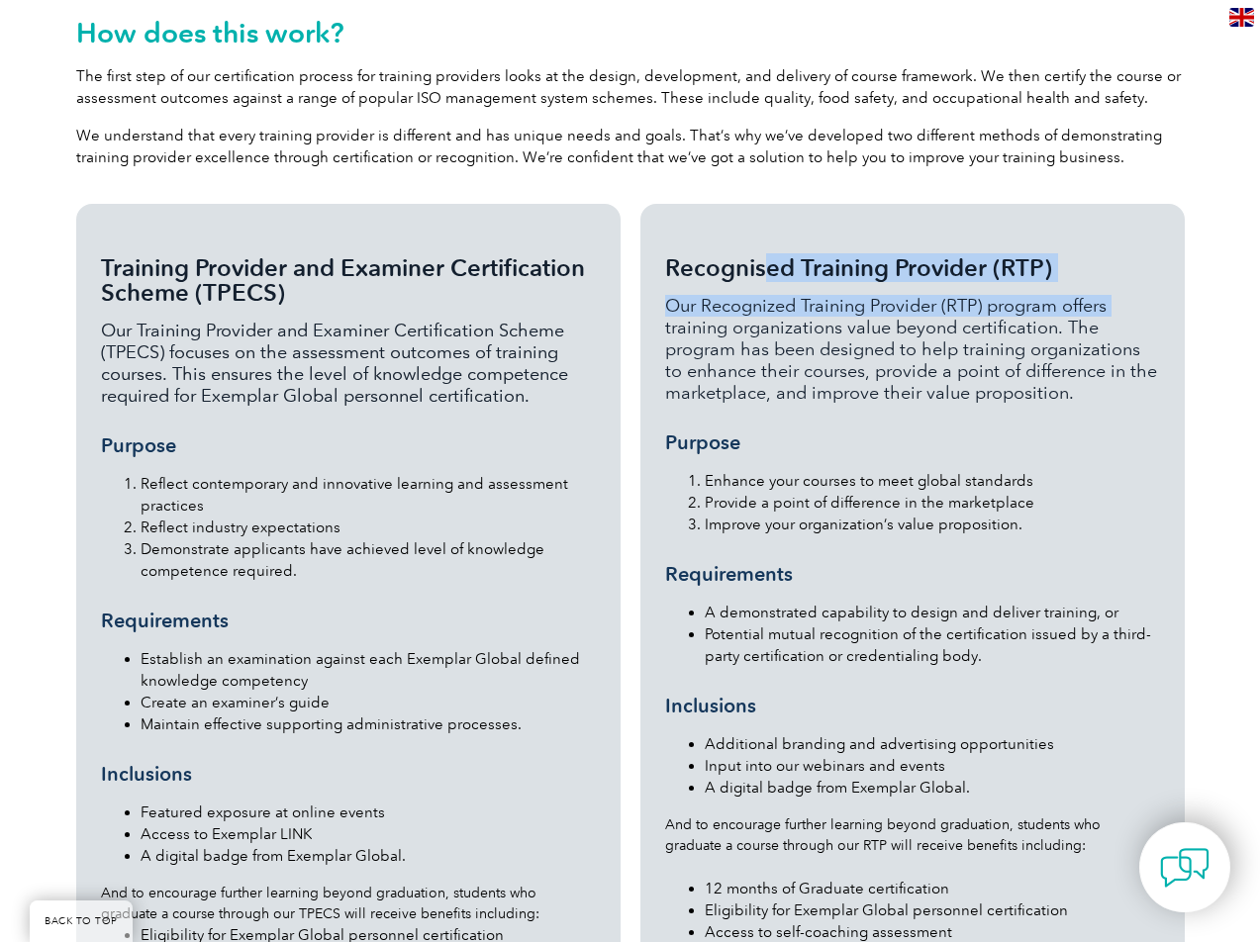
drag, startPoint x: 662, startPoint y: 222, endPoint x: 1064, endPoint y: 241, distance: 402.4
click at [1064, 241] on div "Recognised Training Provider (RTP) Our Recognized Training Provider (RTP) progr…" at bounding box center [913, 616] width 544 height 825
click at [996, 255] on div "Recognised Training Provider (RTP) Our Recognized Training Provider (RTP) progr…" at bounding box center [912, 610] width 495 height 710
click at [1056, 255] on h3 "Recognised Training Provider (RTP)" at bounding box center [912, 267] width 495 height 25
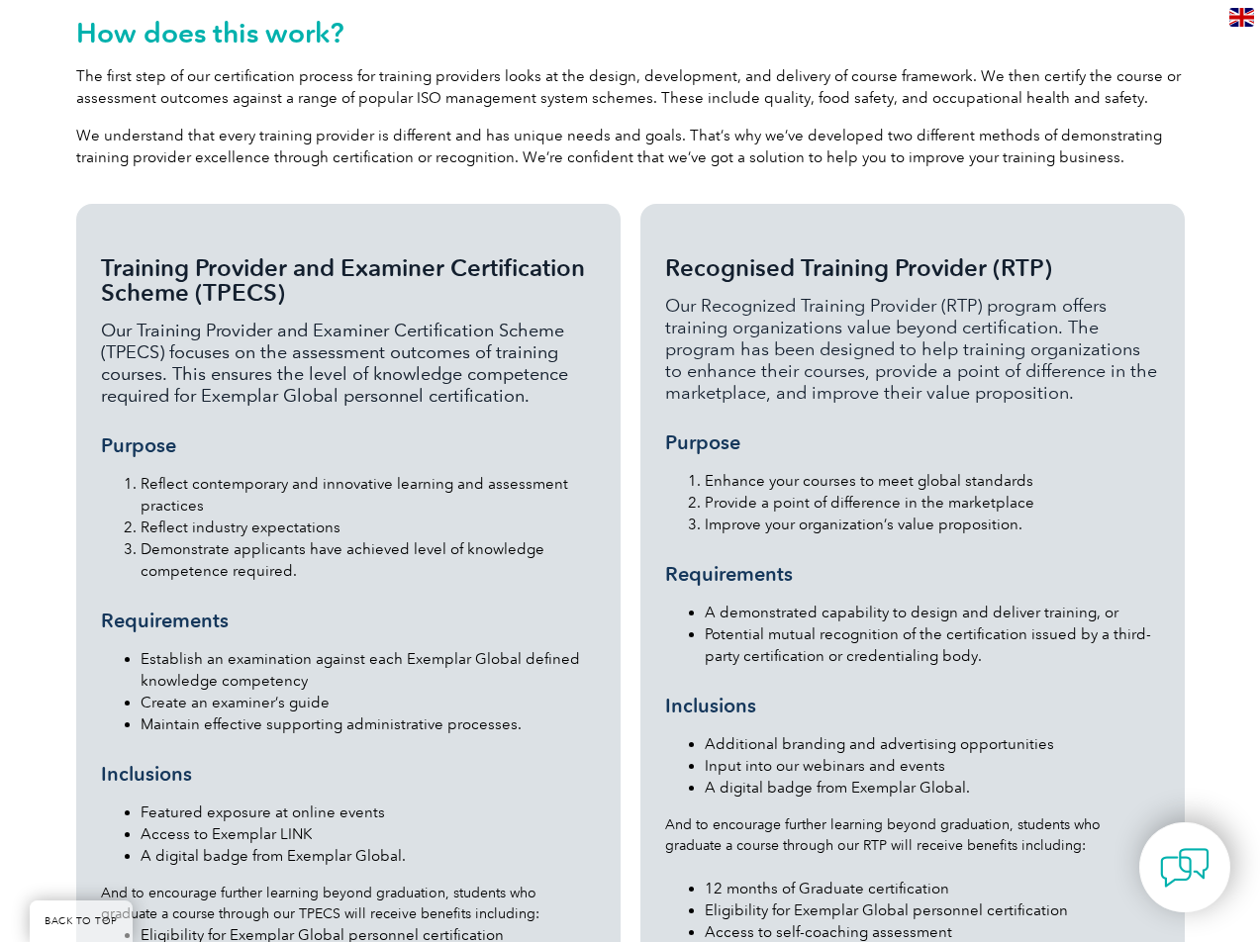
drag, startPoint x: 1052, startPoint y: 223, endPoint x: 669, endPoint y: 216, distance: 383.2
click at [669, 255] on h3 "Recognised Training Provider (RTP)" at bounding box center [912, 267] width 495 height 25
copy span "Recognised Training Provider (RTP)"
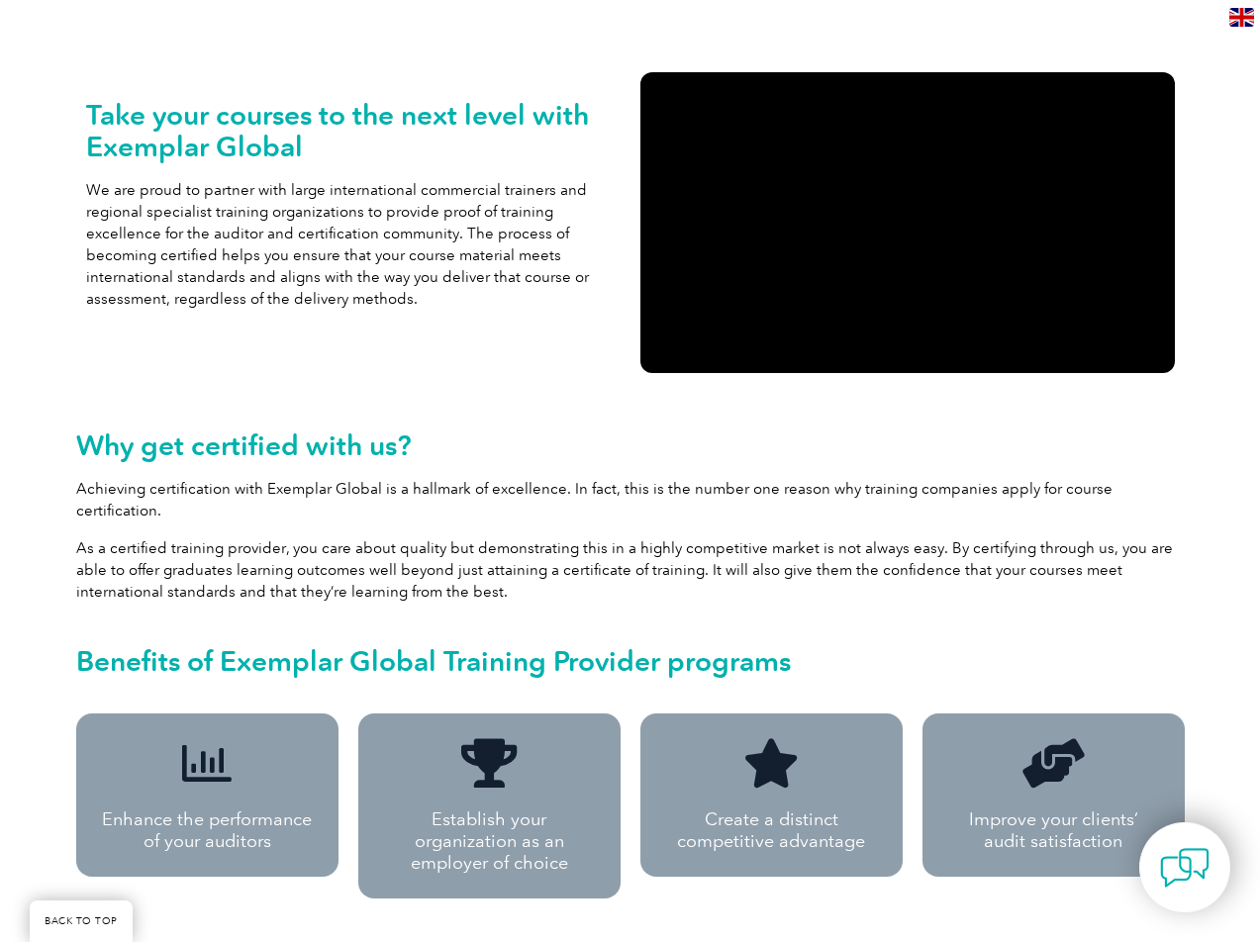
scroll to position [446, 0]
